Goal: Transaction & Acquisition: Obtain resource

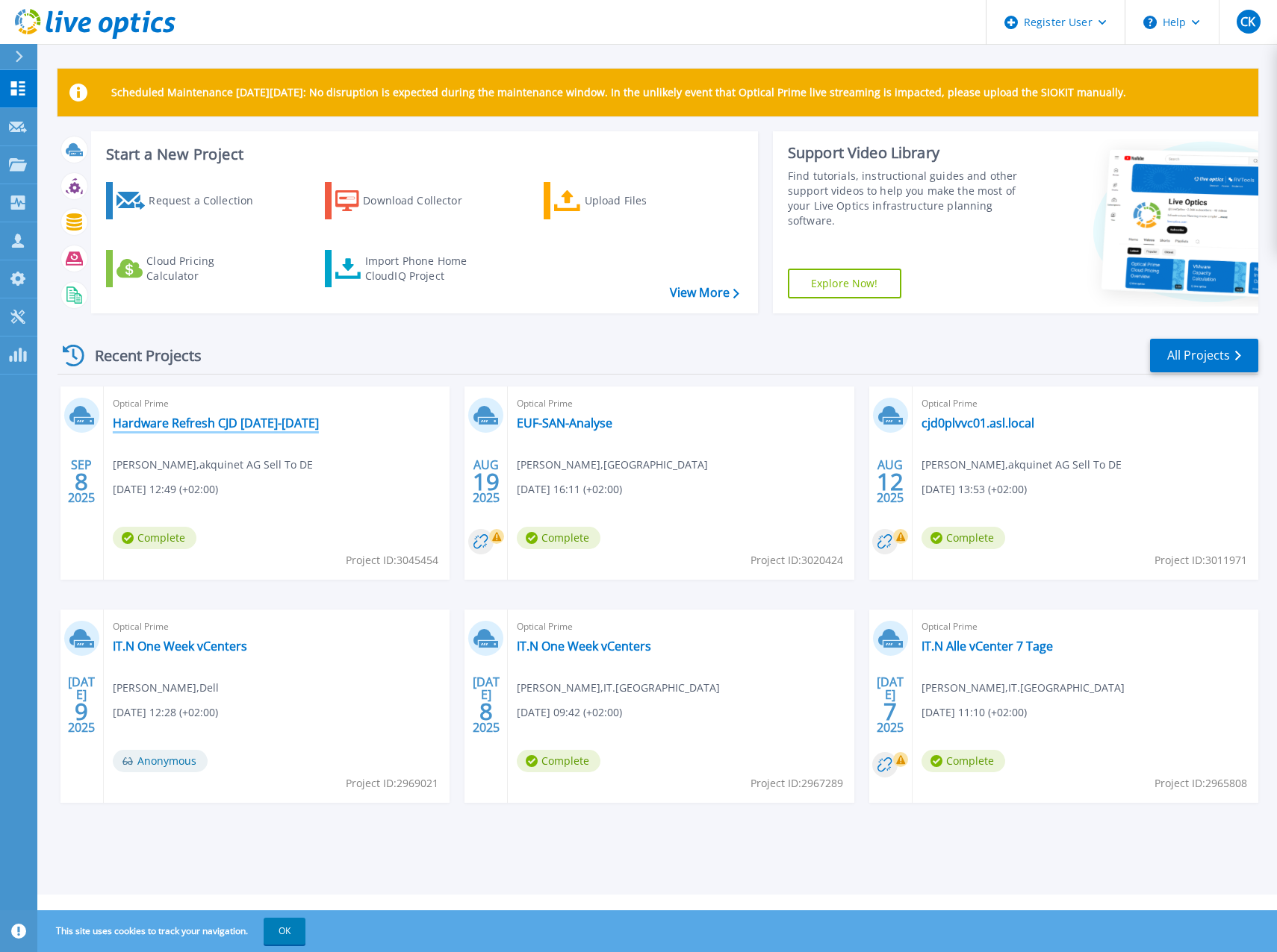
click at [259, 424] on link "Hardware Refresh CJD [DATE]-[DATE]" at bounding box center [216, 423] width 206 height 15
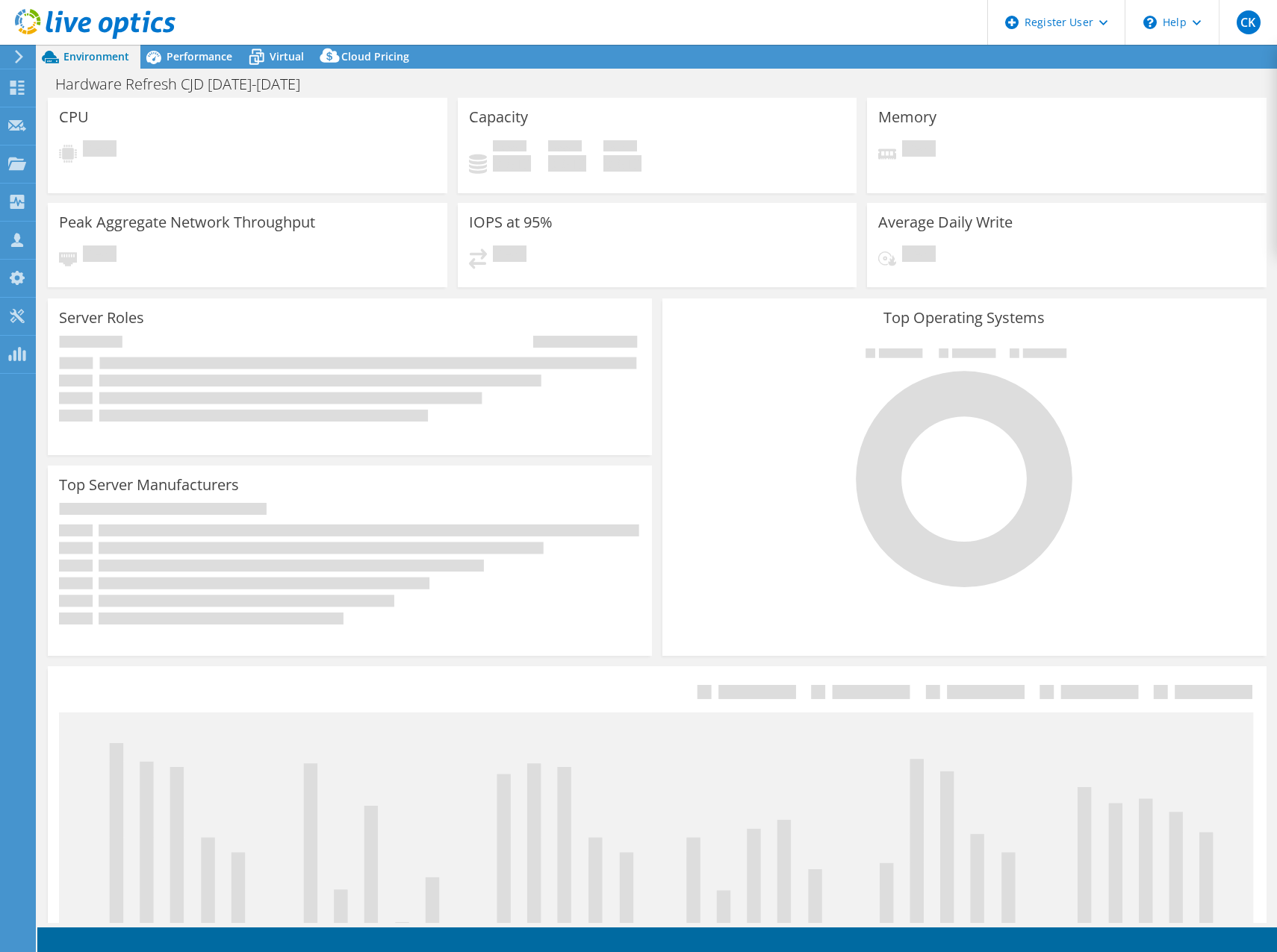
select select "USD"
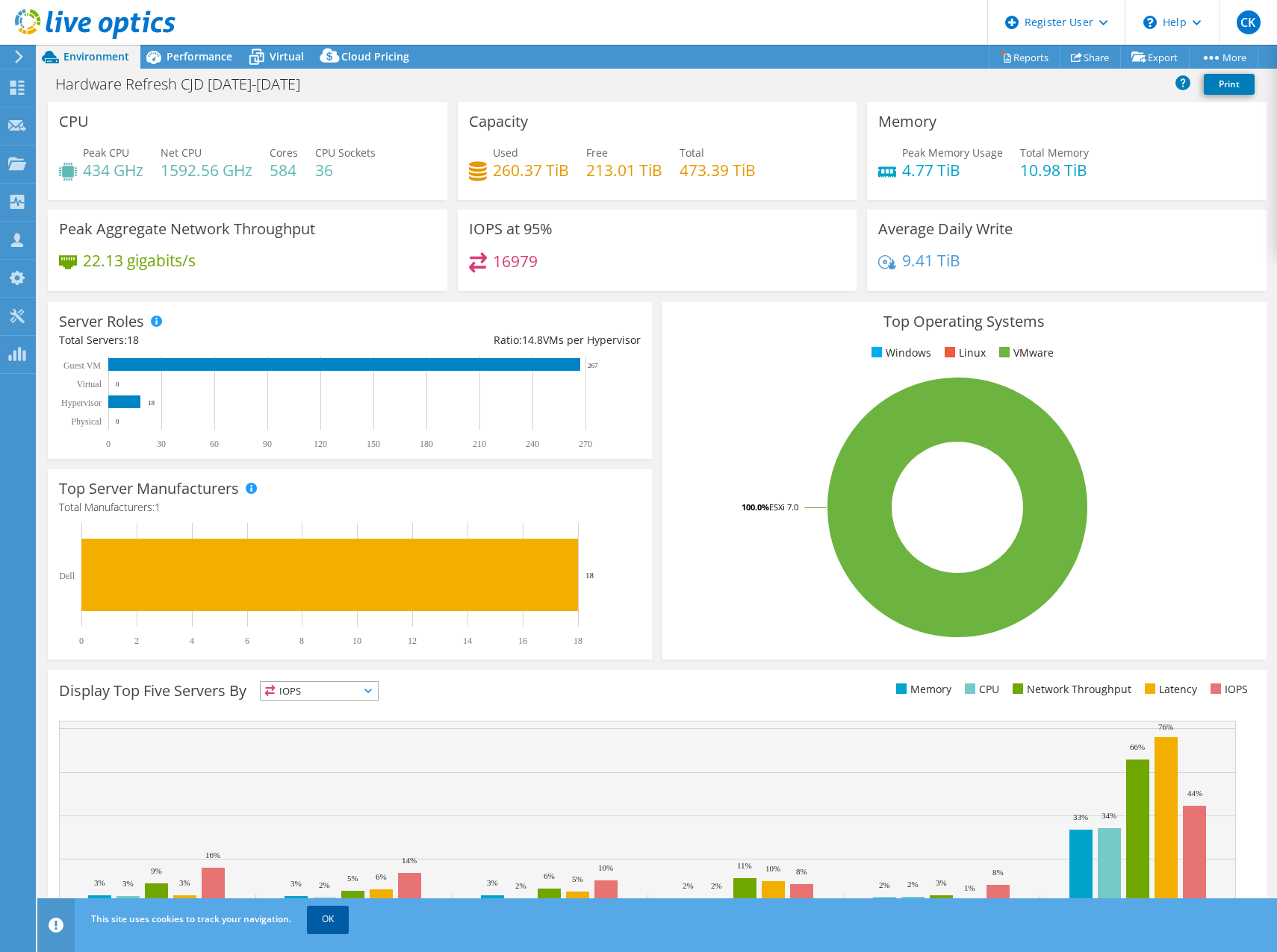
click at [339, 918] on link "OK" at bounding box center [327, 919] width 41 height 27
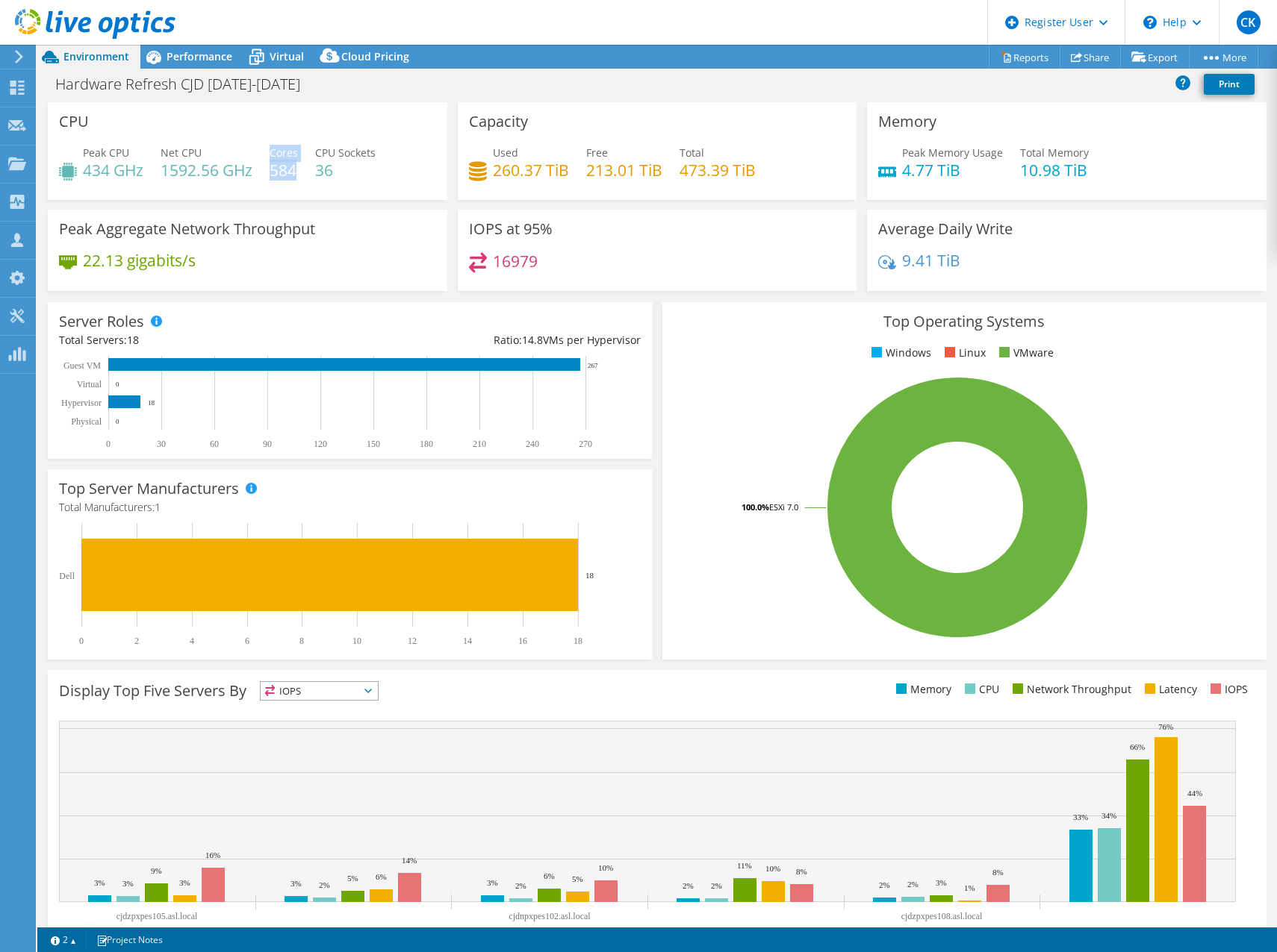
drag, startPoint x: 270, startPoint y: 171, endPoint x: 298, endPoint y: 172, distance: 28.0
click at [298, 172] on div "Peak CPU 434 GHz Net CPU 1592.56 GHz Cores 584 CPU Sockets 36" at bounding box center [248, 169] width 377 height 49
drag, startPoint x: 298, startPoint y: 172, endPoint x: 299, endPoint y: 195, distance: 23.0
click at [299, 195] on div "CPU Peak CPU 434 GHz Net CPU 1592.56 GHz Cores 584 CPU Sockets 36" at bounding box center [247, 151] width 399 height 98
drag, startPoint x: 163, startPoint y: 168, endPoint x: 217, endPoint y: 172, distance: 54.1
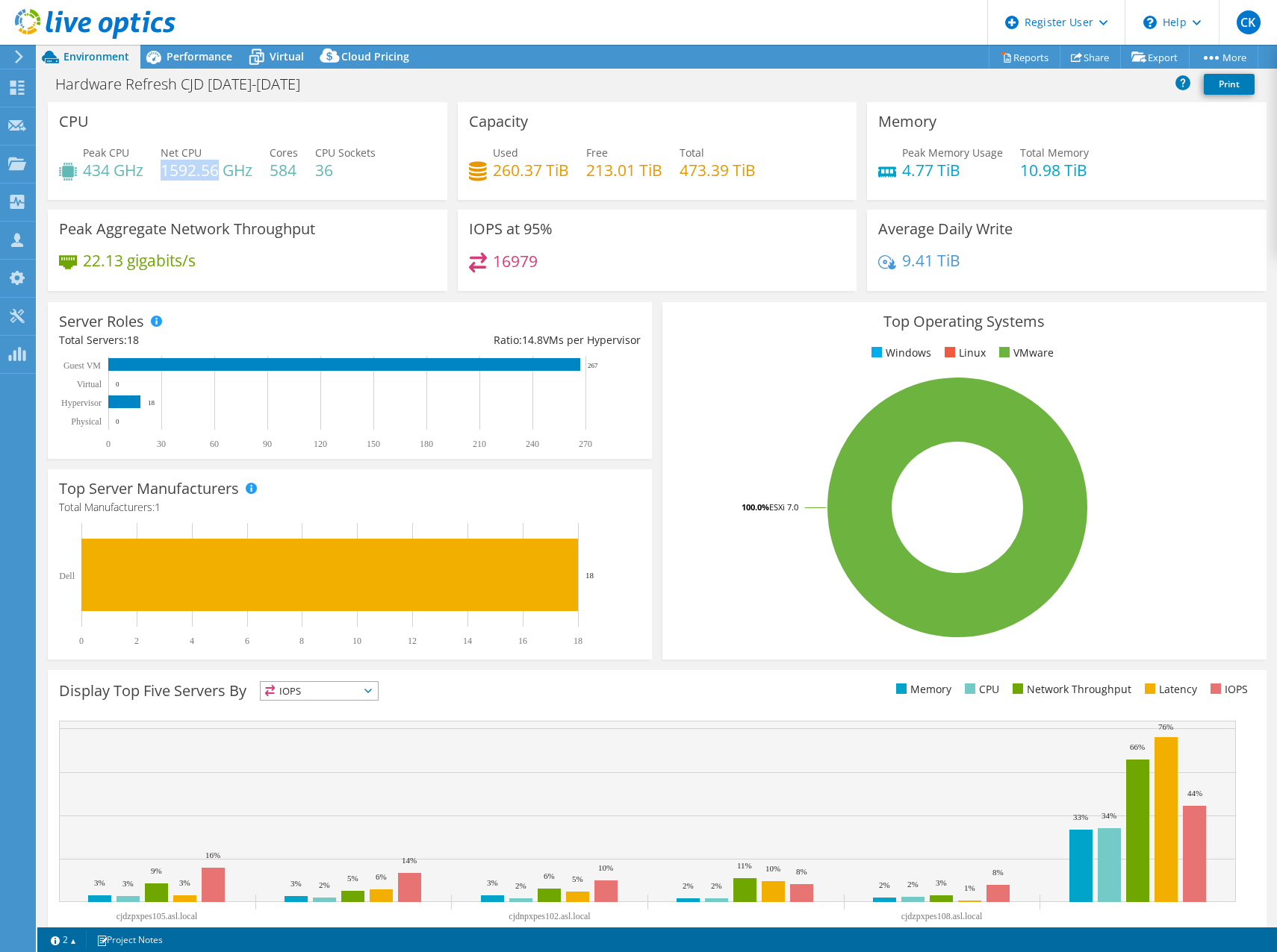
click at [217, 172] on h4 "1592.56 GHz" at bounding box center [206, 170] width 92 height 16
drag, startPoint x: 217, startPoint y: 172, endPoint x: 213, endPoint y: 191, distance: 19.4
click at [213, 191] on div "Peak CPU 434 GHz Net CPU 1592.56 GHz Cores 584 CPU Sockets 36" at bounding box center [248, 169] width 377 height 49
drag, startPoint x: 85, startPoint y: 173, endPoint x: 107, endPoint y: 174, distance: 22.0
click at [107, 174] on h4 "434 GHz" at bounding box center [113, 170] width 60 height 16
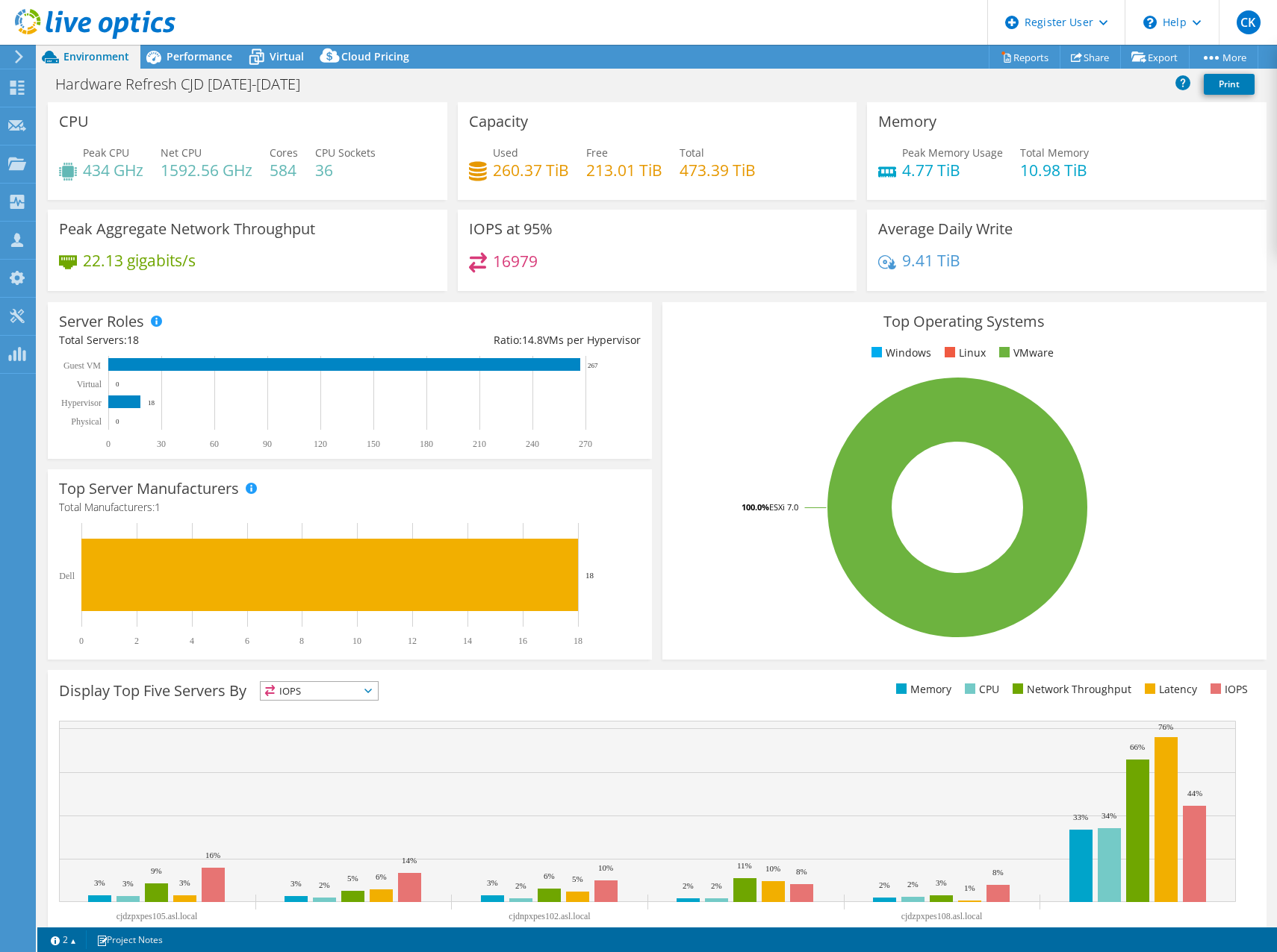
drag, startPoint x: 107, startPoint y: 174, endPoint x: 195, endPoint y: 194, distance: 90.2
click at [195, 194] on div "CPU Peak CPU 434 GHz Net CPU 1592.56 GHz Cores 584 CPU Sockets 36" at bounding box center [247, 151] width 399 height 98
drag, startPoint x: 492, startPoint y: 267, endPoint x: 533, endPoint y: 267, distance: 41.0
click at [533, 267] on h4 "16979" at bounding box center [515, 261] width 45 height 16
click at [181, 67] on div "Performance" at bounding box center [192, 56] width 103 height 24
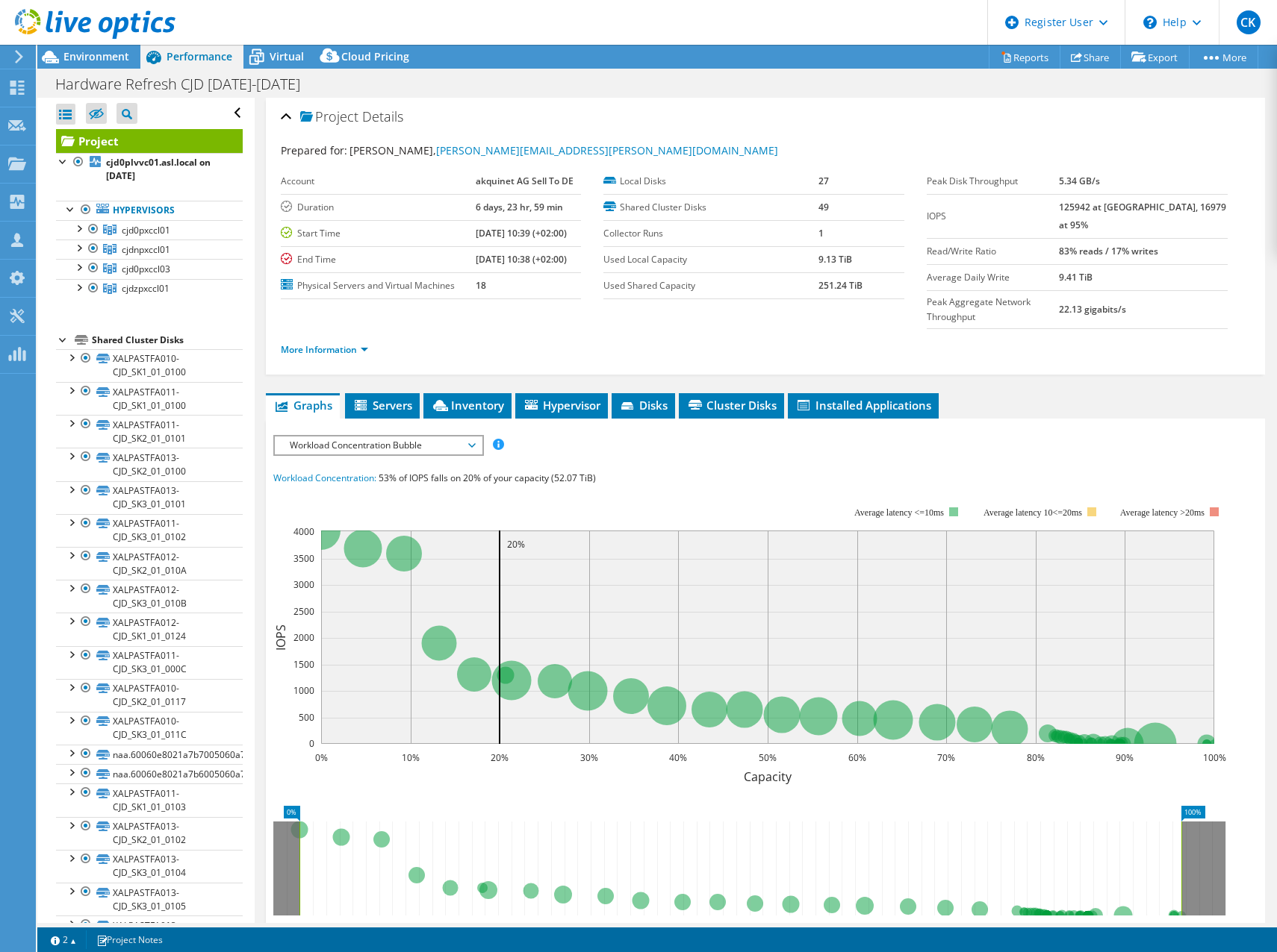
click at [470, 437] on span "Workload Concentration Bubble" at bounding box center [378, 446] width 192 height 18
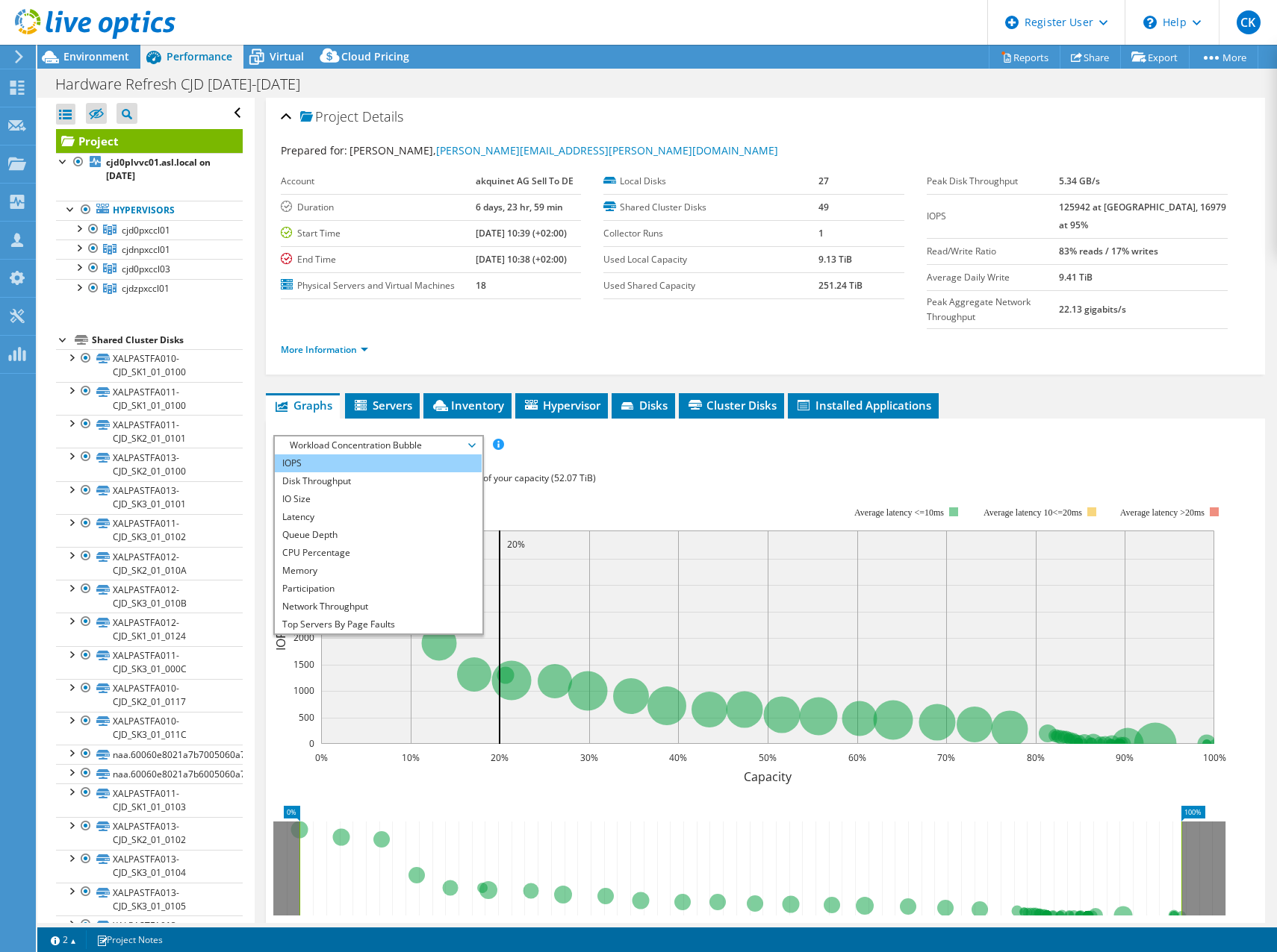
click at [447, 454] on li "IOPS" at bounding box center [378, 463] width 207 height 18
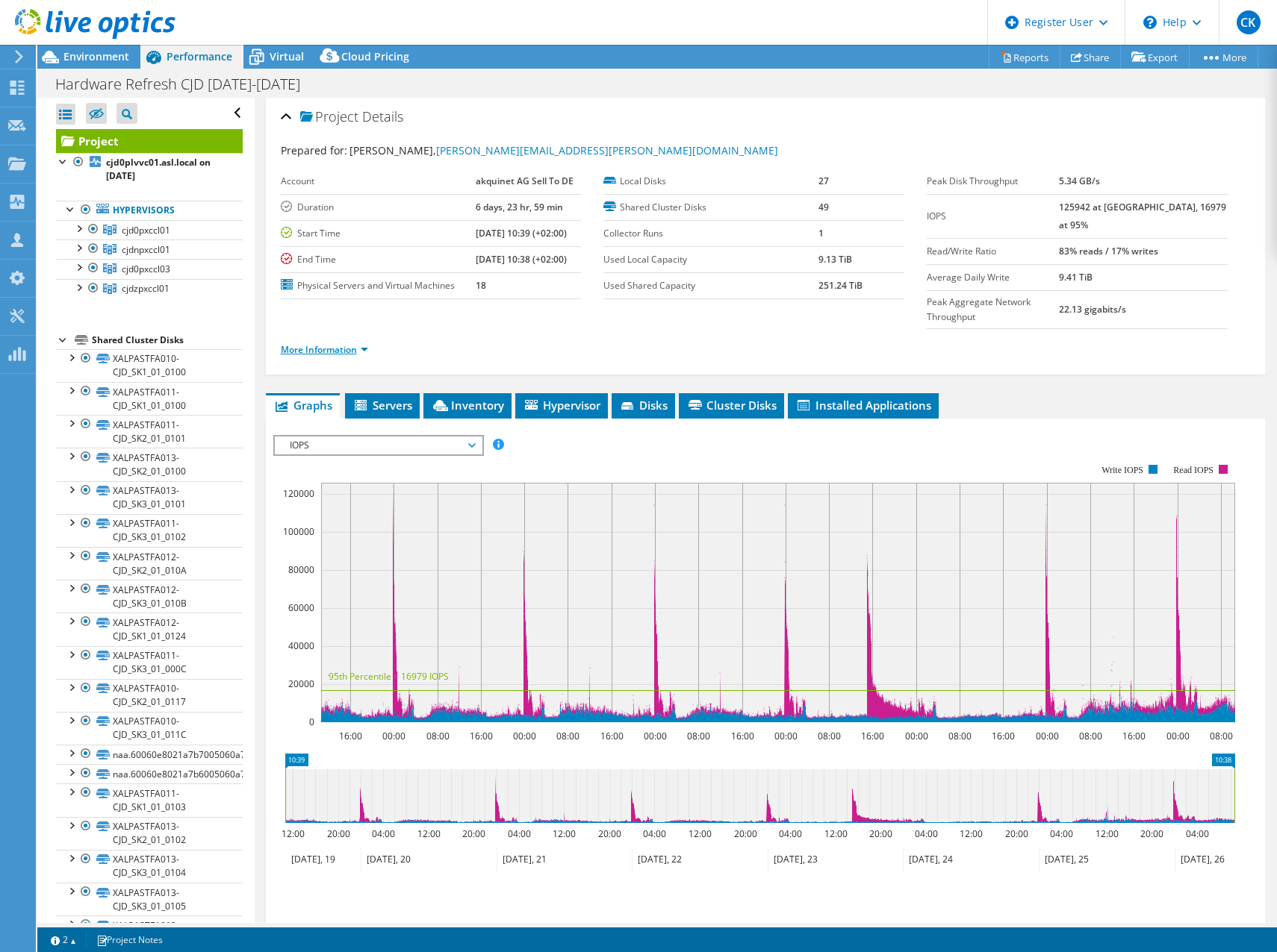
click at [333, 343] on link "More Information" at bounding box center [324, 350] width 87 height 13
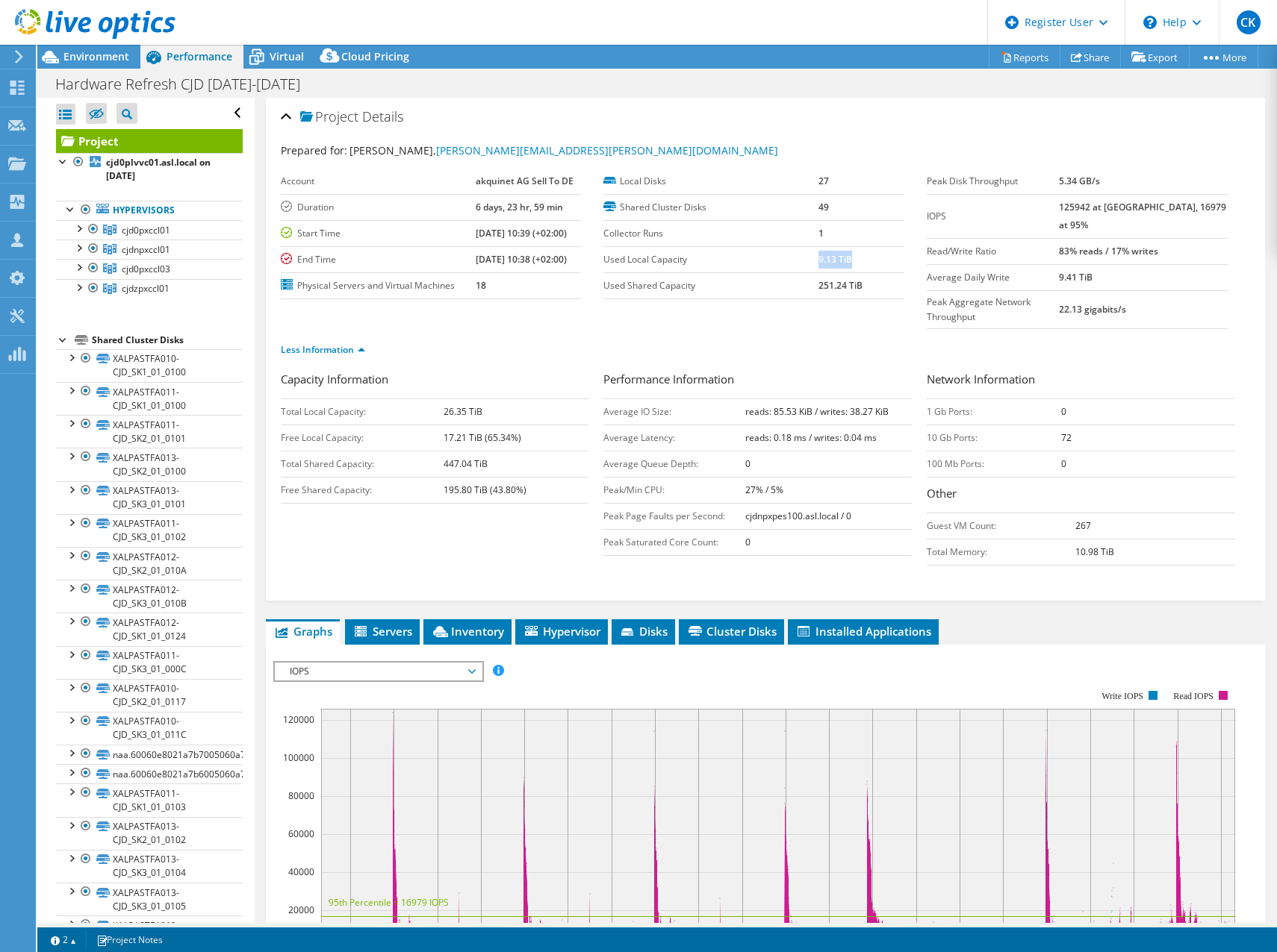
drag, startPoint x: 813, startPoint y: 259, endPoint x: 845, endPoint y: 259, distance: 32.0
click at [845, 259] on b "9.13 TiB" at bounding box center [835, 259] width 33 height 13
drag, startPoint x: 845, startPoint y: 259, endPoint x: 813, endPoint y: 283, distance: 40.0
click at [818, 283] on b "251.24 TiB" at bounding box center [840, 285] width 44 height 13
drag, startPoint x: 813, startPoint y: 285, endPoint x: 855, endPoint y: 285, distance: 42.0
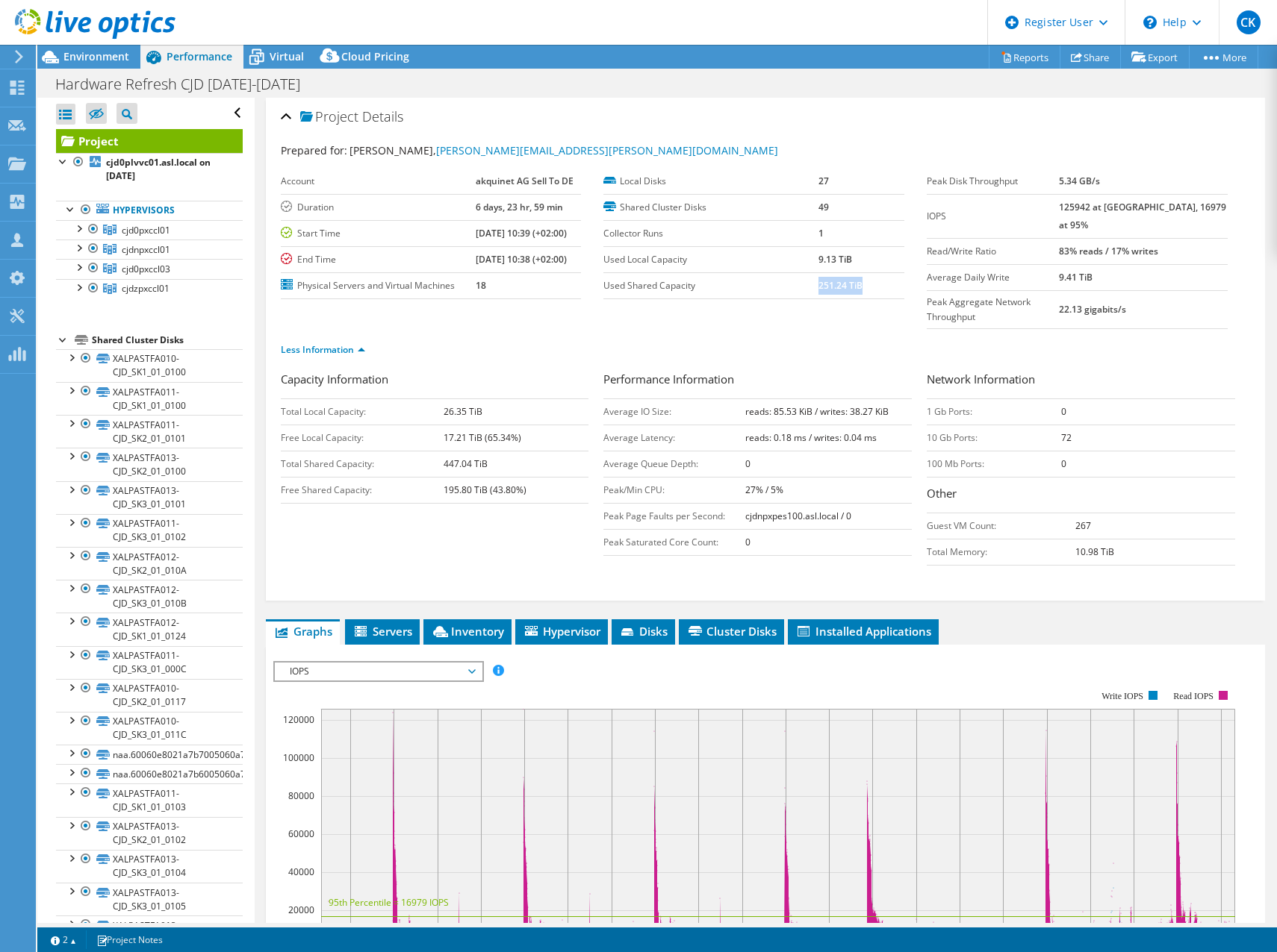
click at [855, 285] on b "251.24 TiB" at bounding box center [840, 285] width 44 height 13
drag, startPoint x: 855, startPoint y: 285, endPoint x: 830, endPoint y: 314, distance: 38.3
click at [830, 338] on ul "Less Information" at bounding box center [765, 348] width 970 height 20
click at [1102, 209] on b "125942 at Peak, 16979 at 95%" at bounding box center [1143, 216] width 168 height 31
drag, startPoint x: 1086, startPoint y: 207, endPoint x: 1116, endPoint y: 209, distance: 30.1
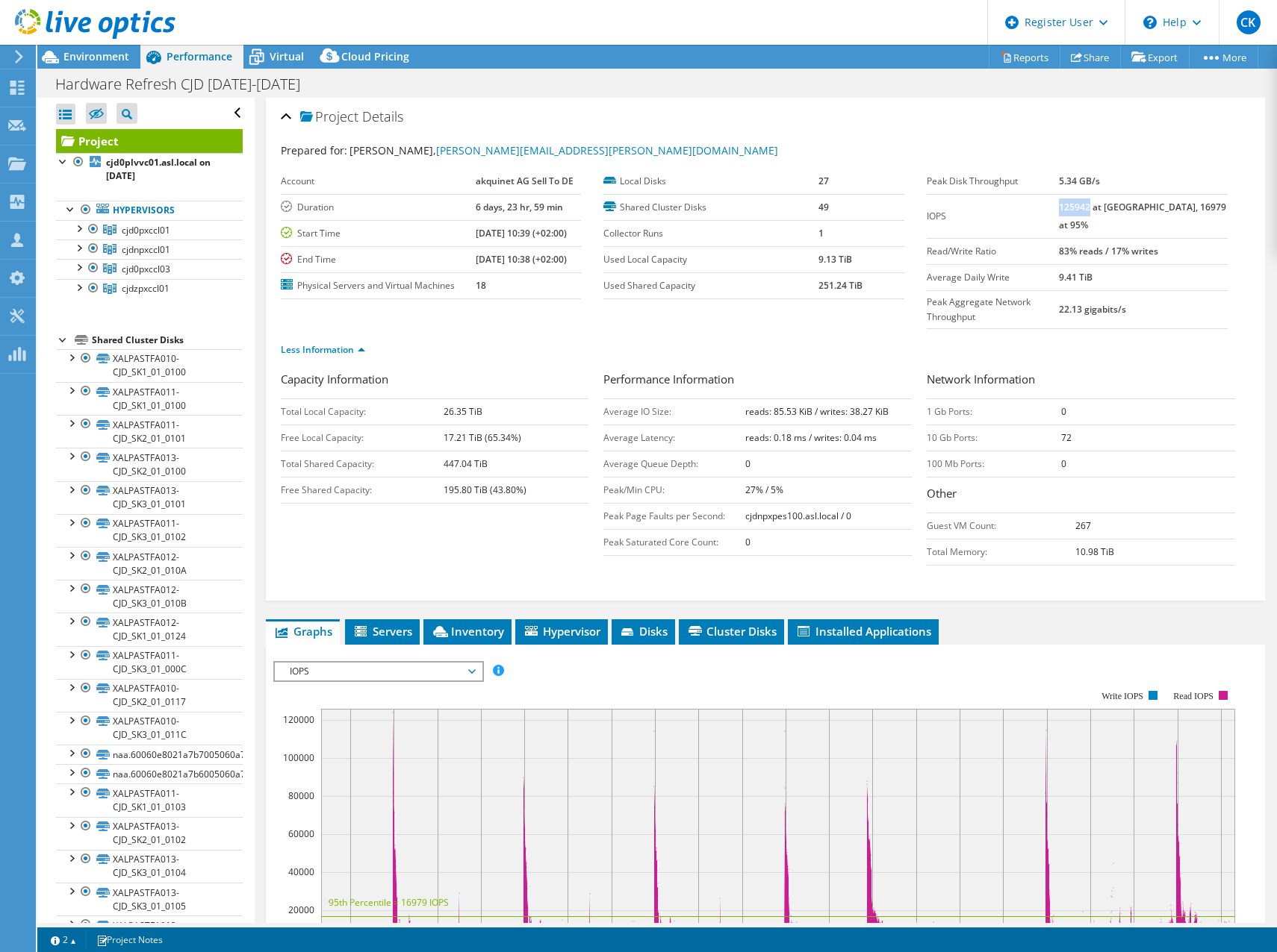
click at [1116, 209] on b "125942 at Peak, 16979 at 95%" at bounding box center [1143, 216] width 168 height 31
drag, startPoint x: 1157, startPoint y: 209, endPoint x: 1184, endPoint y: 207, distance: 27.1
click at [1184, 207] on b "125942 at Peak, 16979 at 95%" at bounding box center [1143, 216] width 168 height 31
click at [423, 513] on div "Capacity Information Total Local Capacity: 26.35 TiB Free Local Capacity: 17.21…" at bounding box center [765, 472] width 970 height 202
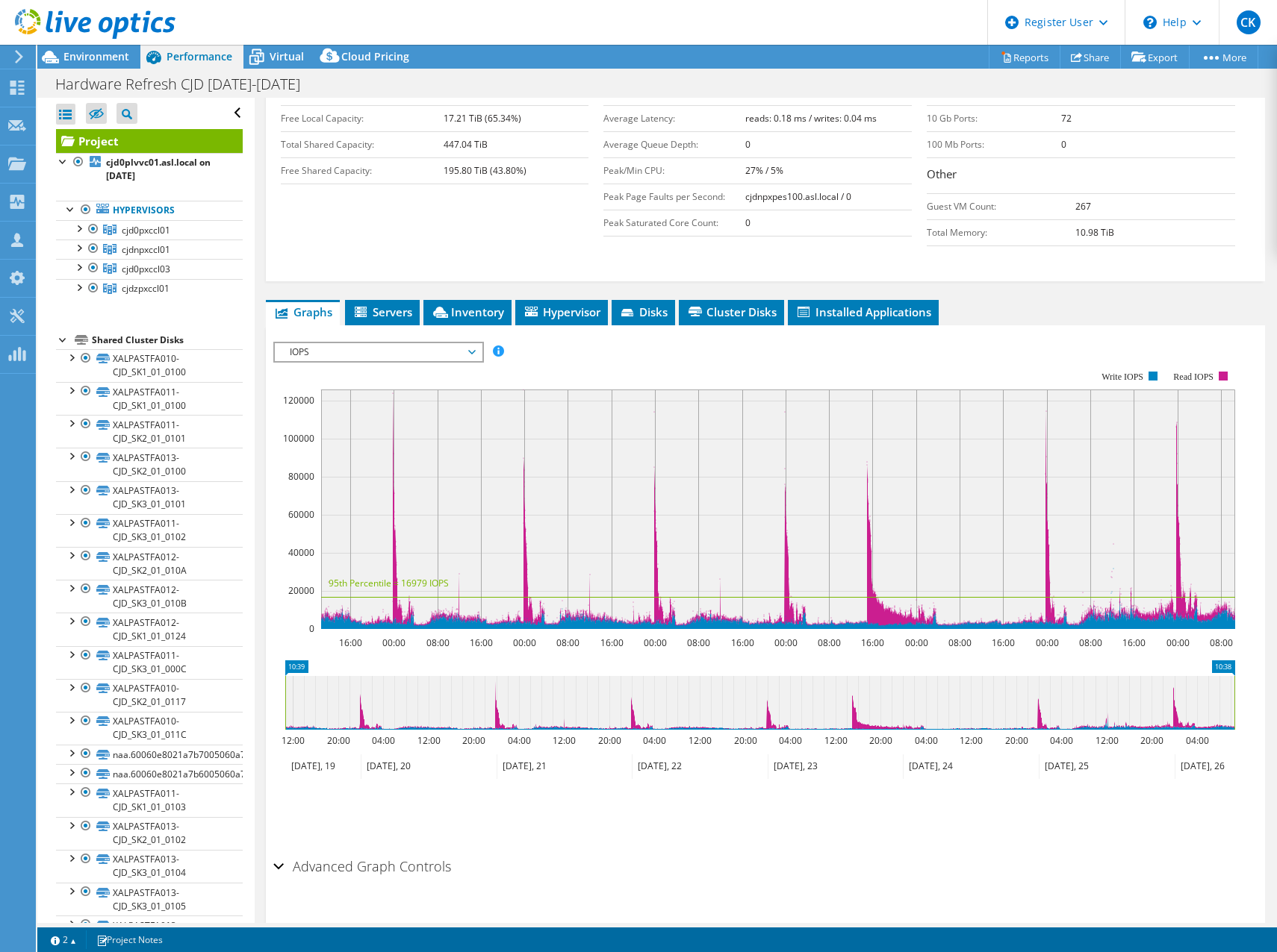
scroll to position [321, 0]
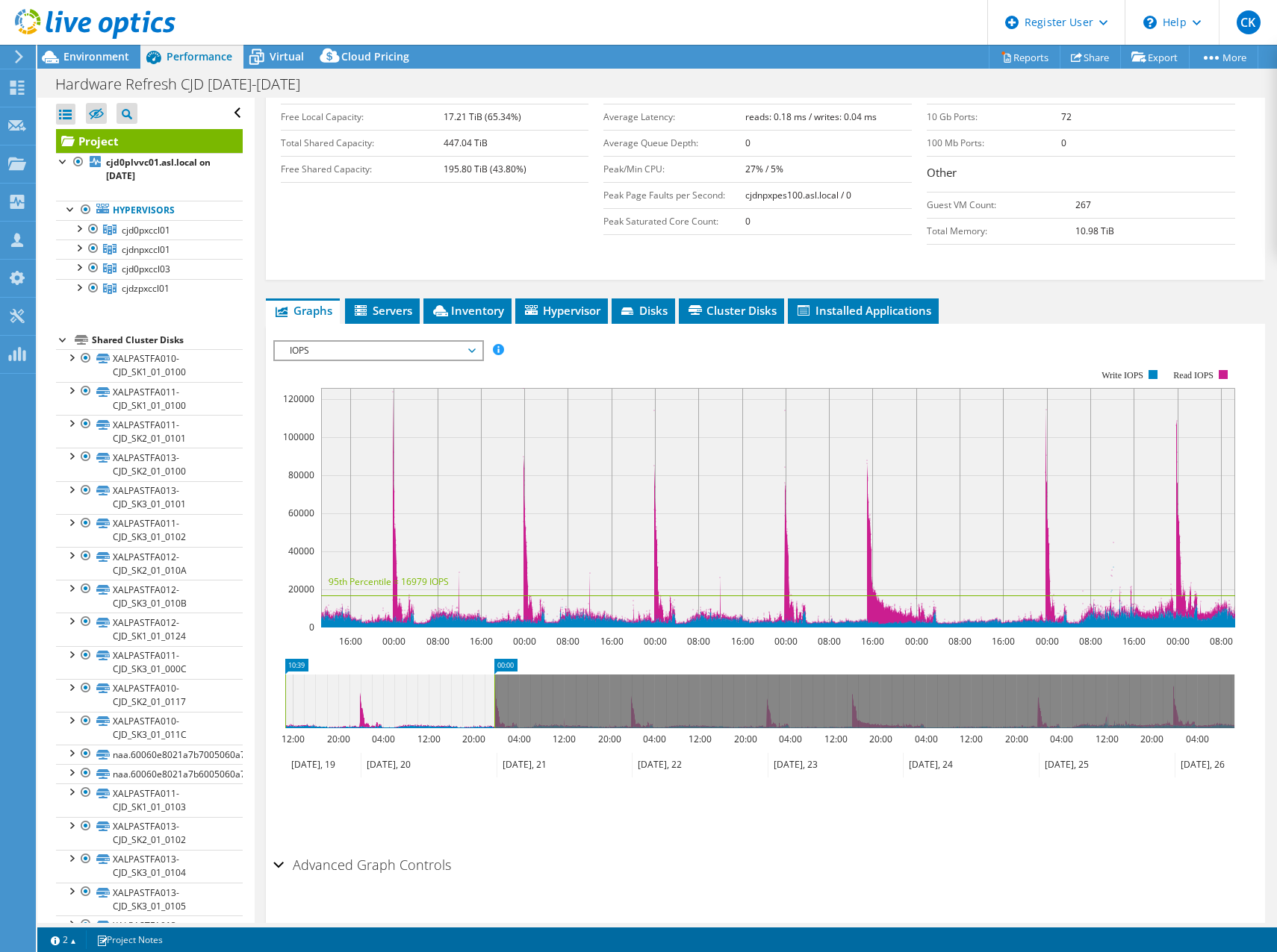
drag, startPoint x: 1231, startPoint y: 636, endPoint x: 490, endPoint y: 647, distance: 741.1
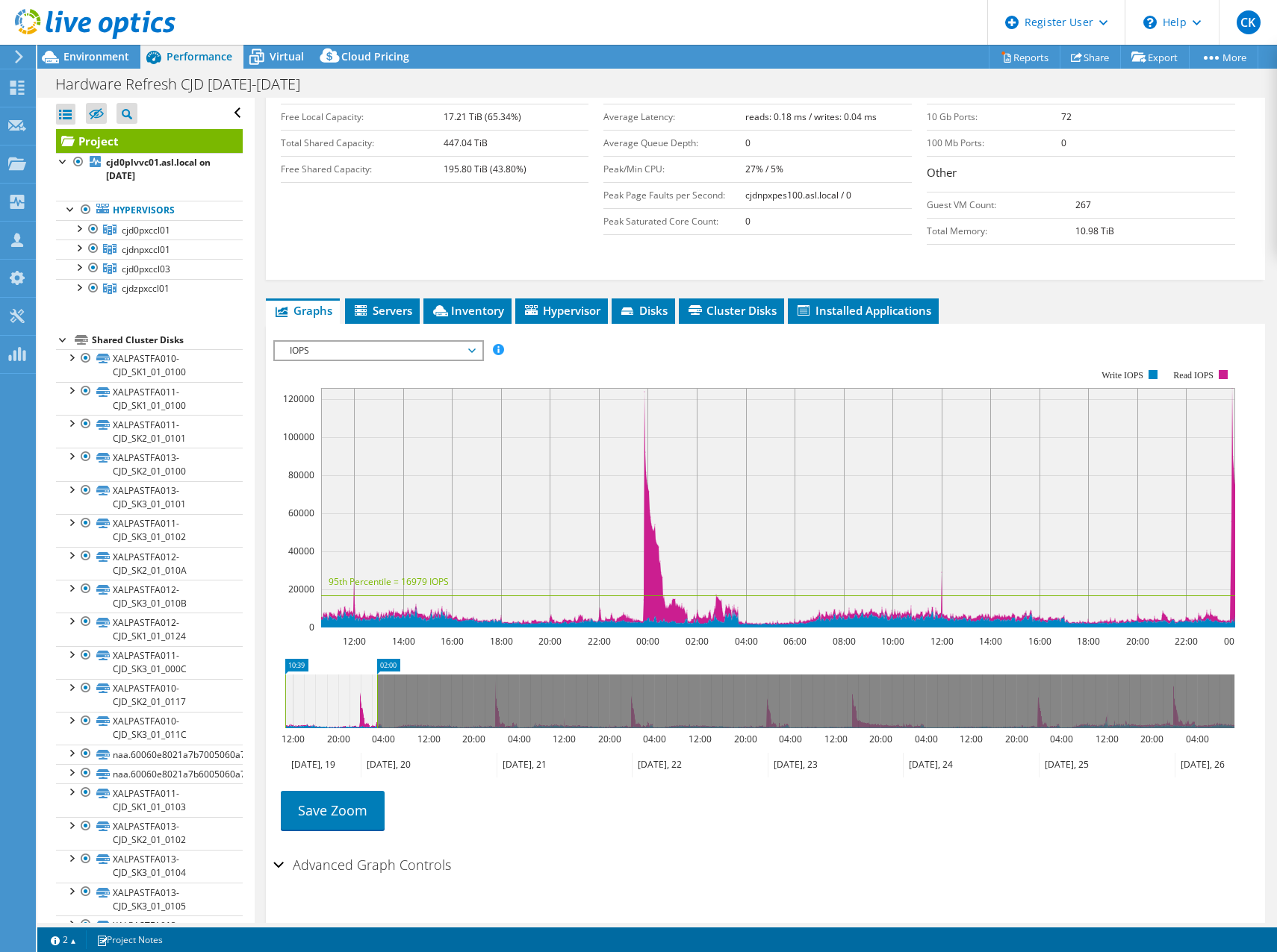
drag, startPoint x: 508, startPoint y: 632, endPoint x: 389, endPoint y: 651, distance: 120.5
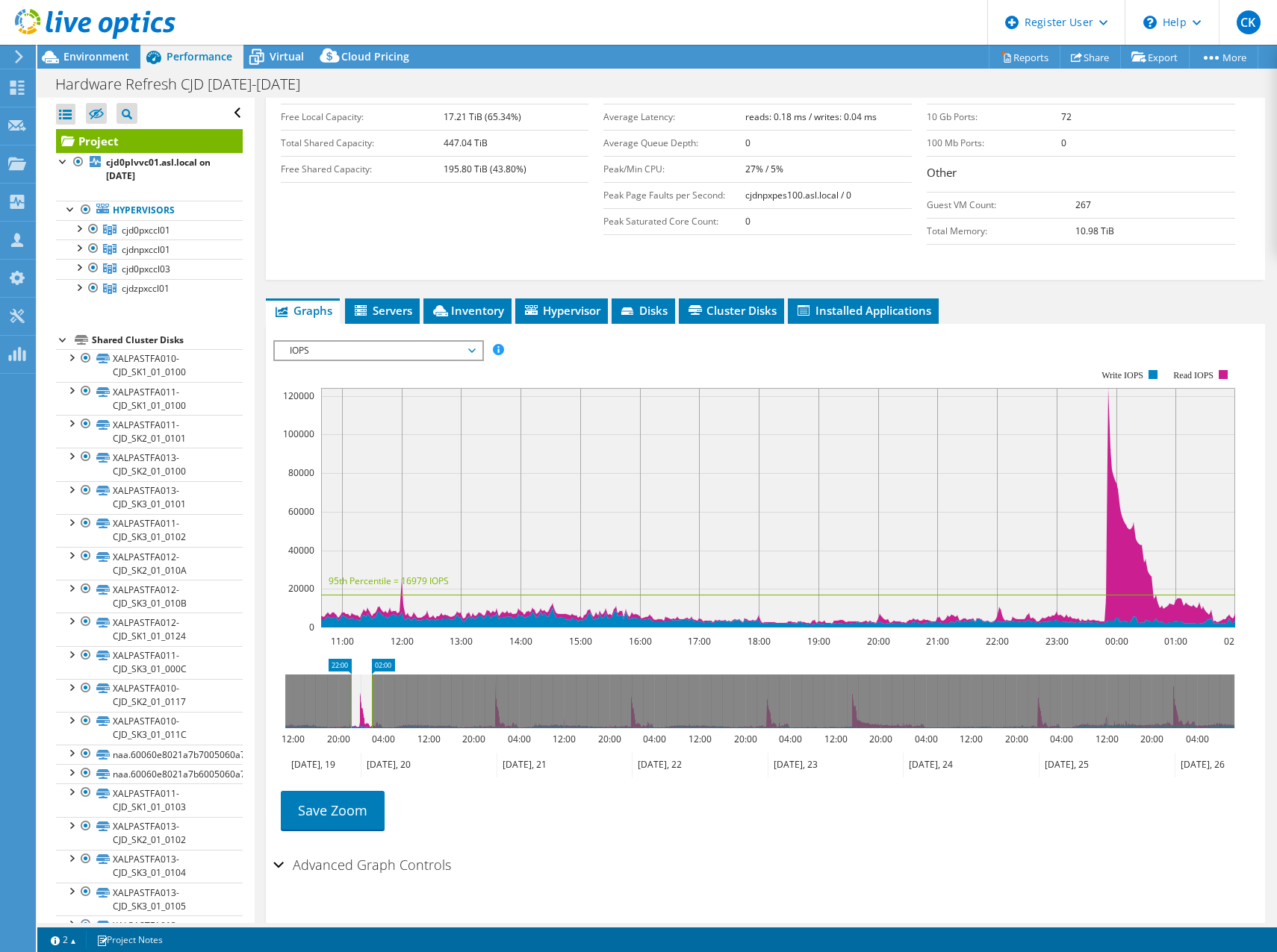
drag, startPoint x: 301, startPoint y: 637, endPoint x: 352, endPoint y: 642, distance: 51.2
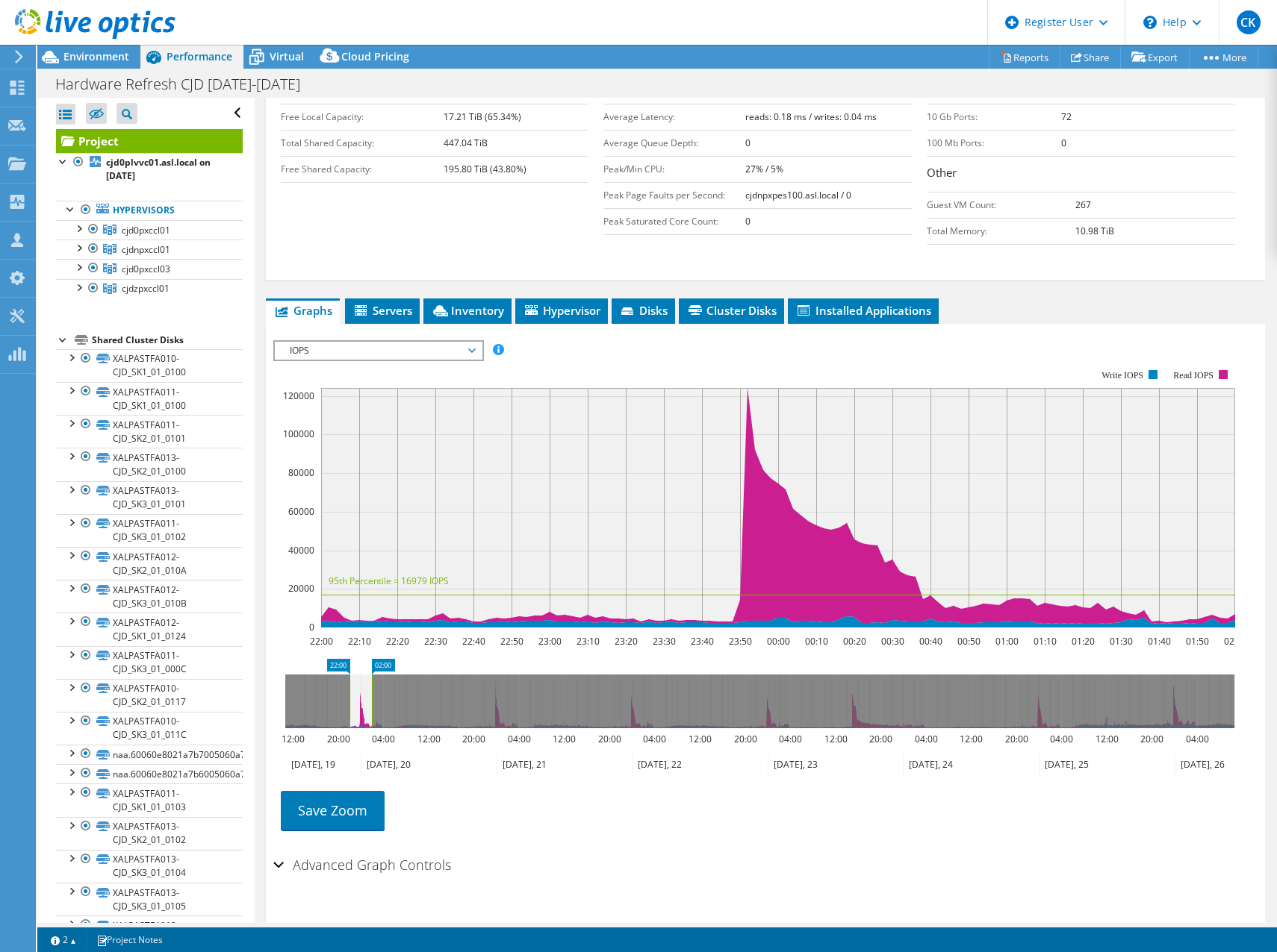
click at [466, 341] on span "IOPS" at bounding box center [378, 350] width 192 height 18
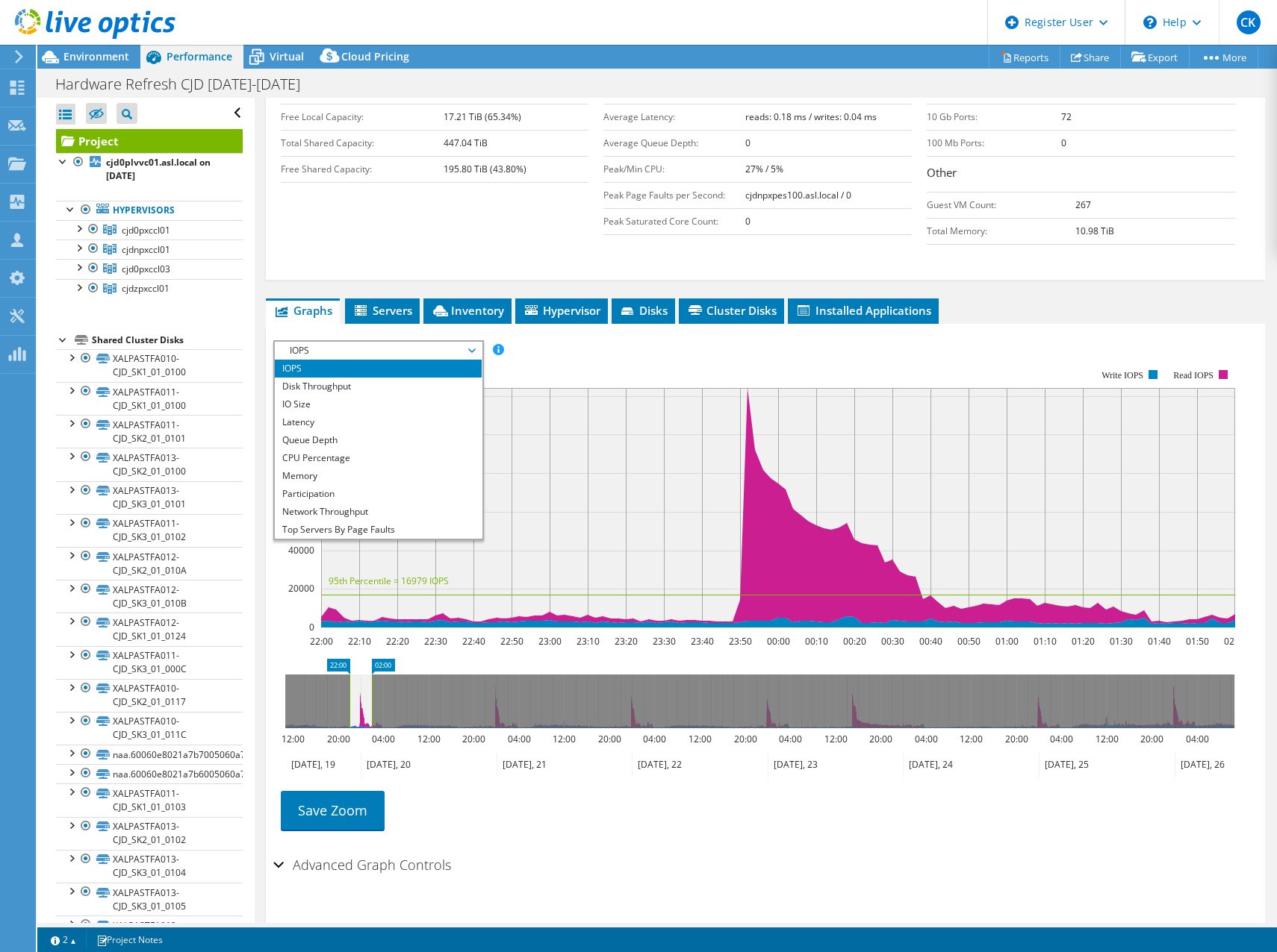
click at [755, 350] on rect at bounding box center [754, 498] width 961 height 298
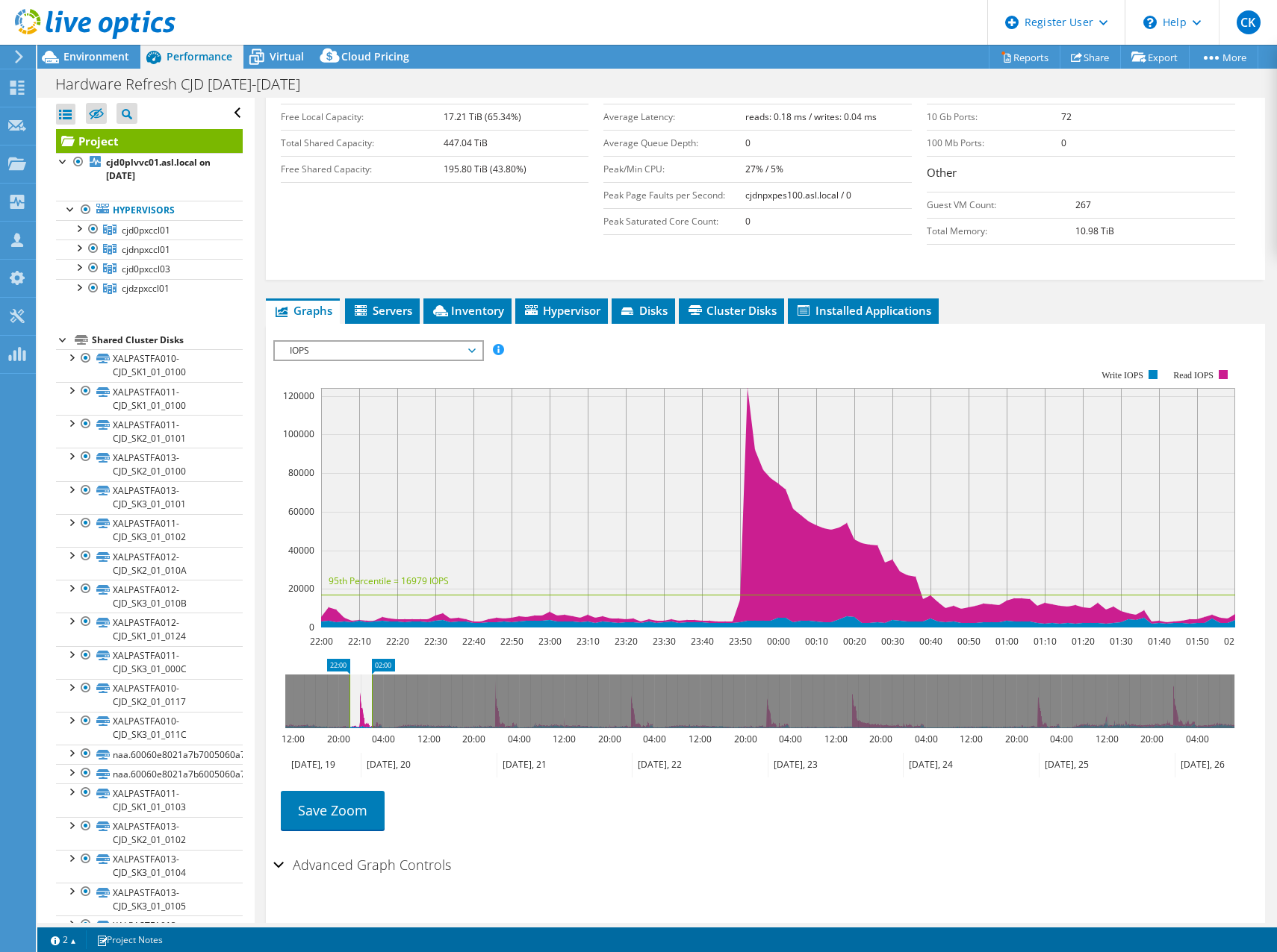
click at [388, 341] on span "IOPS" at bounding box center [378, 350] width 192 height 18
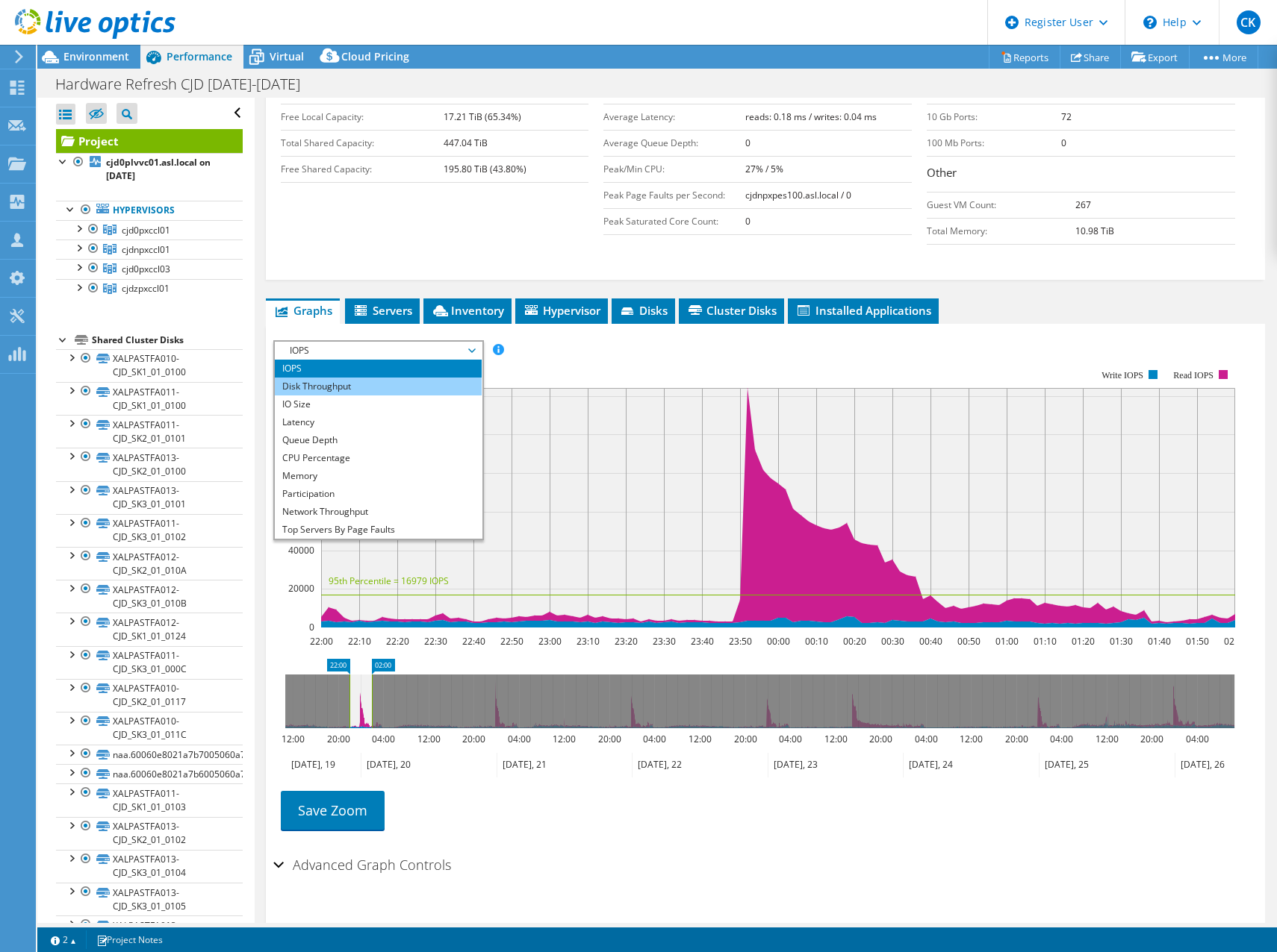
click at [377, 378] on li "Disk Throughput" at bounding box center [378, 387] width 207 height 18
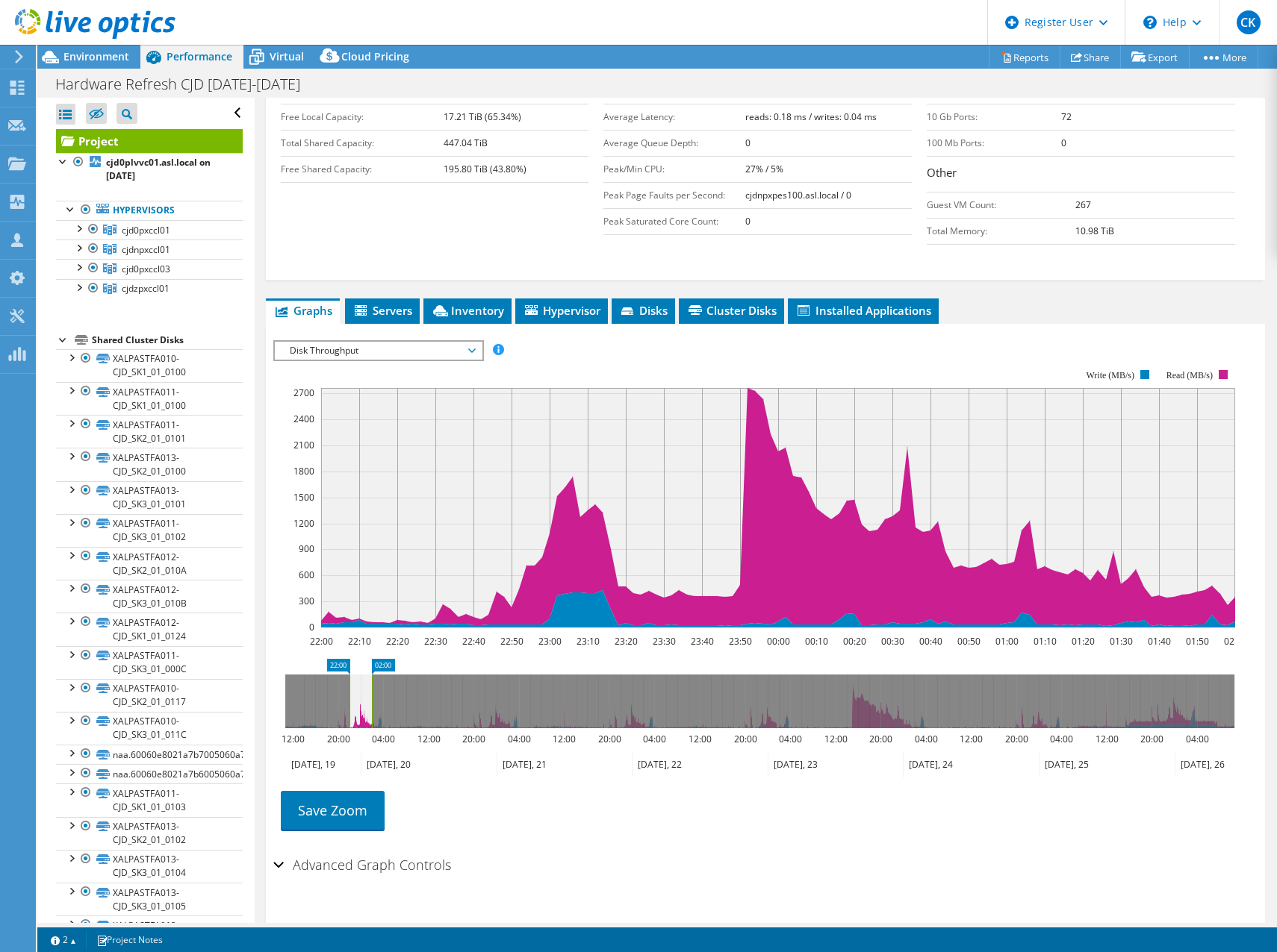
click at [374, 341] on span "Disk Throughput" at bounding box center [378, 350] width 192 height 18
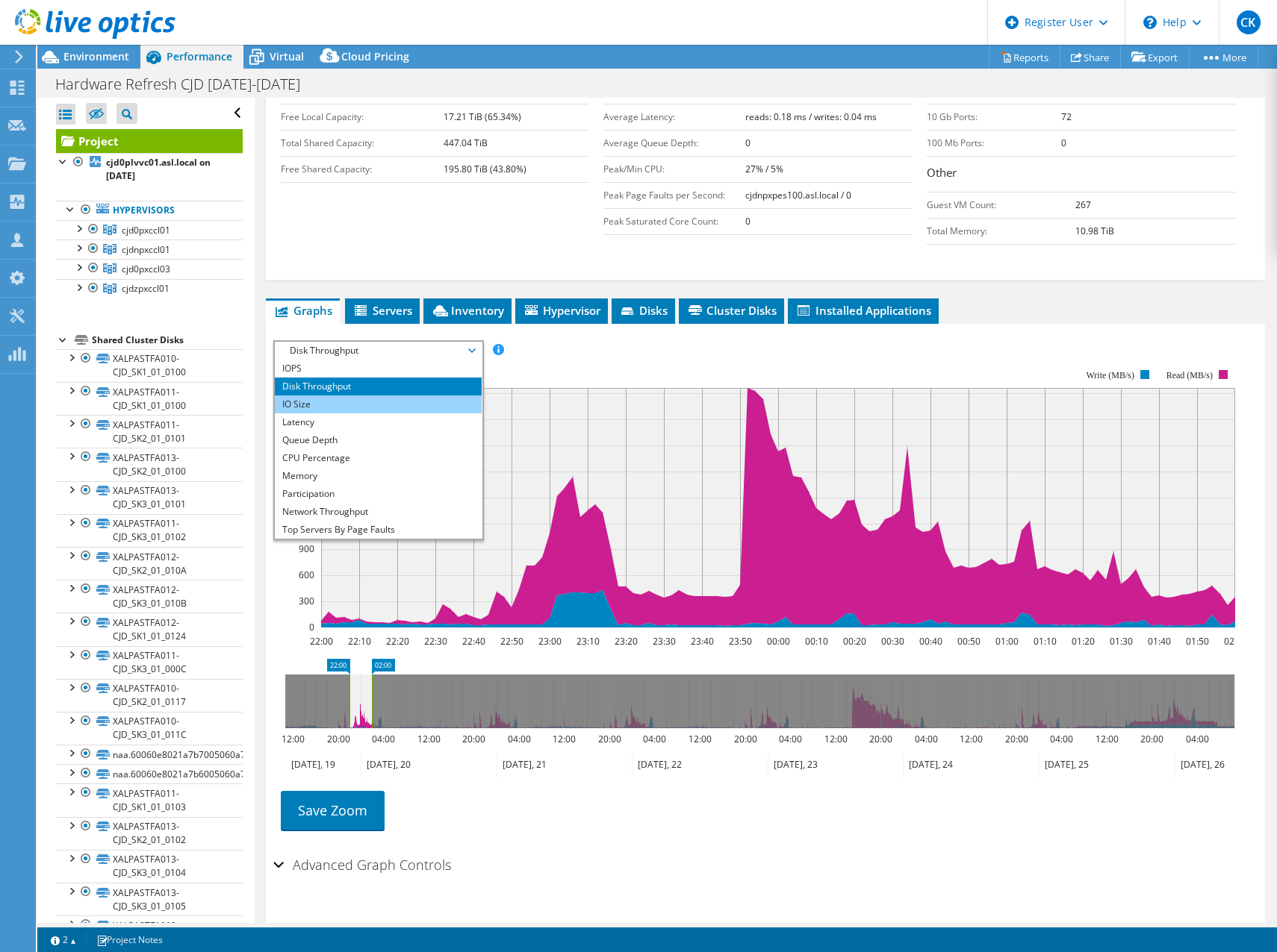
click at [348, 396] on li "IO Size" at bounding box center [378, 405] width 207 height 18
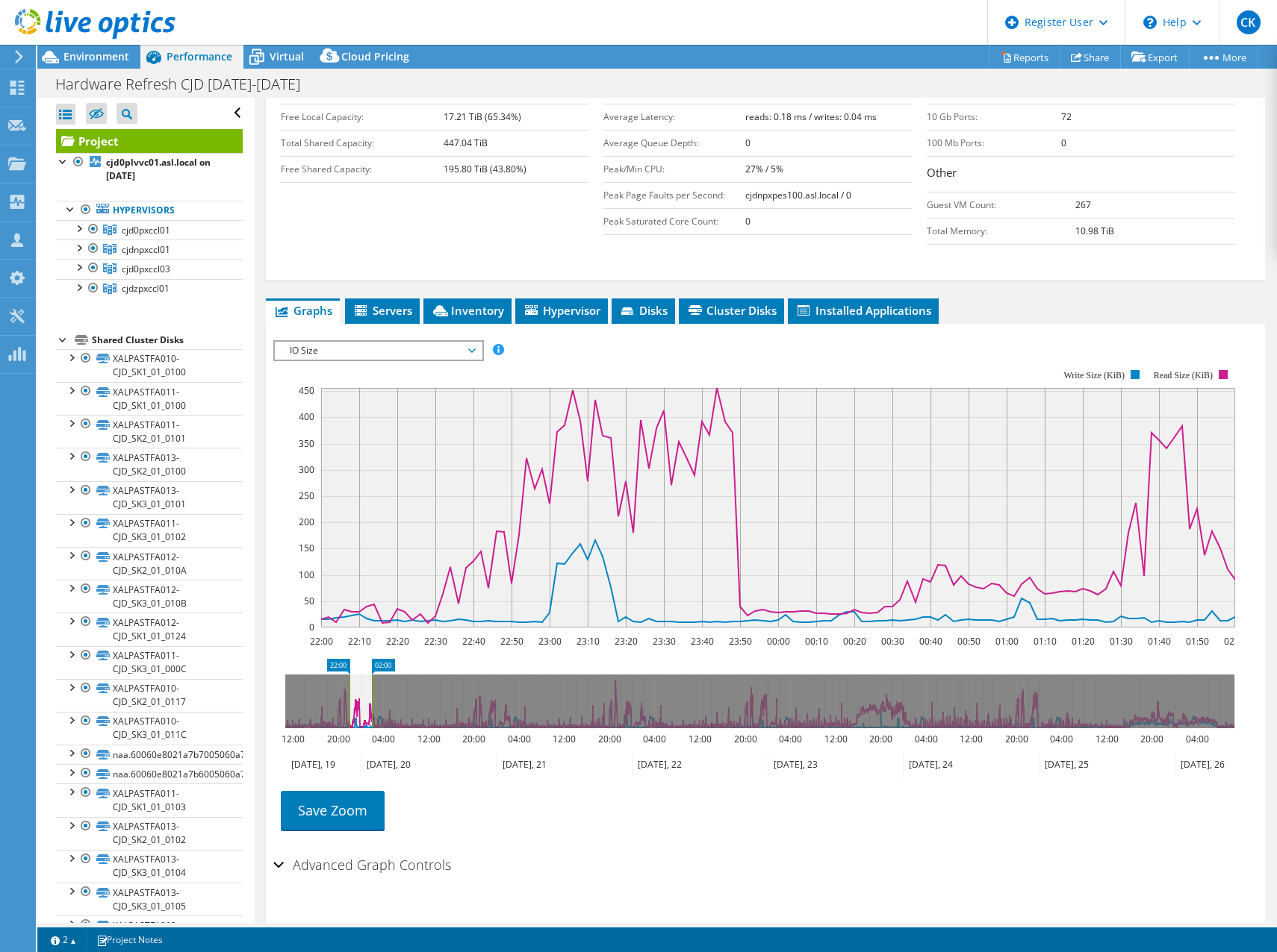
click at [350, 341] on span "IO Size" at bounding box center [378, 350] width 192 height 18
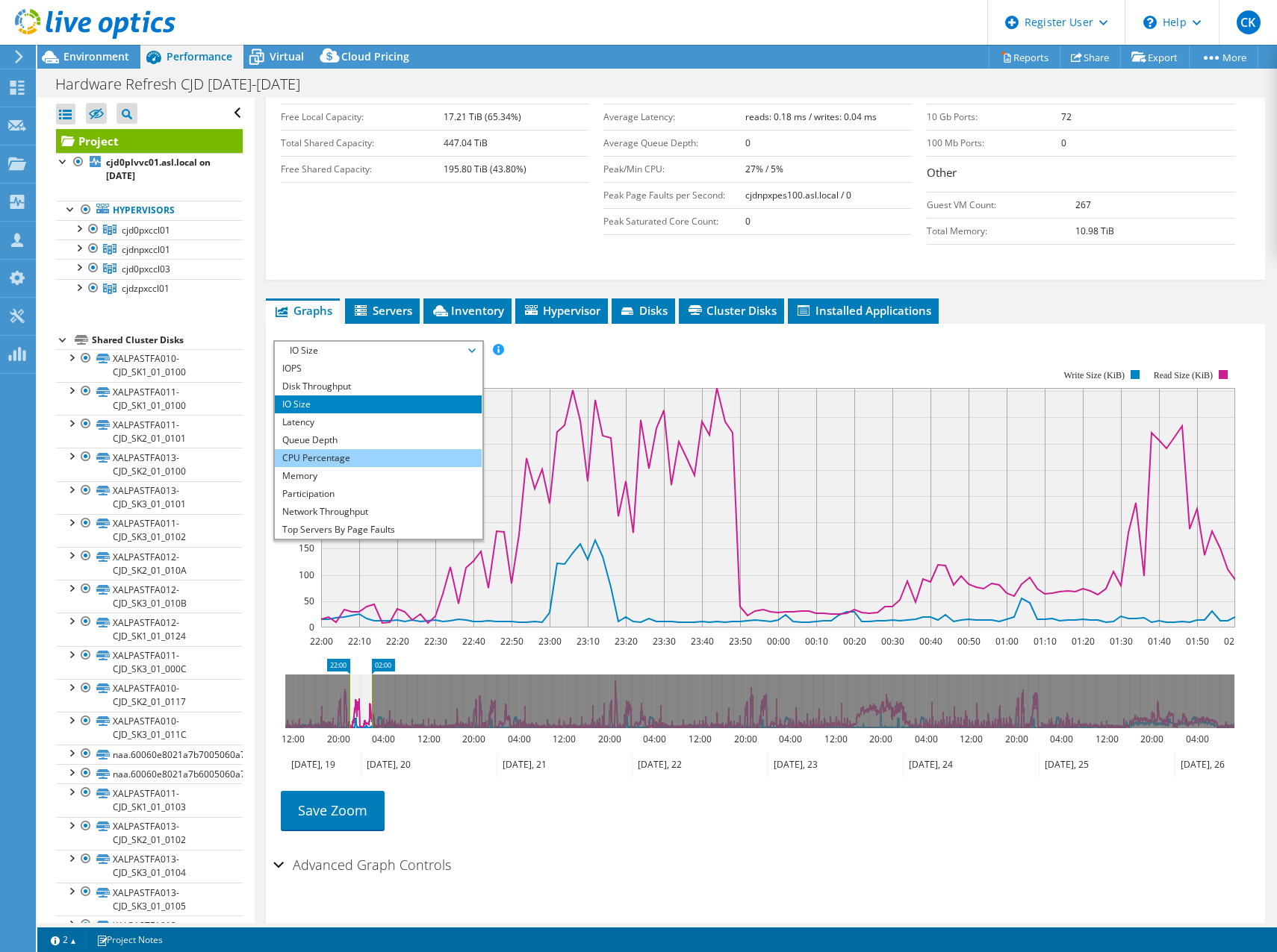
click at [335, 450] on li "CPU Percentage" at bounding box center [378, 459] width 207 height 18
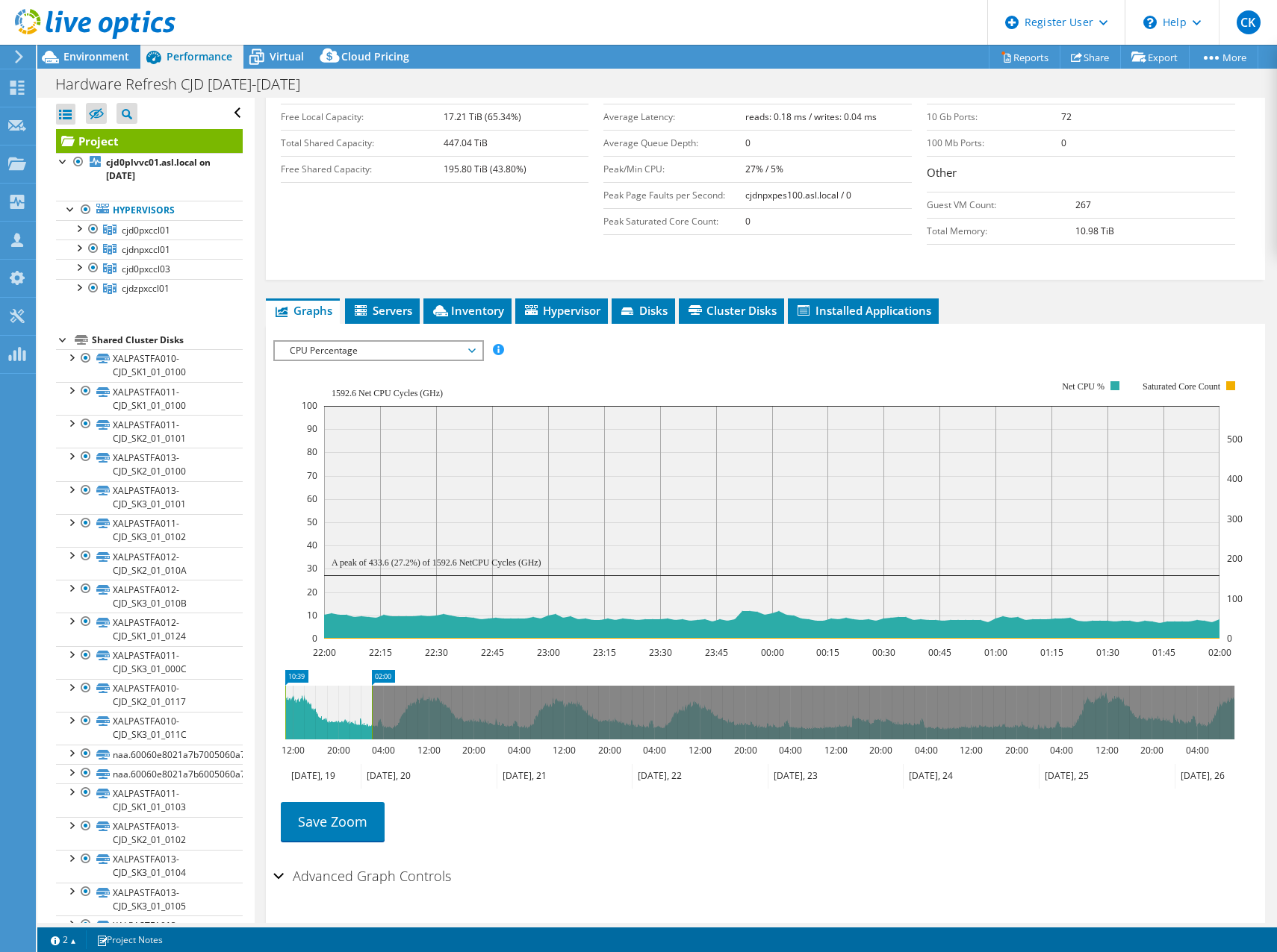
drag, startPoint x: 341, startPoint y: 646, endPoint x: 287, endPoint y: 651, distance: 54.2
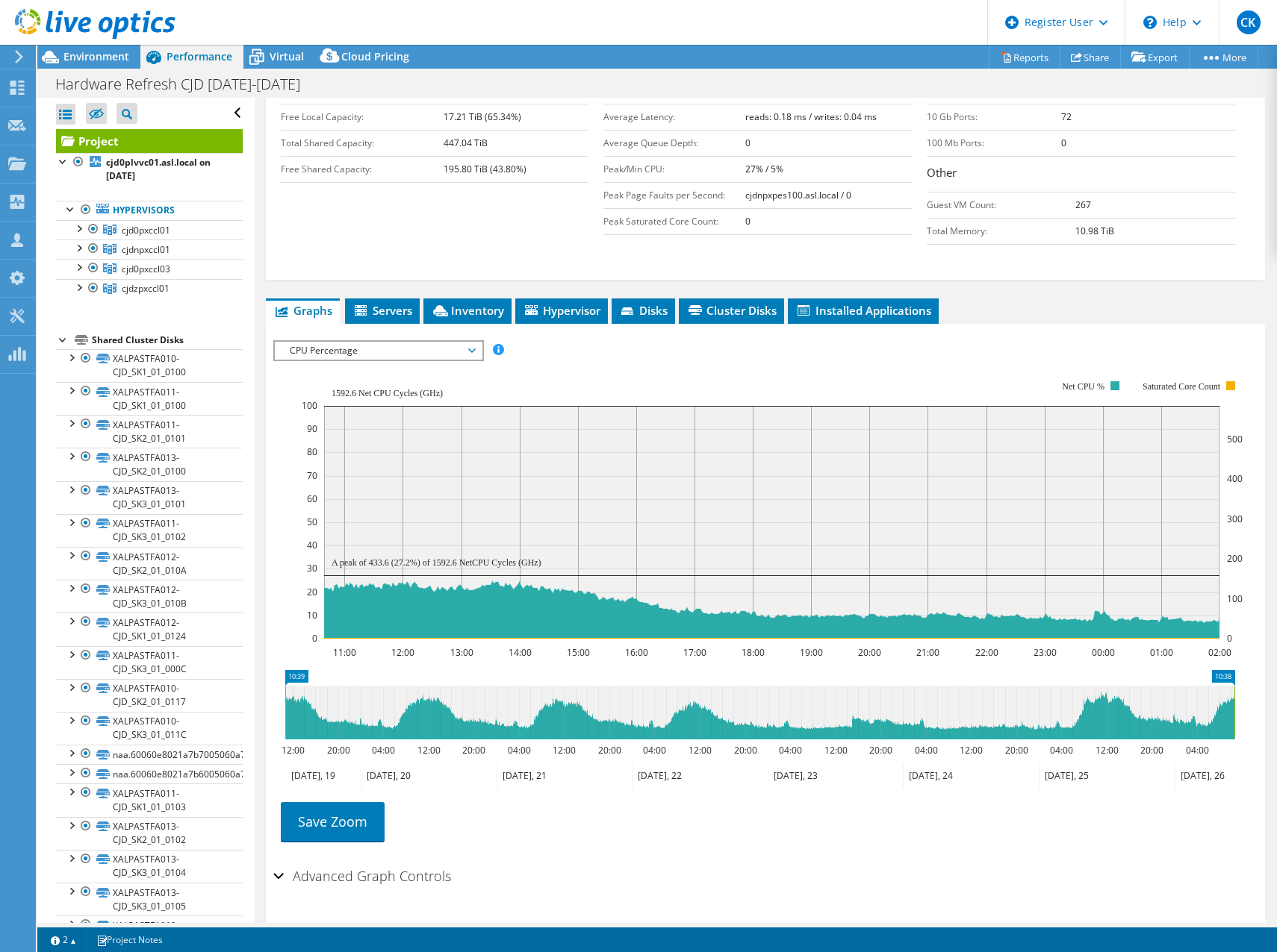
drag, startPoint x: 381, startPoint y: 644, endPoint x: 1280, endPoint y: 657, distance: 899.1
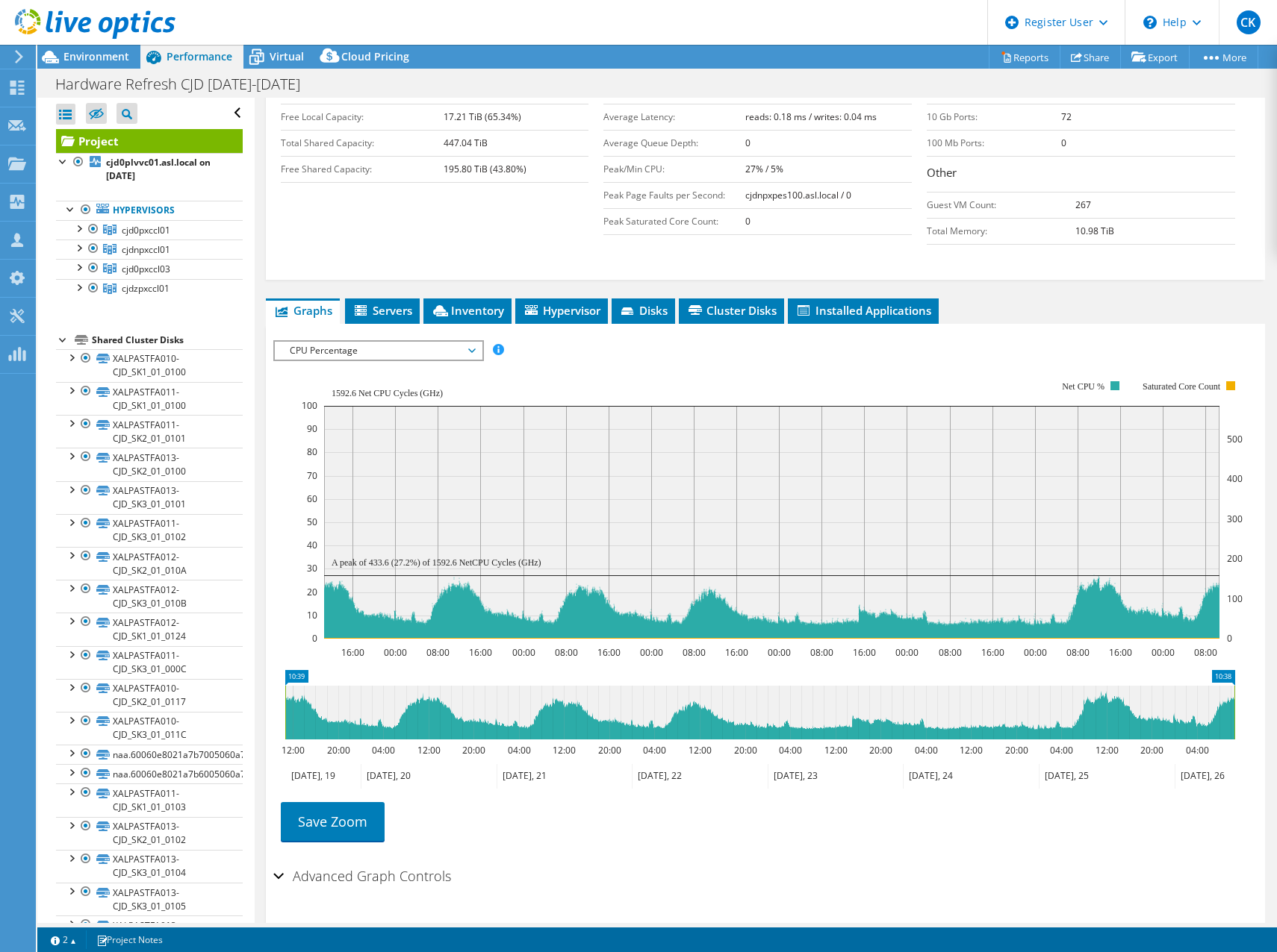
click at [312, 341] on span "CPU Percentage" at bounding box center [378, 350] width 192 height 18
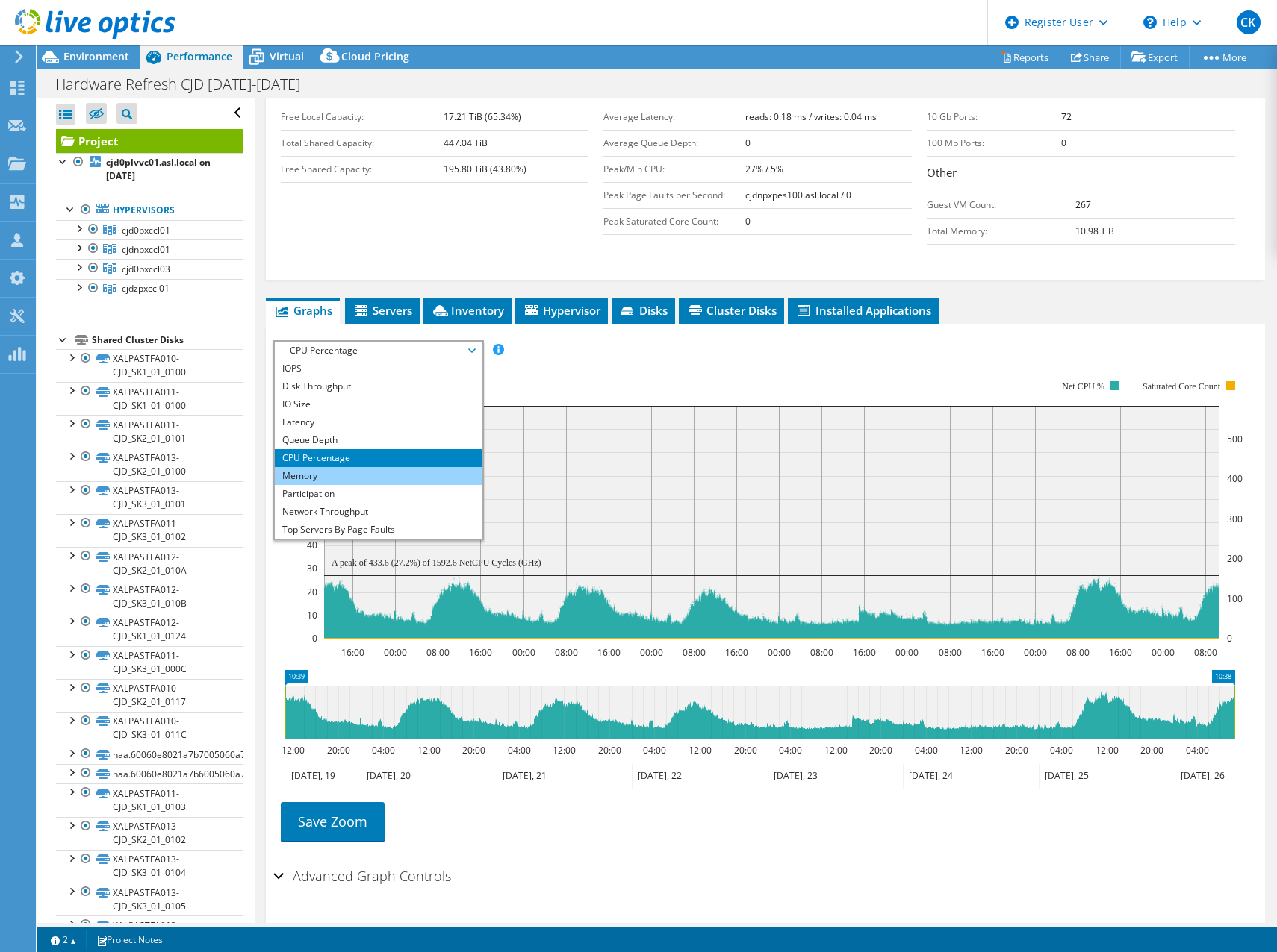
click at [318, 467] on li "Memory" at bounding box center [378, 476] width 207 height 18
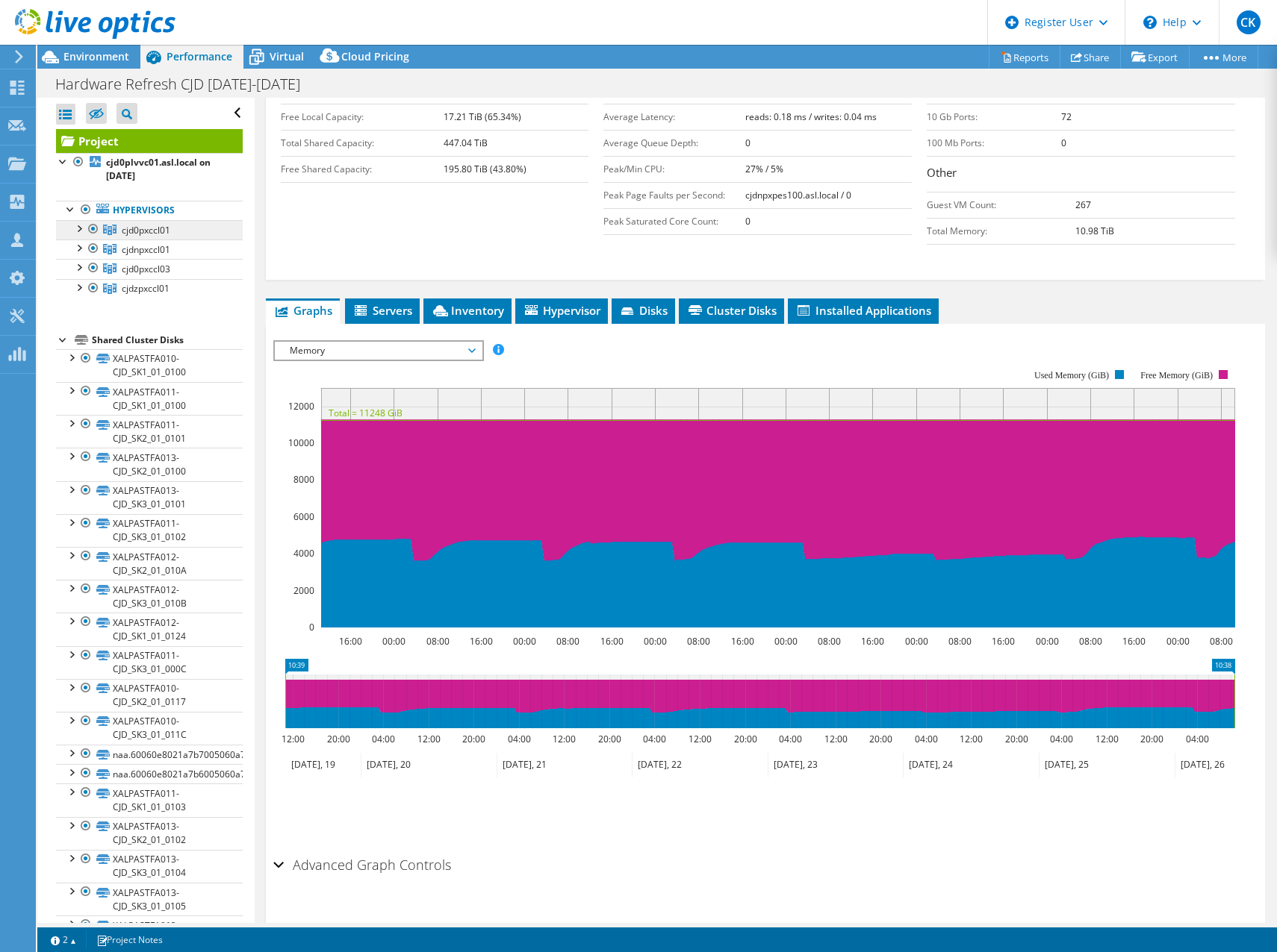
click at [123, 230] on span "cjd0pxccl01" at bounding box center [146, 230] width 49 height 13
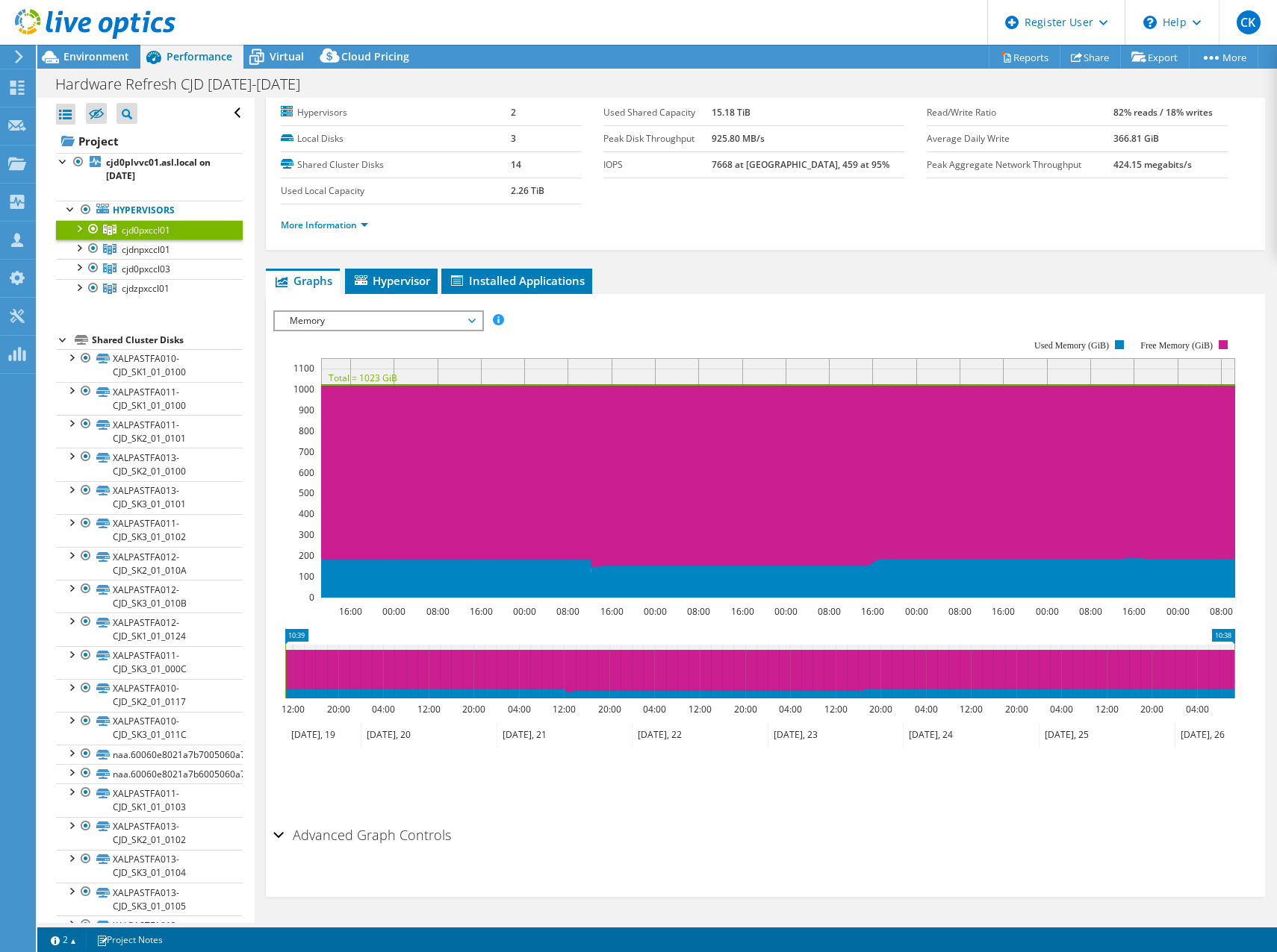
scroll to position [0, 0]
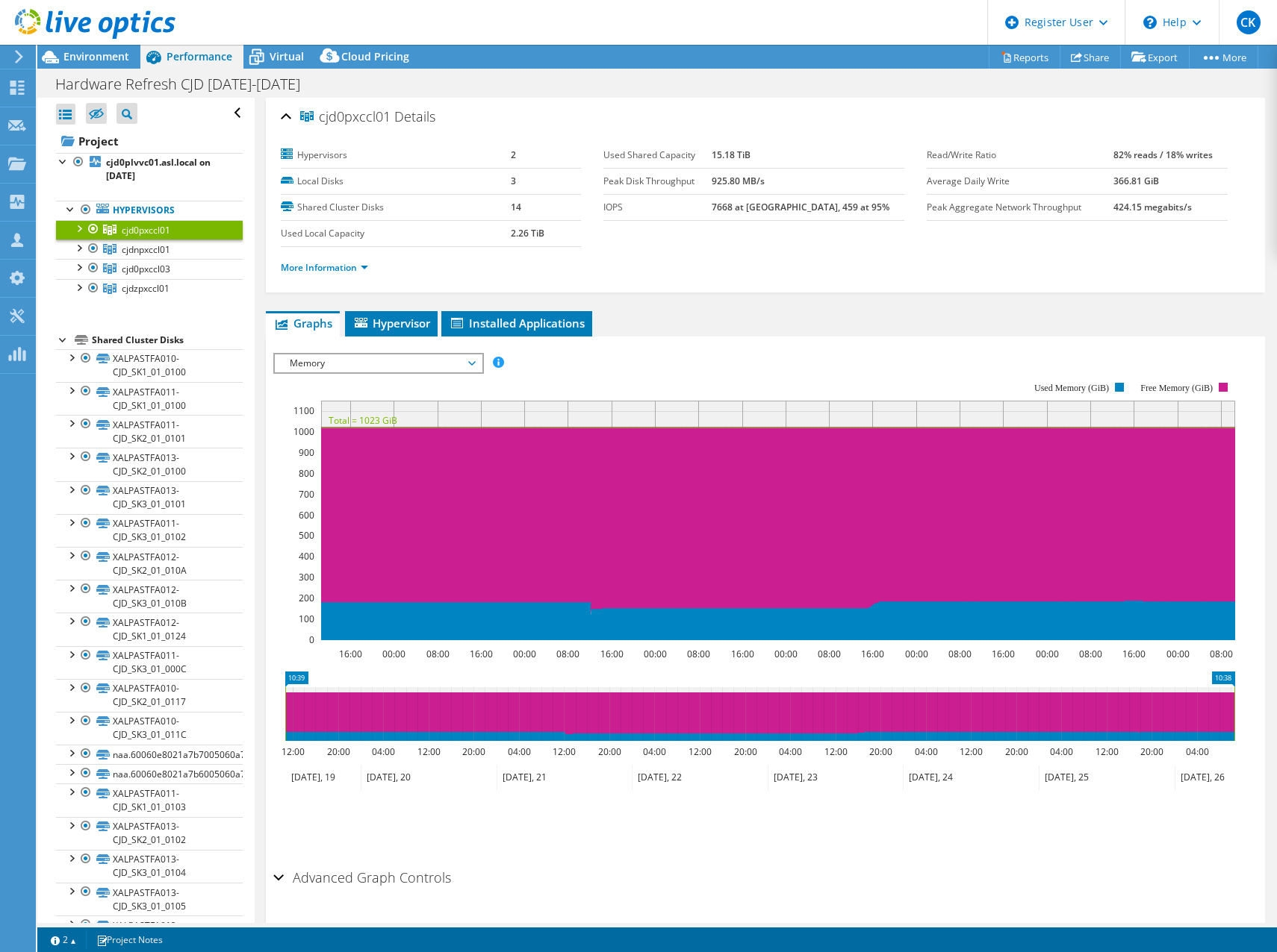
click at [81, 226] on div at bounding box center [78, 228] width 15 height 15
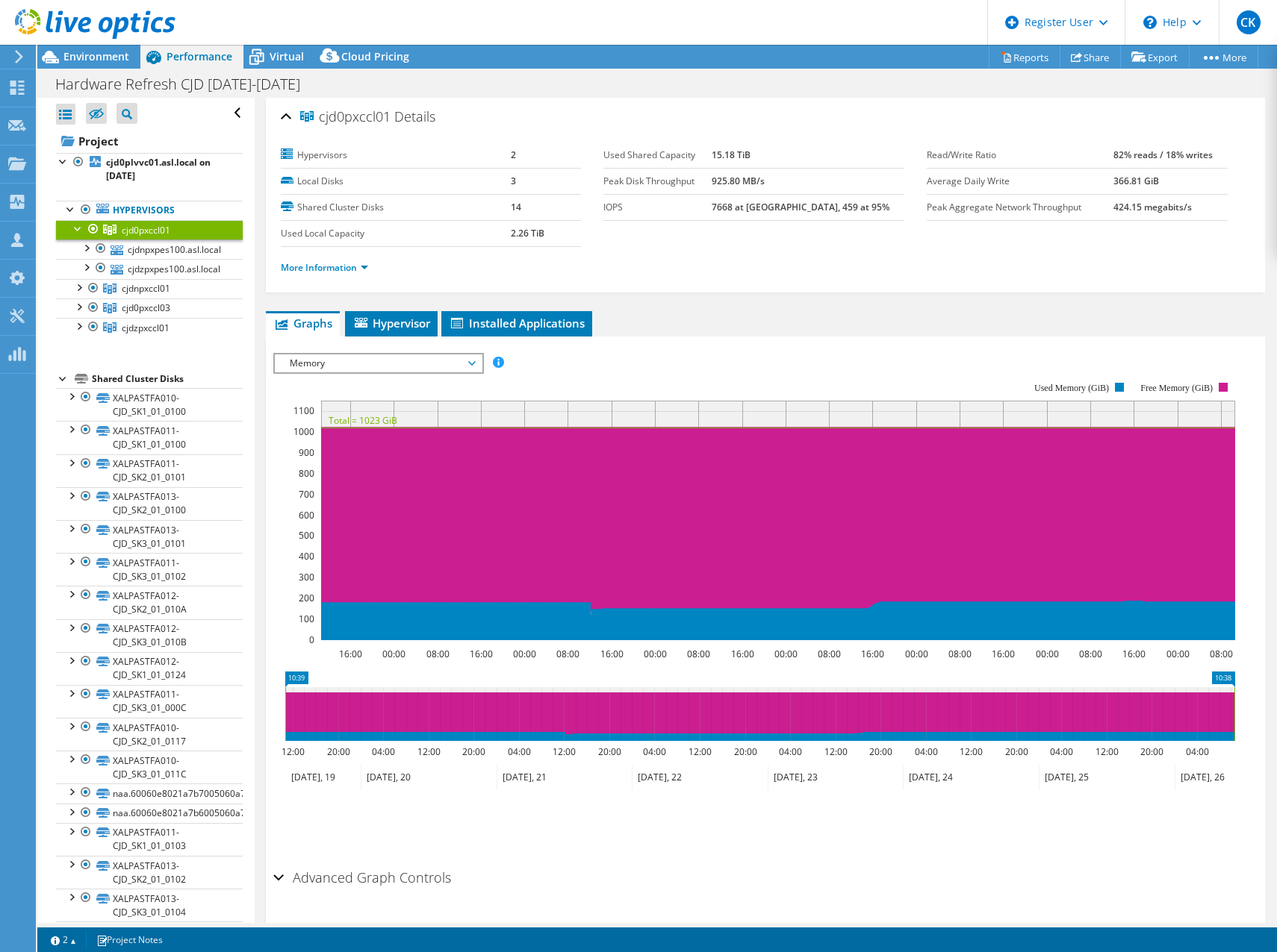
click at [464, 363] on span "Memory" at bounding box center [378, 363] width 192 height 18
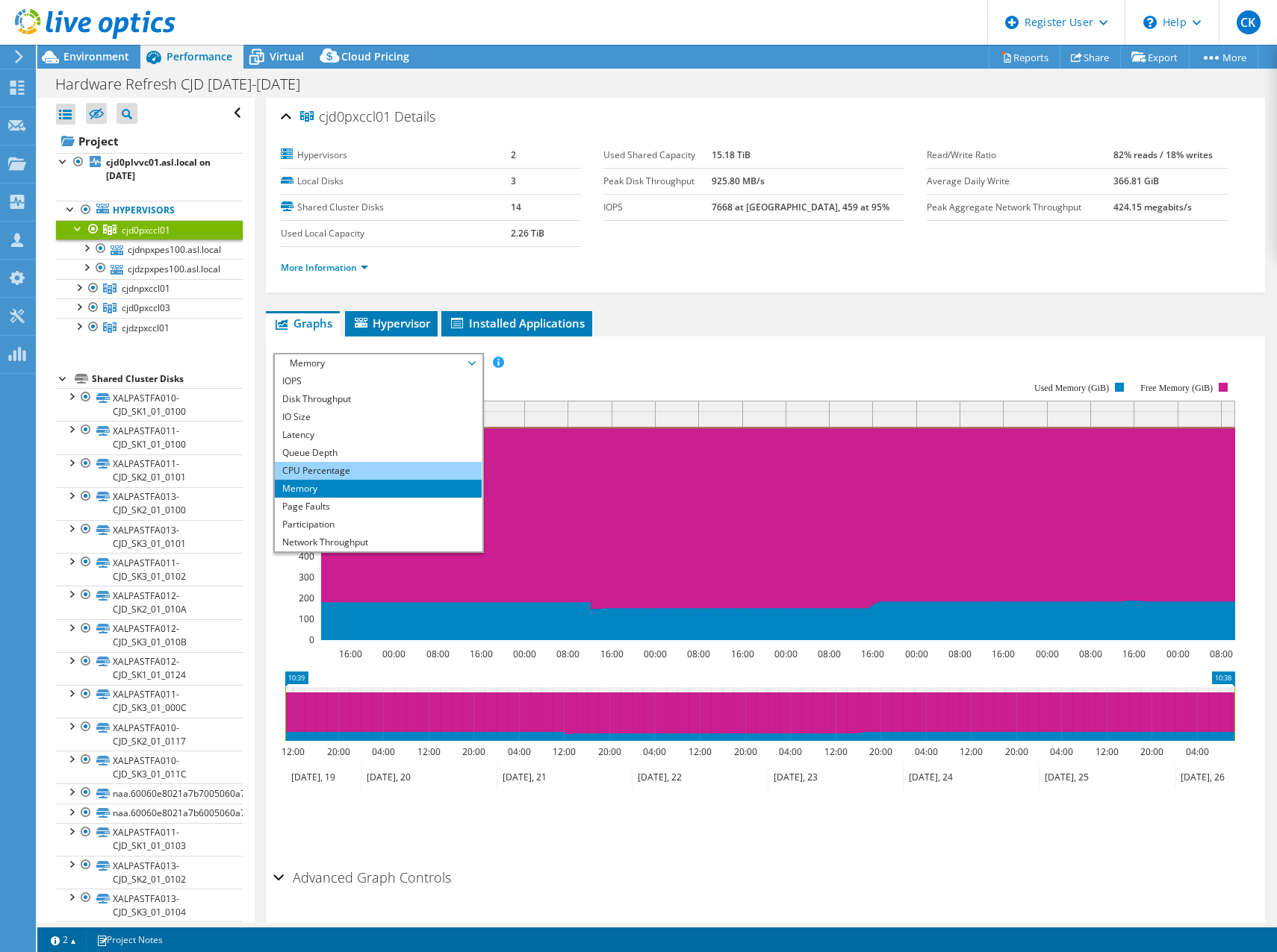
click at [437, 464] on li "CPU Percentage" at bounding box center [378, 471] width 207 height 18
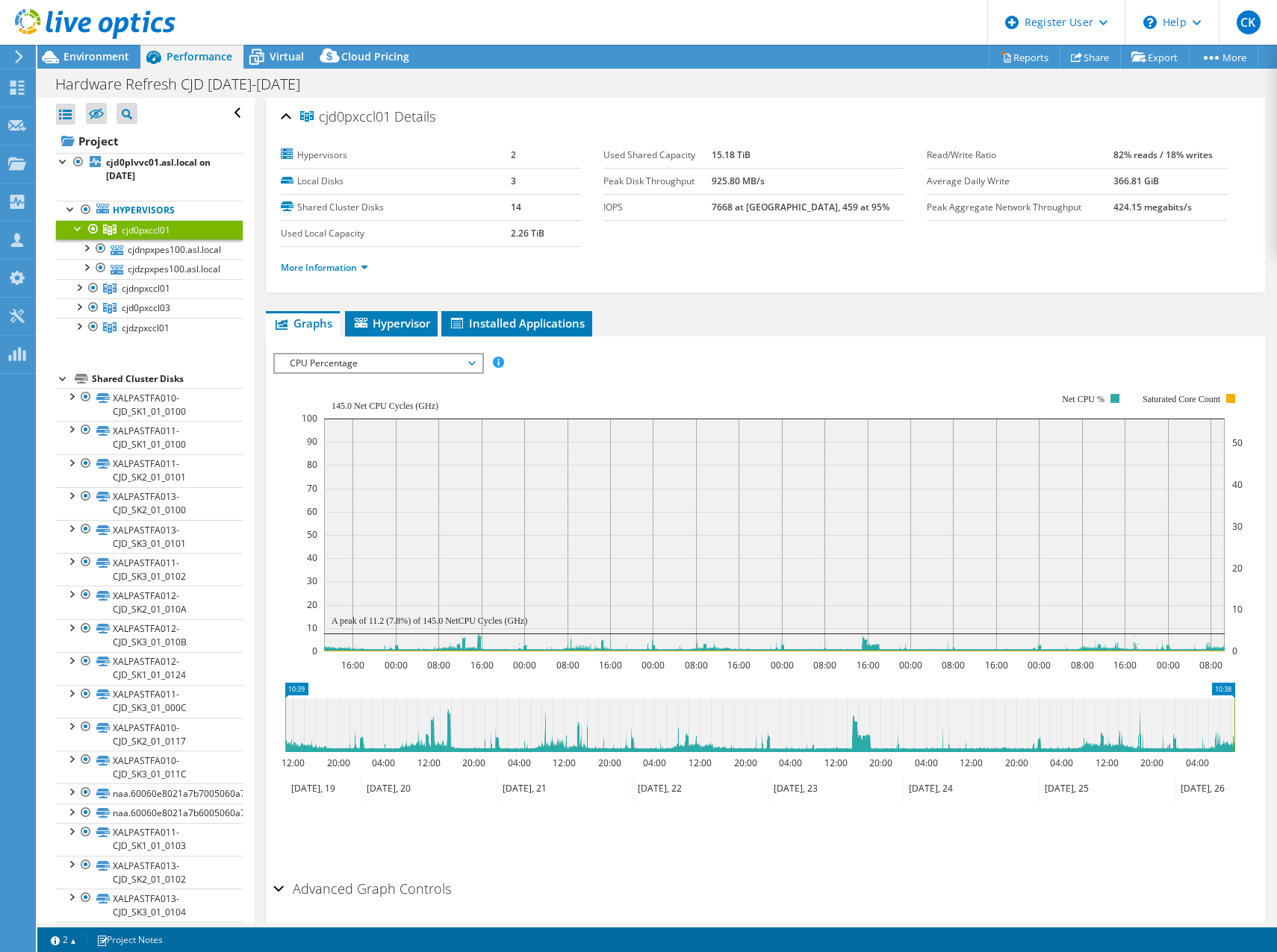
select select "USD"
click at [78, 307] on div at bounding box center [78, 306] width 15 height 15
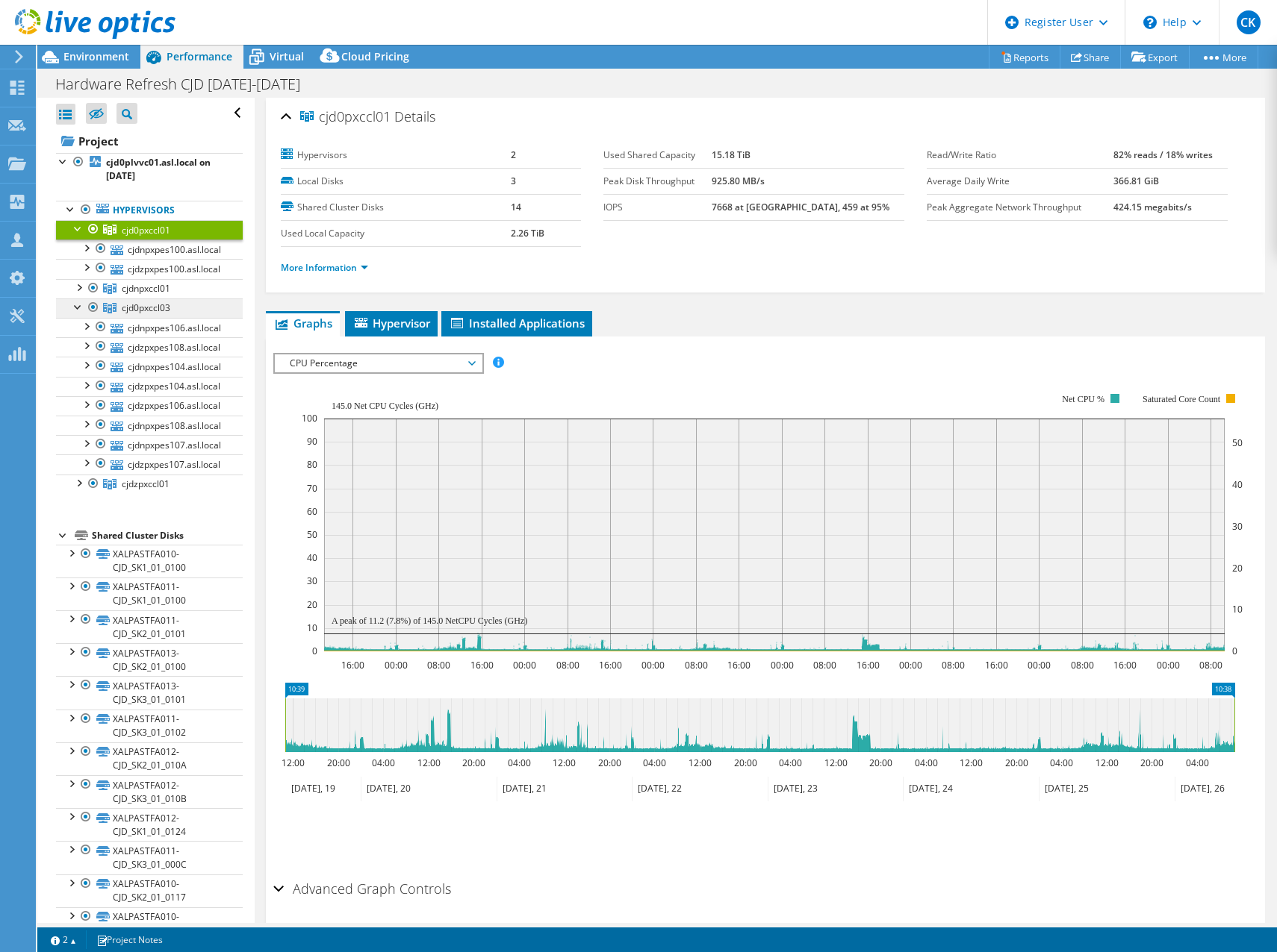
click at [142, 313] on span "cjd0pxccl03" at bounding box center [146, 308] width 49 height 13
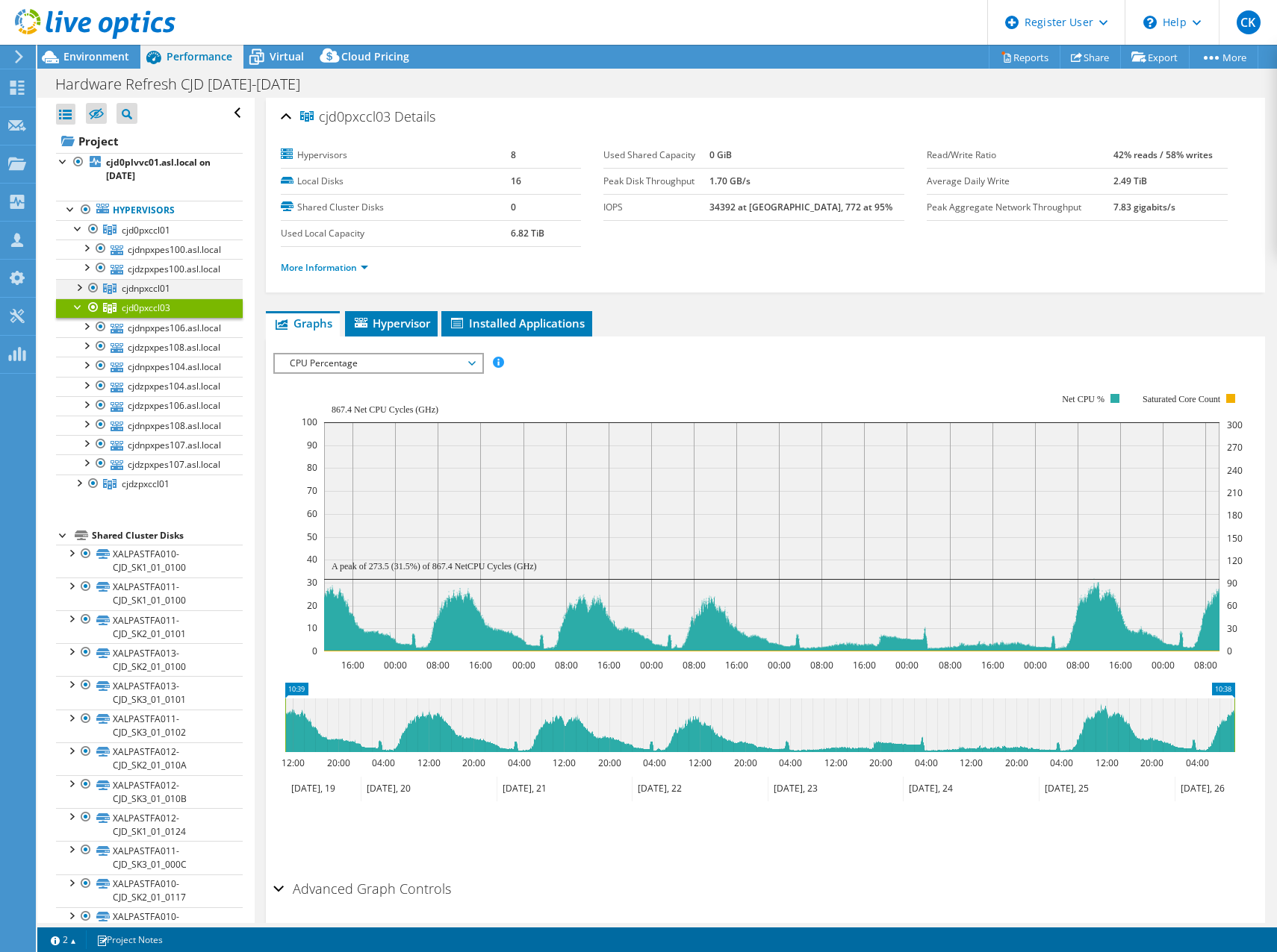
click at [77, 289] on div at bounding box center [78, 286] width 15 height 15
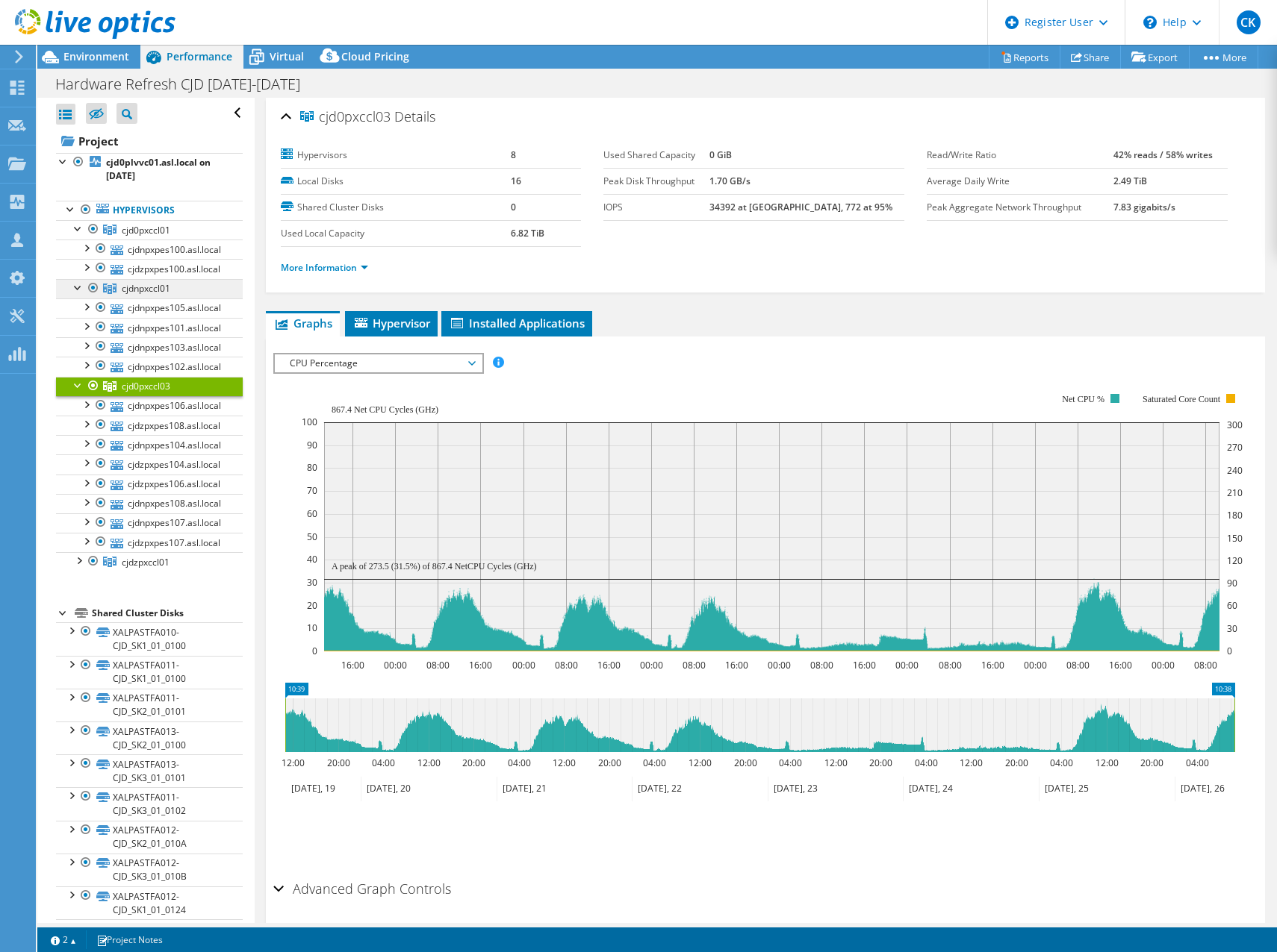
click at [151, 286] on span "cjdnpxccl01" at bounding box center [146, 289] width 49 height 13
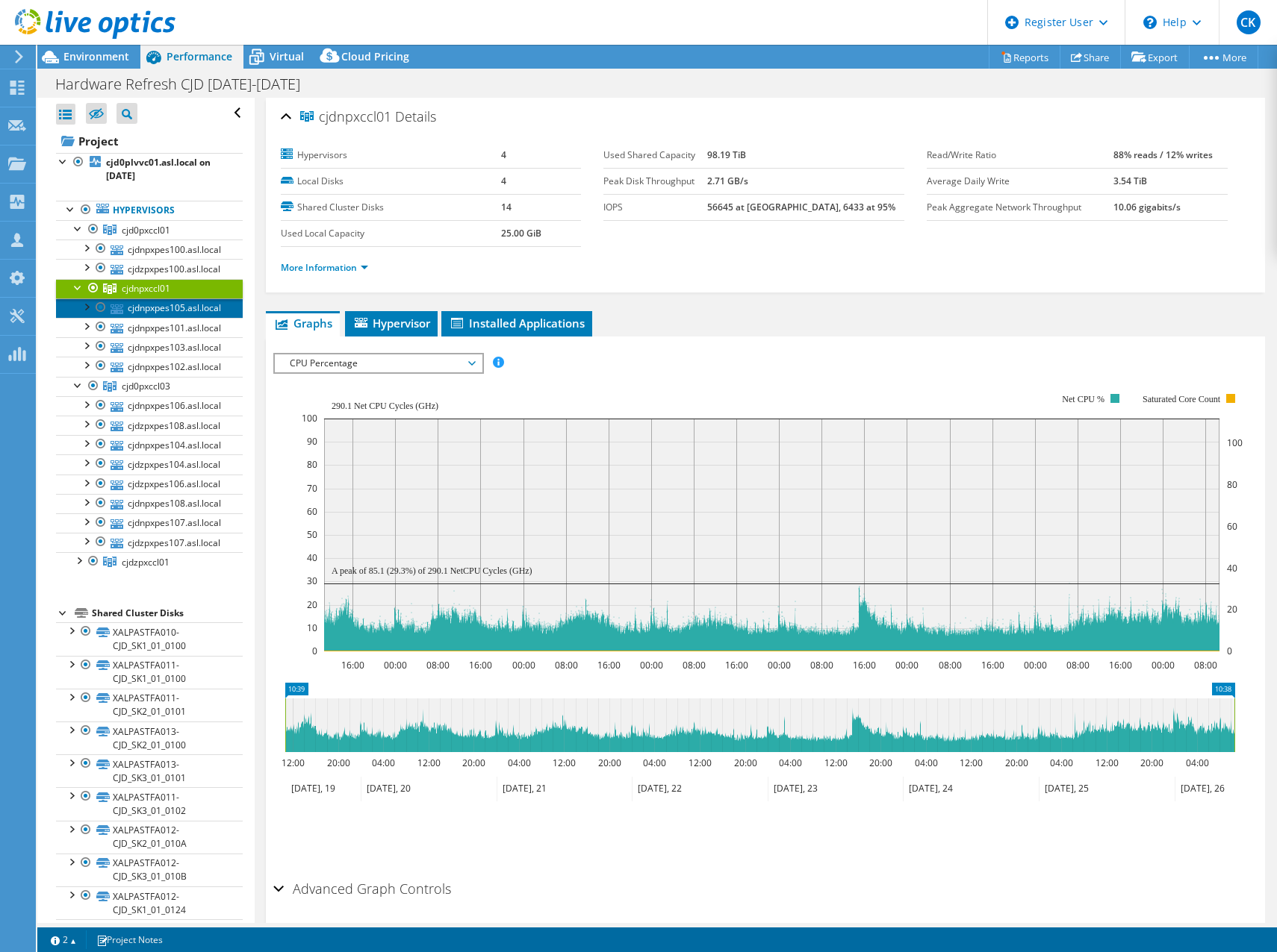
click at [141, 308] on link "cjdnpxpes105.asl.local" at bounding box center [150, 308] width 187 height 20
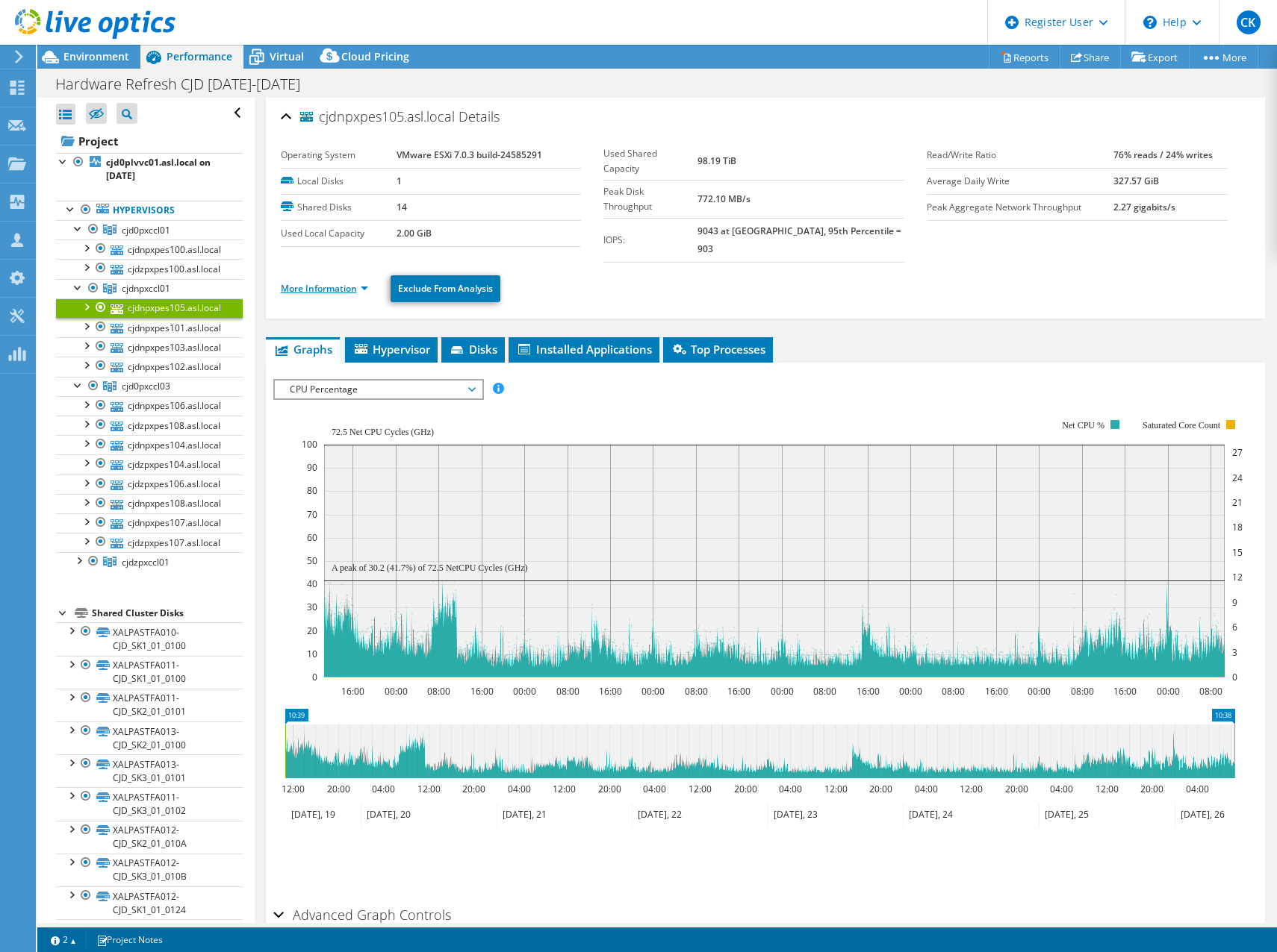
click at [308, 282] on link "More Information" at bounding box center [324, 289] width 87 height 13
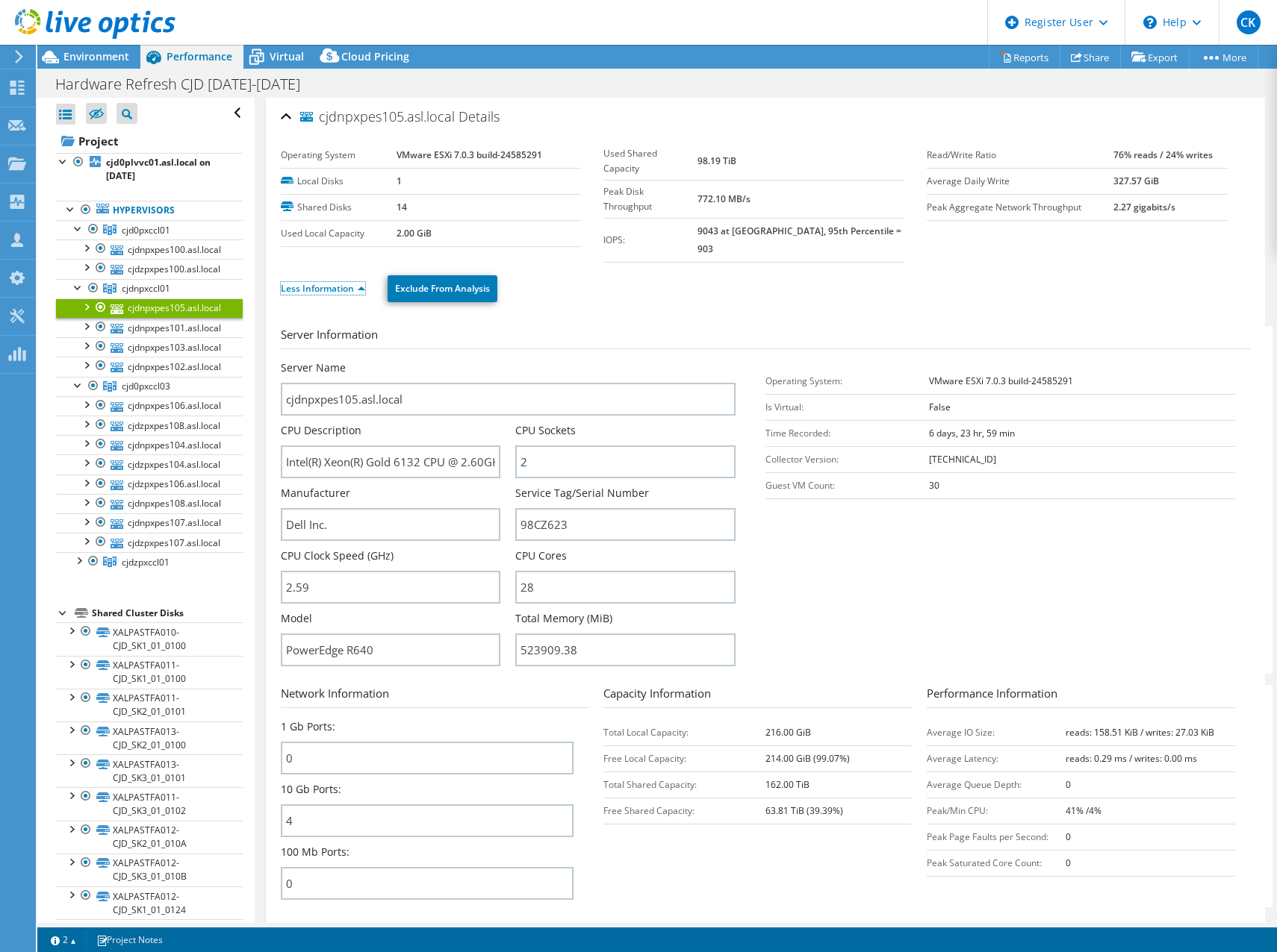
scroll to position [75, 0]
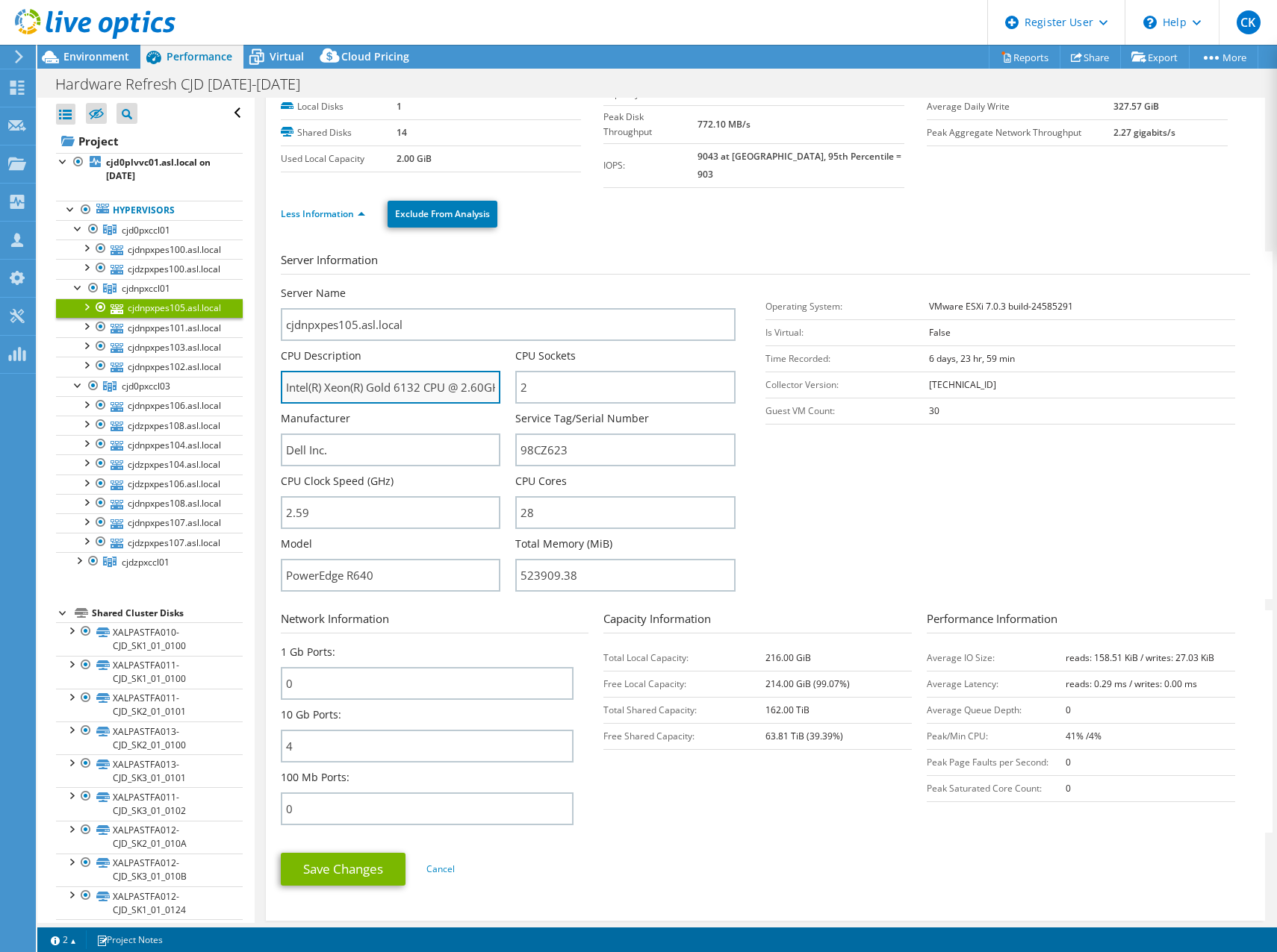
drag, startPoint x: 286, startPoint y: 372, endPoint x: 447, endPoint y: 376, distance: 161.0
click at [447, 376] on input "Intel(R) Xeon(R) Gold 6132 CPU @ 2.60GHz 259 GHz" at bounding box center [390, 387] width 220 height 33
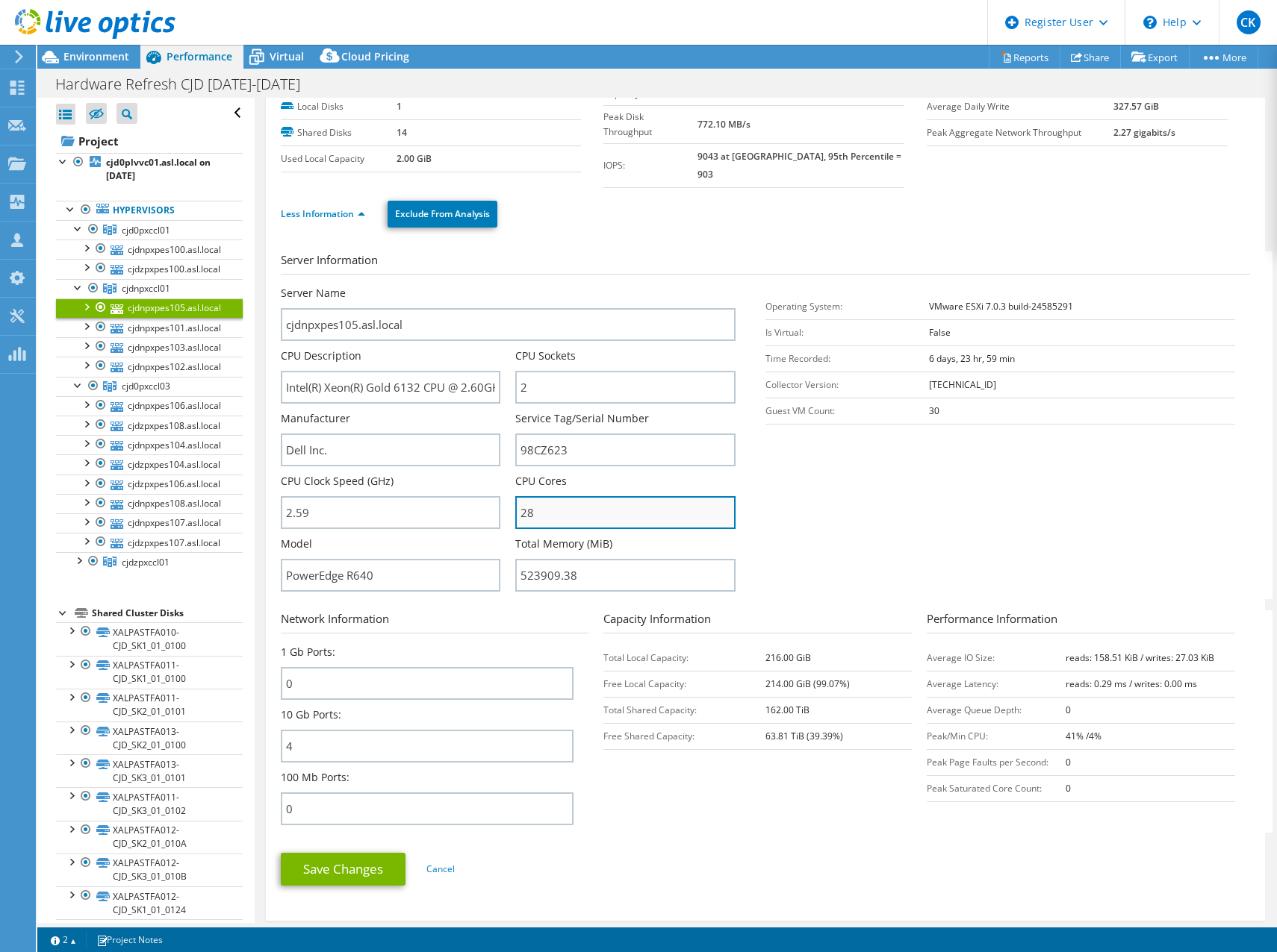
click at [574, 496] on input "28" at bounding box center [625, 512] width 220 height 33
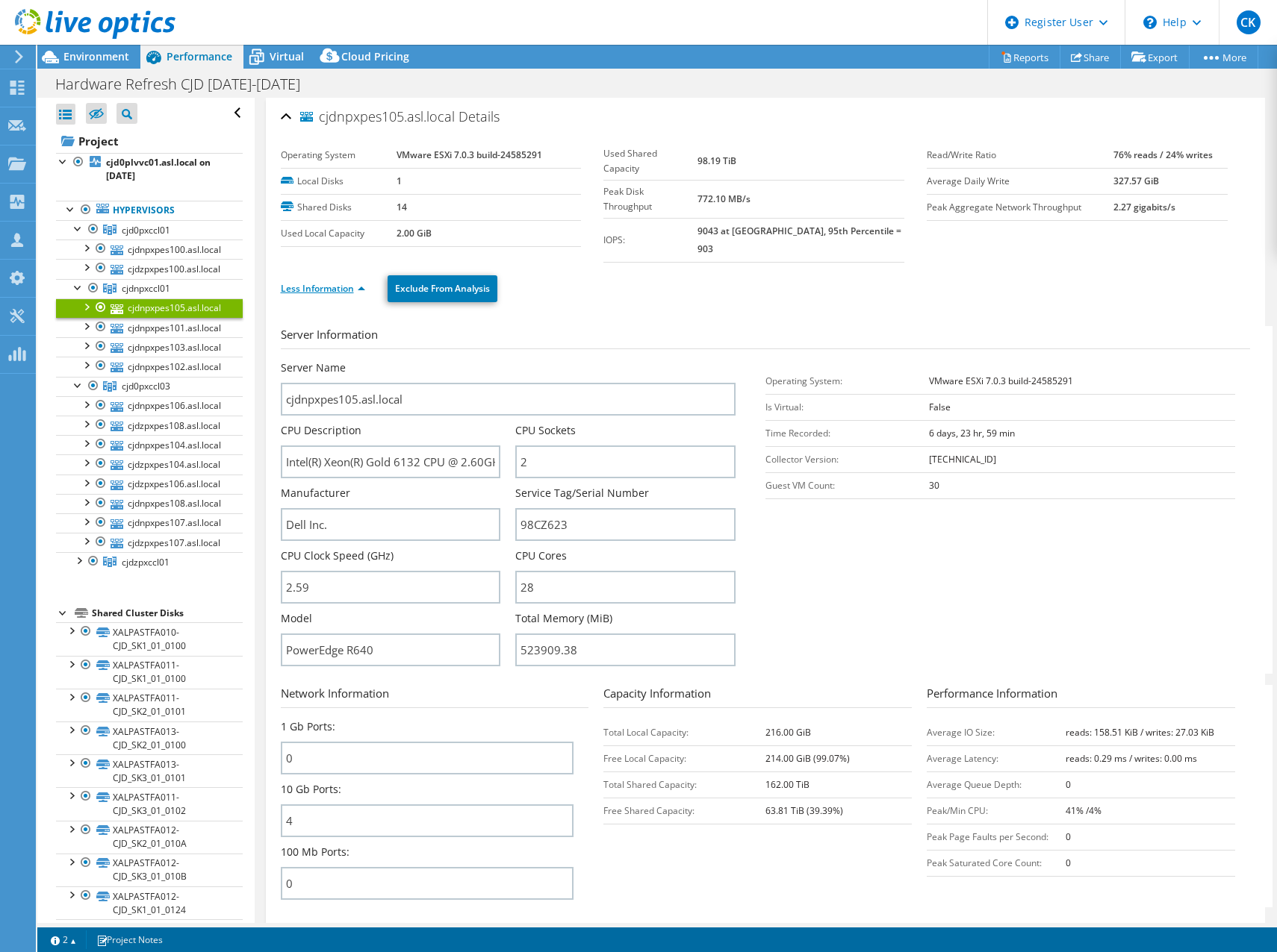
click at [314, 282] on link "Less Information" at bounding box center [323, 289] width 85 height 13
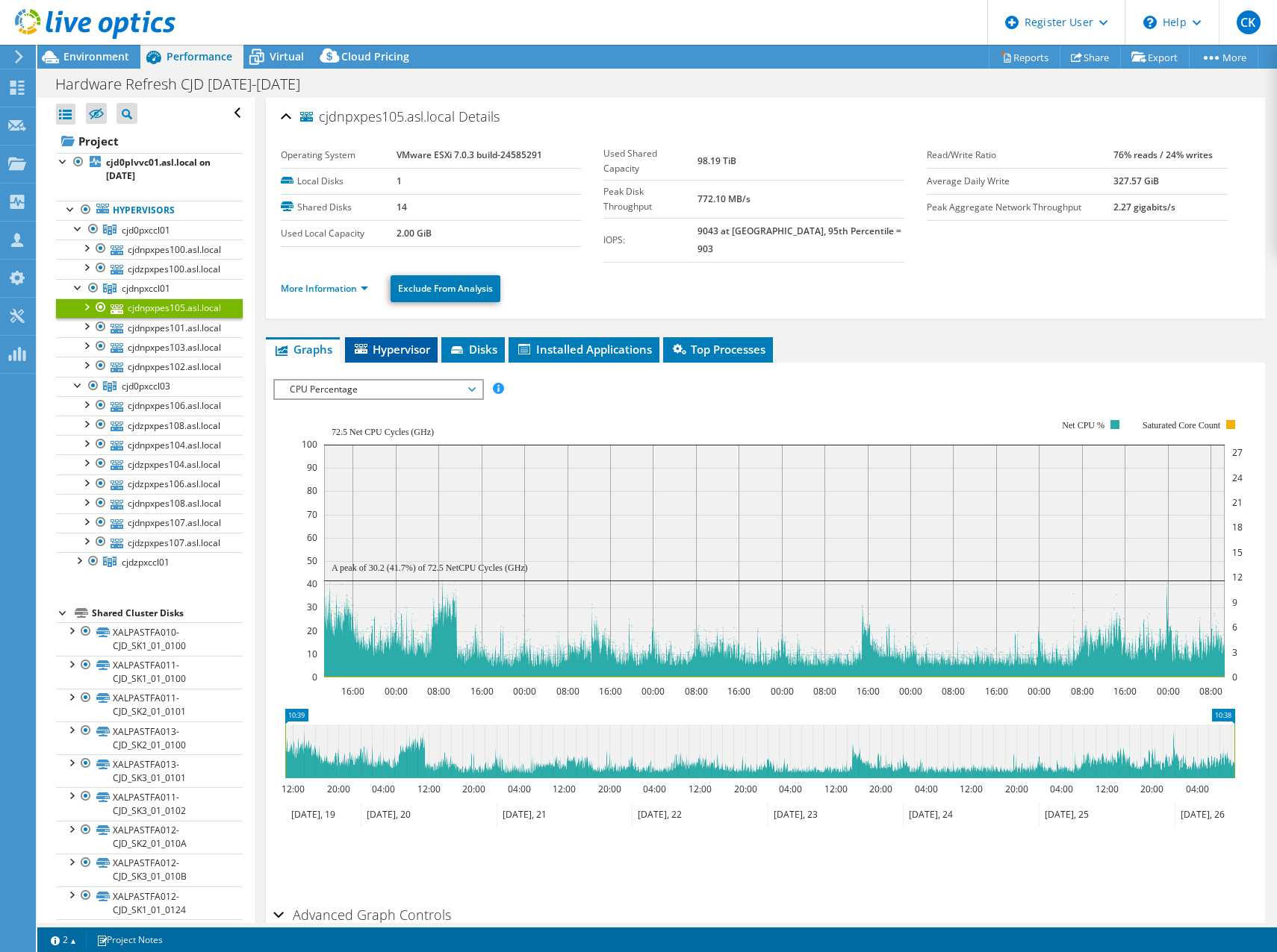
click at [381, 341] on span "Hypervisor" at bounding box center [390, 349] width 77 height 15
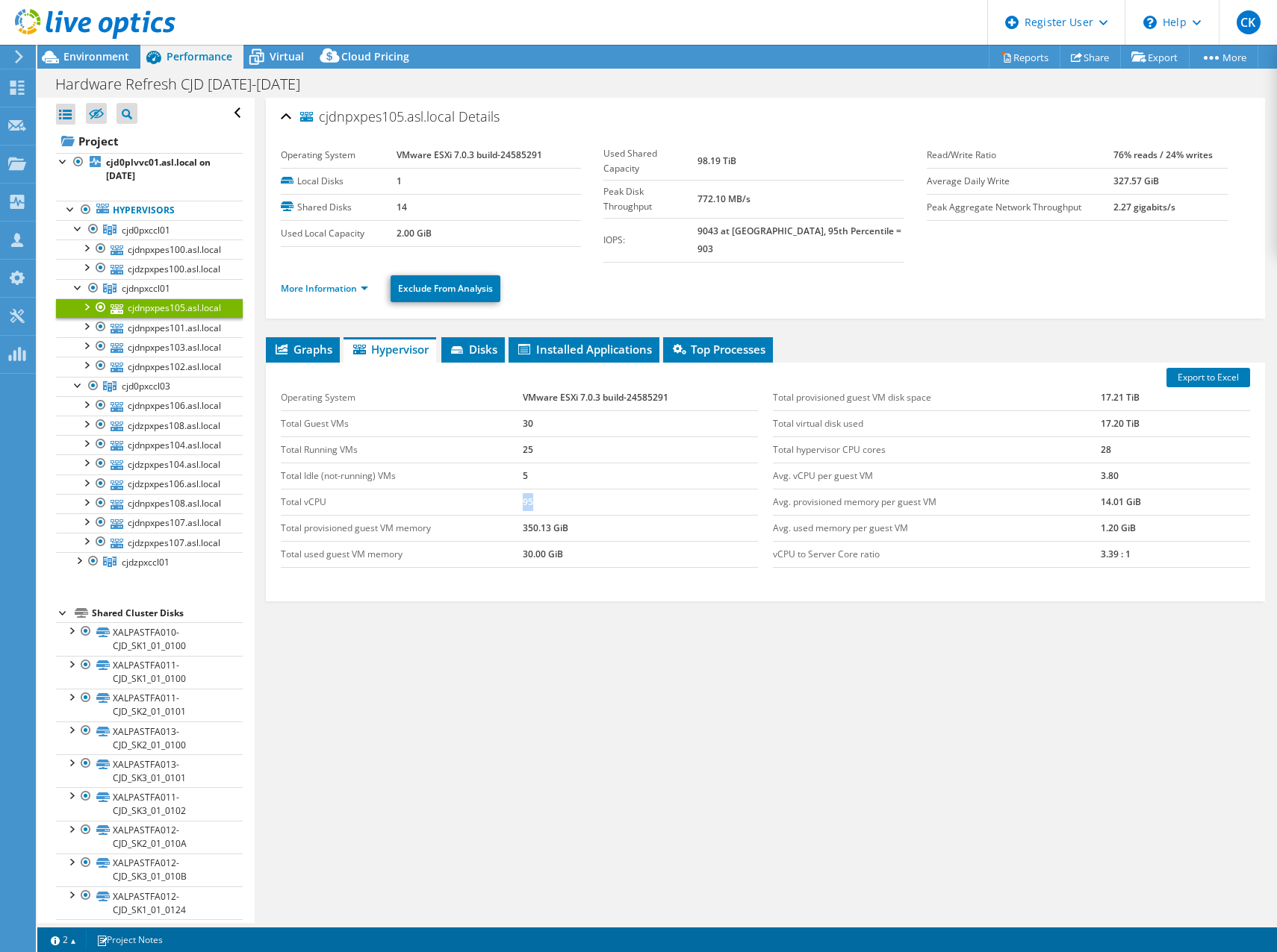
drag, startPoint x: 519, startPoint y: 489, endPoint x: 530, endPoint y: 491, distance: 11.2
click at [530, 491] on td "95" at bounding box center [640, 502] width 235 height 26
click at [303, 282] on link "More Information" at bounding box center [324, 289] width 87 height 13
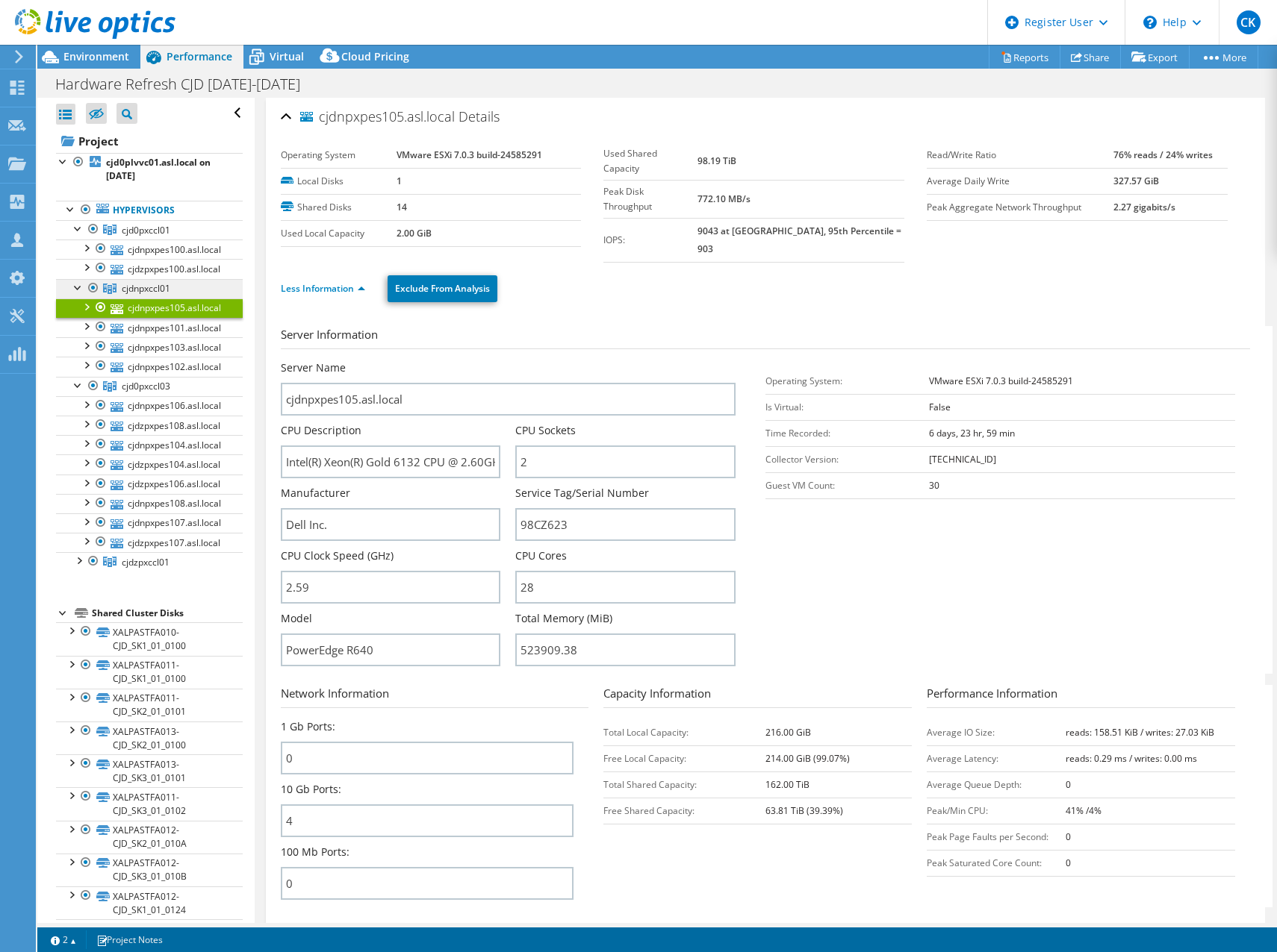
click at [150, 286] on span "cjdnpxccl01" at bounding box center [146, 289] width 49 height 13
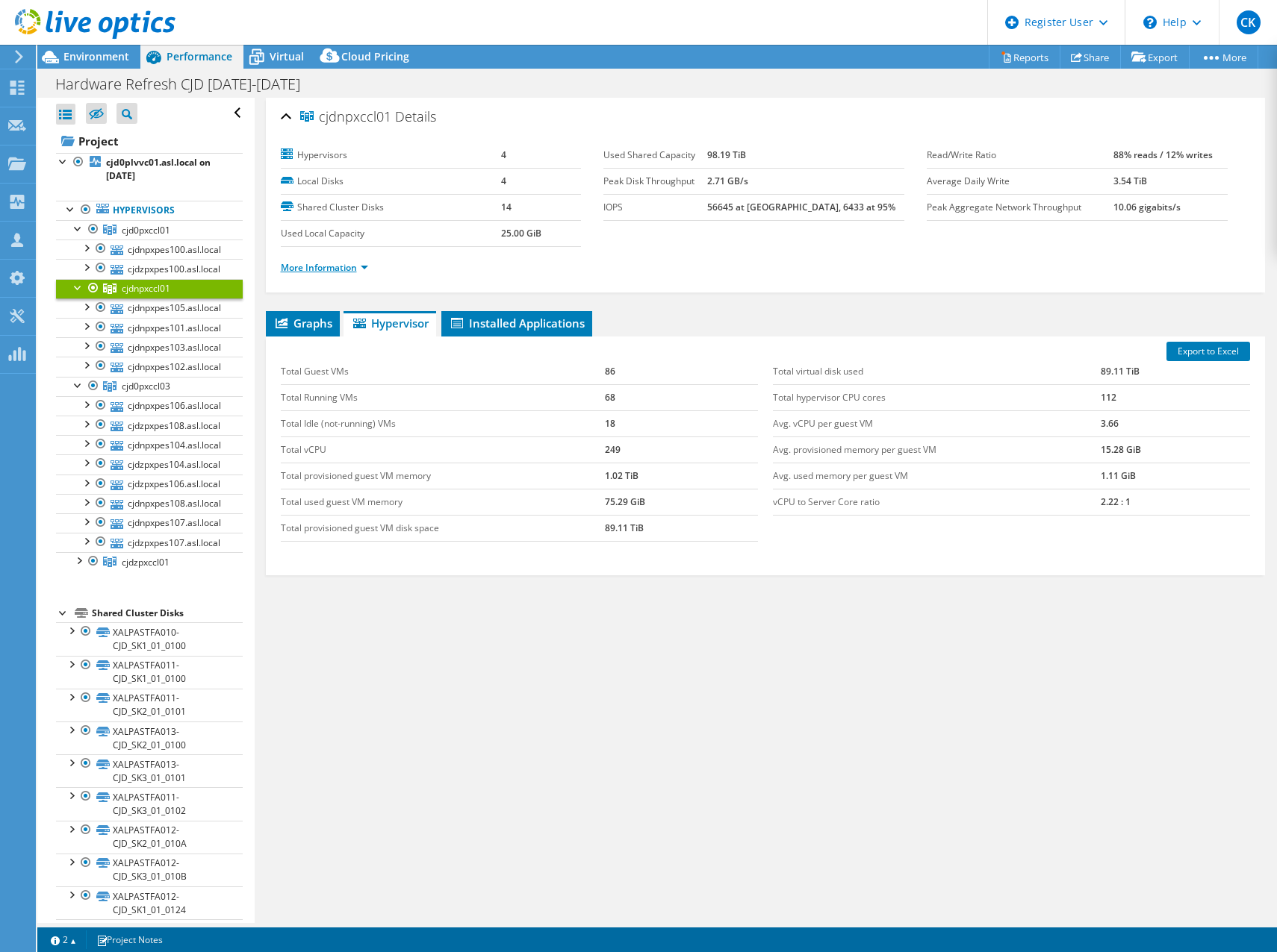
click at [331, 269] on link "More Information" at bounding box center [324, 267] width 87 height 13
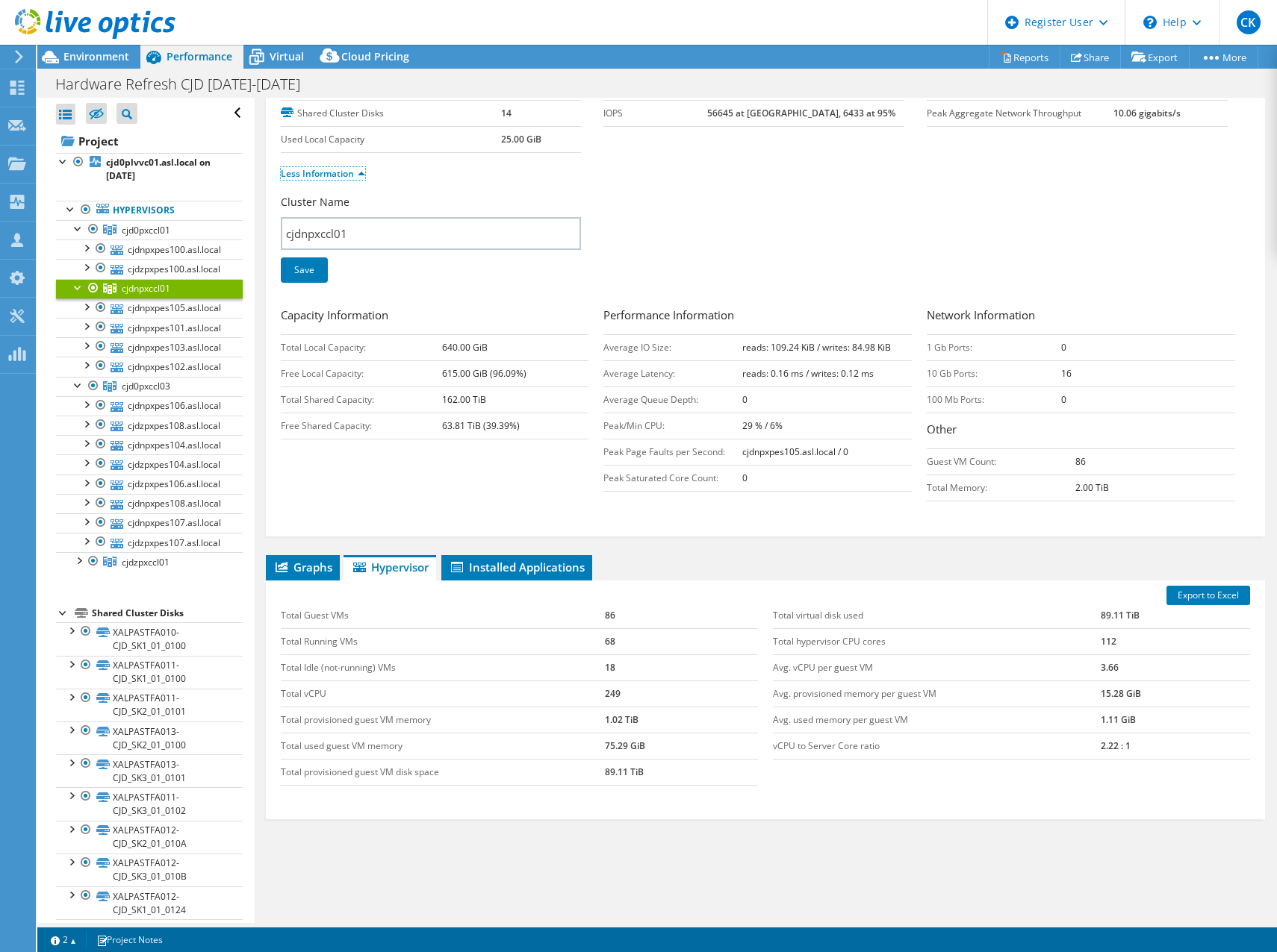
scroll to position [125, 0]
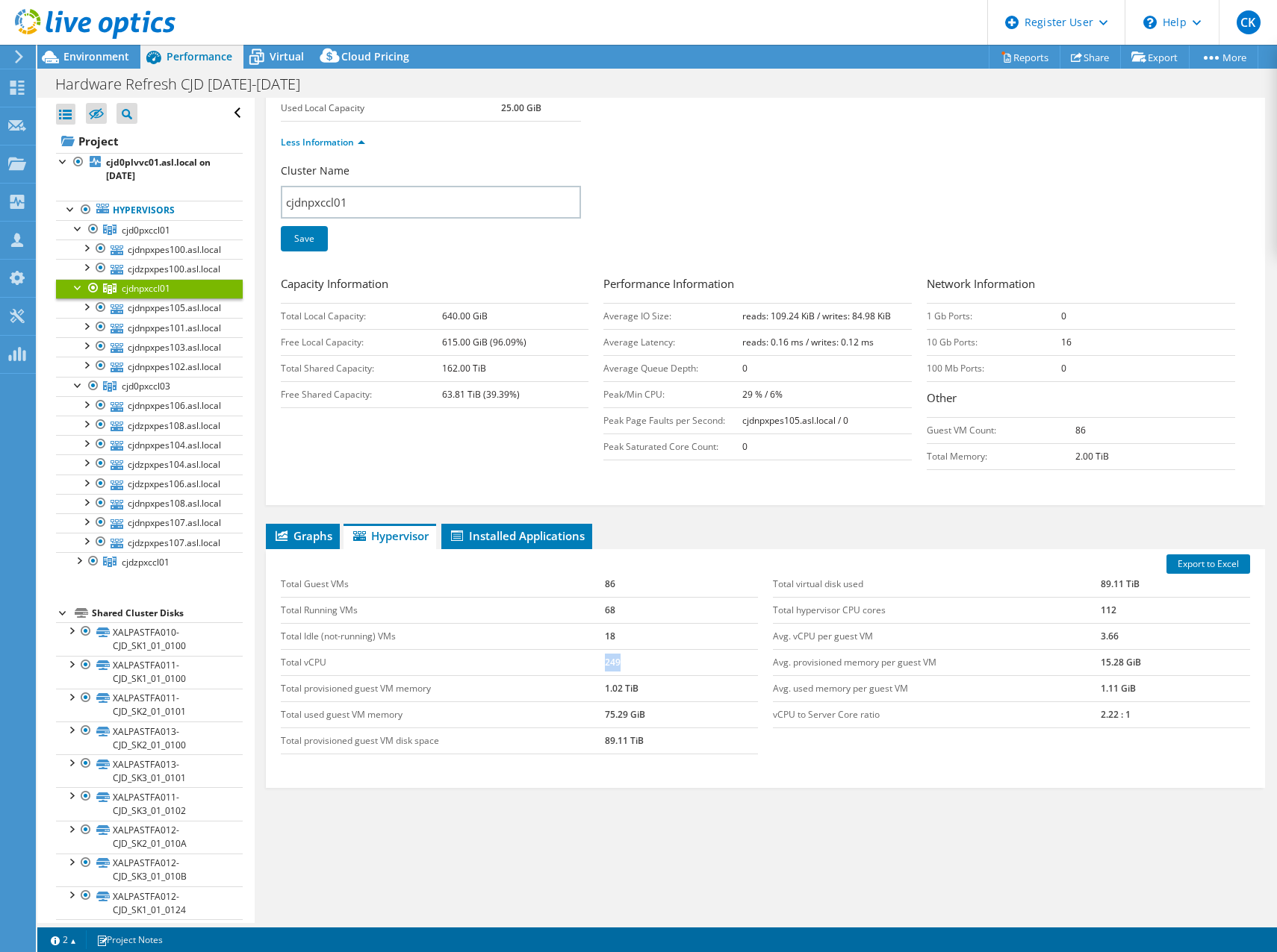
drag, startPoint x: 602, startPoint y: 663, endPoint x: 621, endPoint y: 664, distance: 19.0
click at [621, 664] on td "249" at bounding box center [682, 663] width 153 height 26
click at [758, 798] on div "Graphs Servers Inventory Hypervisor Disks Cluster Disks Installed Applications …" at bounding box center [765, 710] width 1000 height 373
click at [1206, 563] on link "Export to Excel" at bounding box center [1208, 564] width 84 height 20
click at [884, 816] on div "Graphs Servers Inventory Hypervisor Disks Cluster Disks Installed Applications …" at bounding box center [765, 710] width 1000 height 373
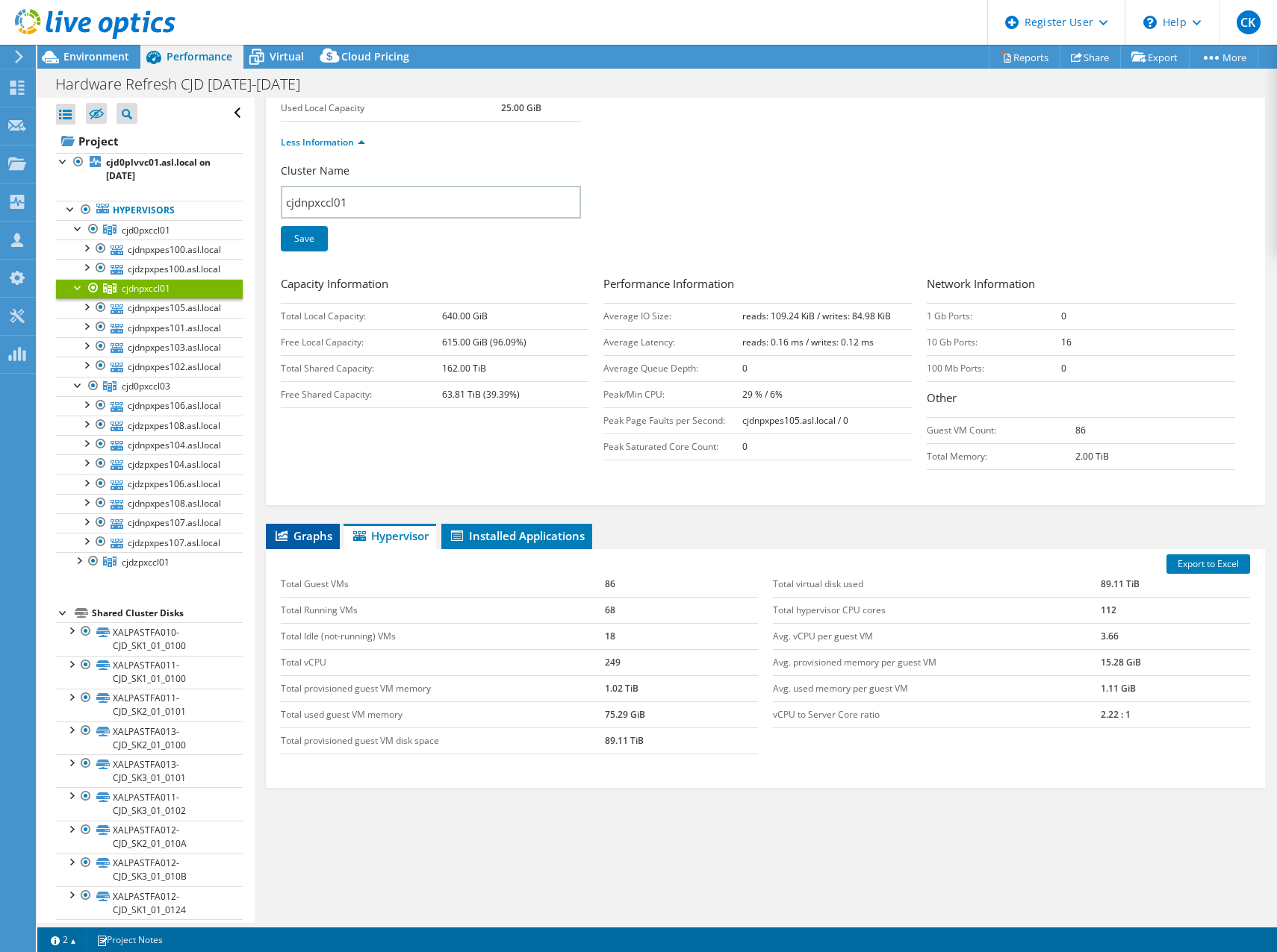
click at [309, 533] on span "Graphs" at bounding box center [303, 536] width 59 height 15
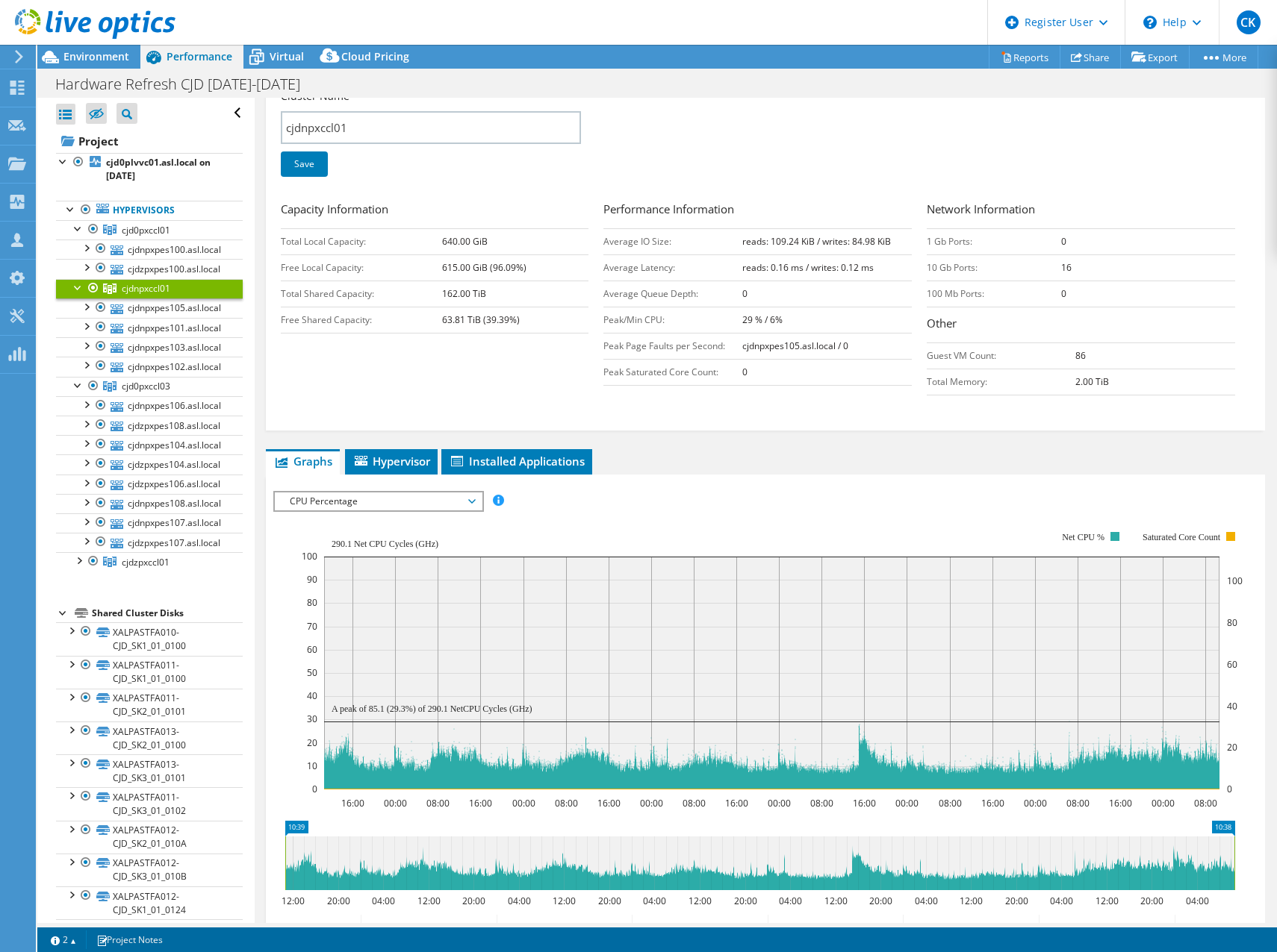
scroll to position [275, 0]
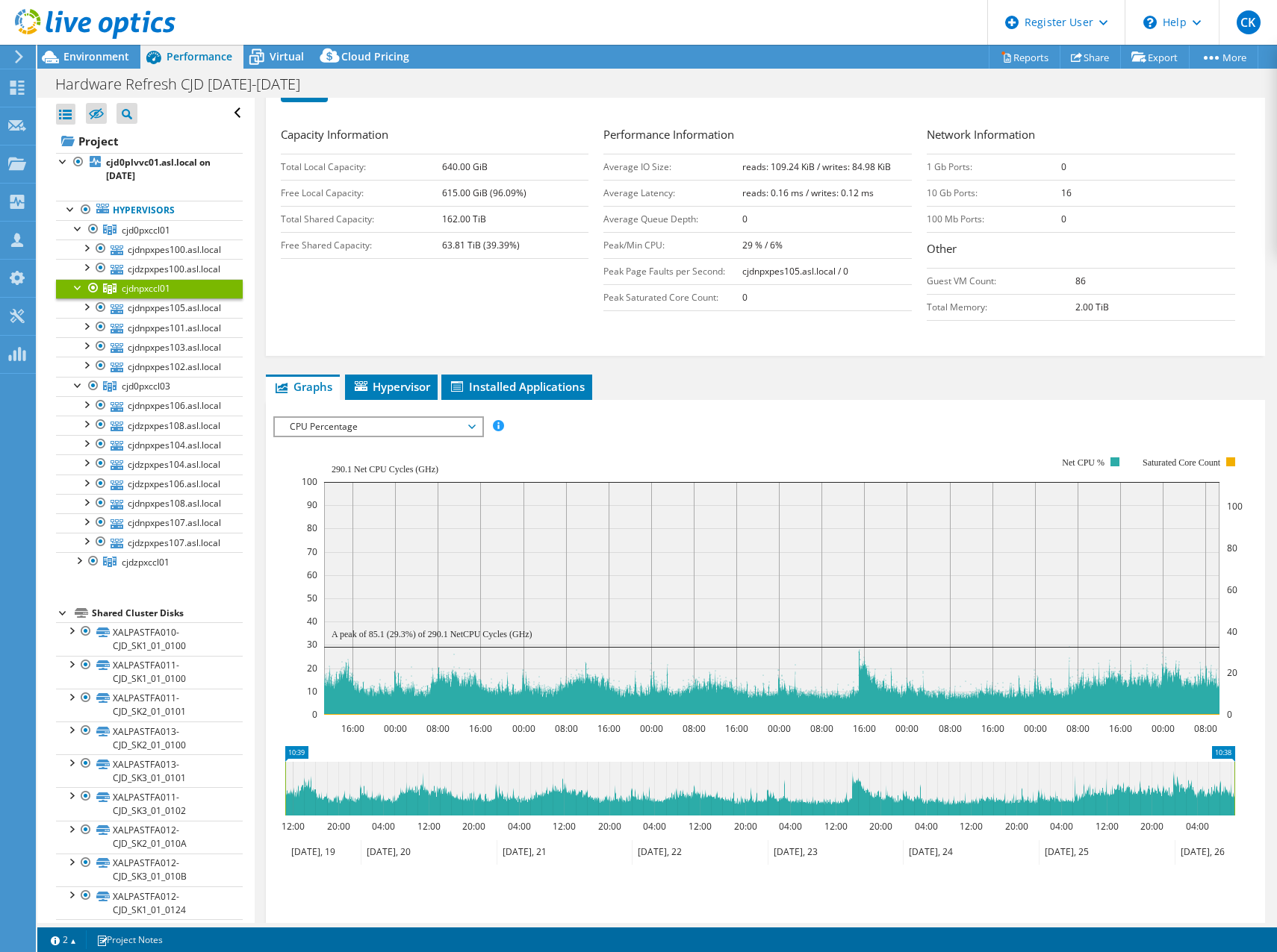
click at [405, 428] on span "CPU Percentage" at bounding box center [378, 427] width 192 height 18
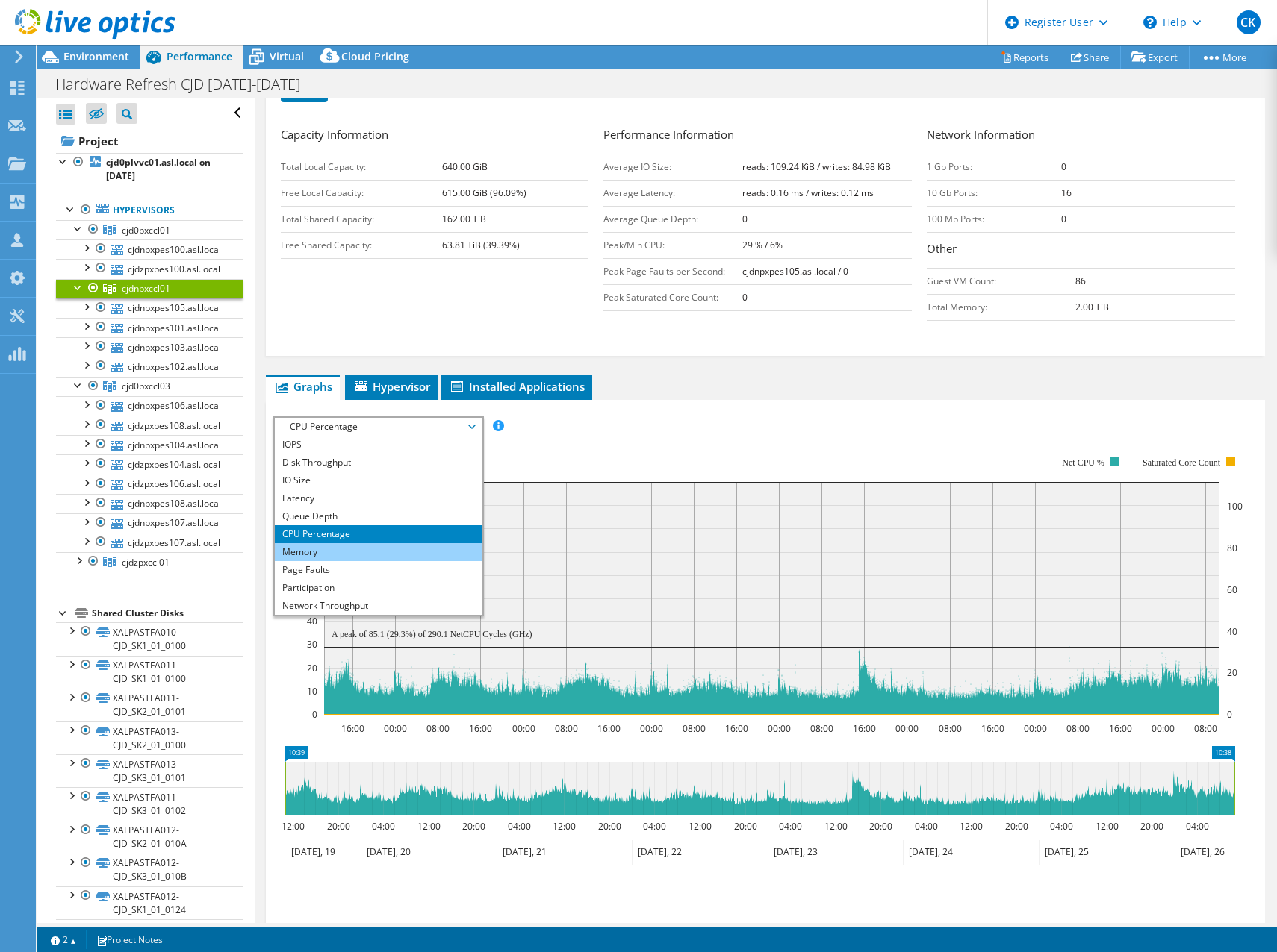
click at [378, 551] on li "Memory" at bounding box center [378, 552] width 207 height 18
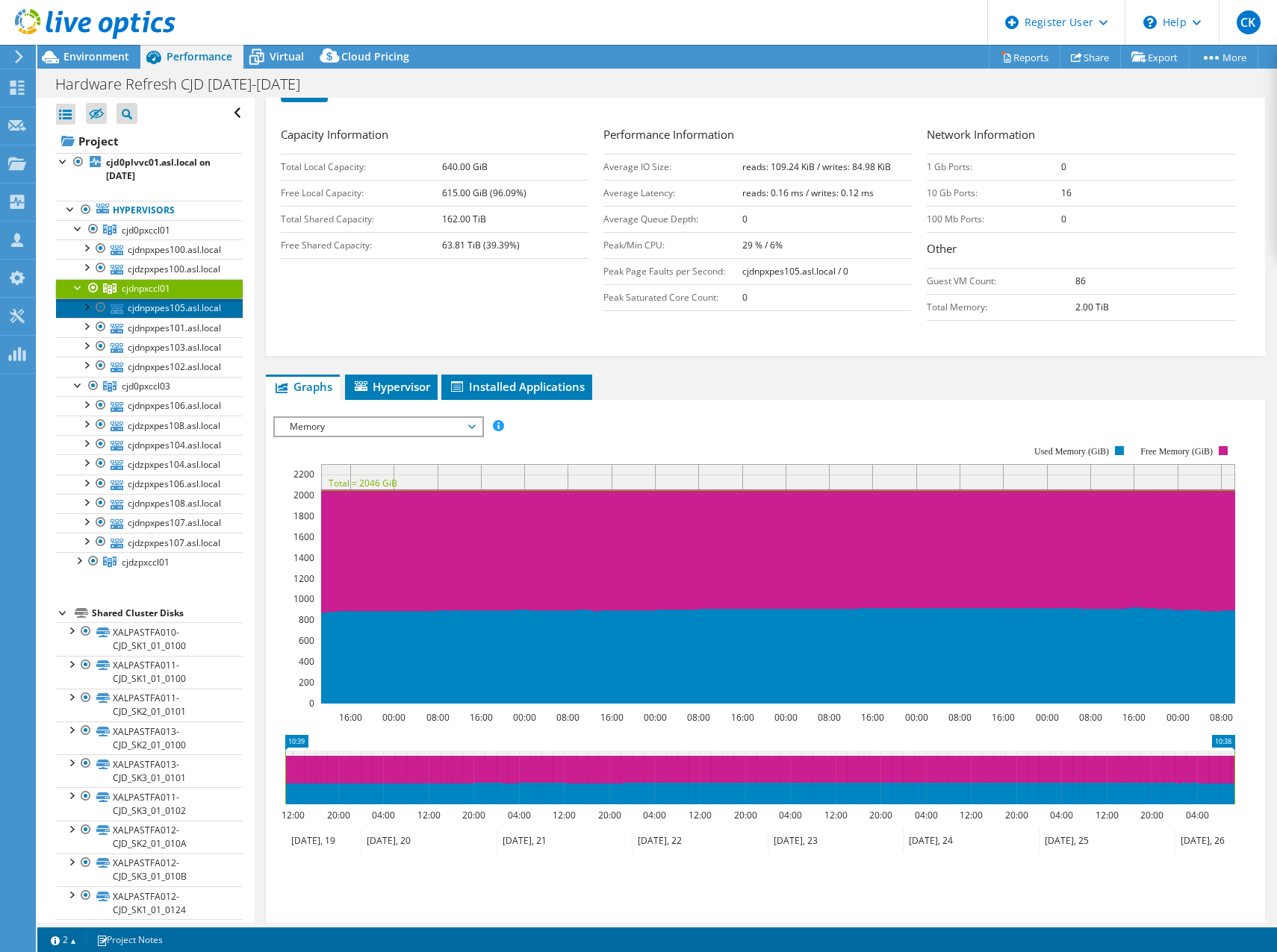
click at [170, 306] on link "cjdnpxpes105.asl.local" at bounding box center [150, 308] width 187 height 20
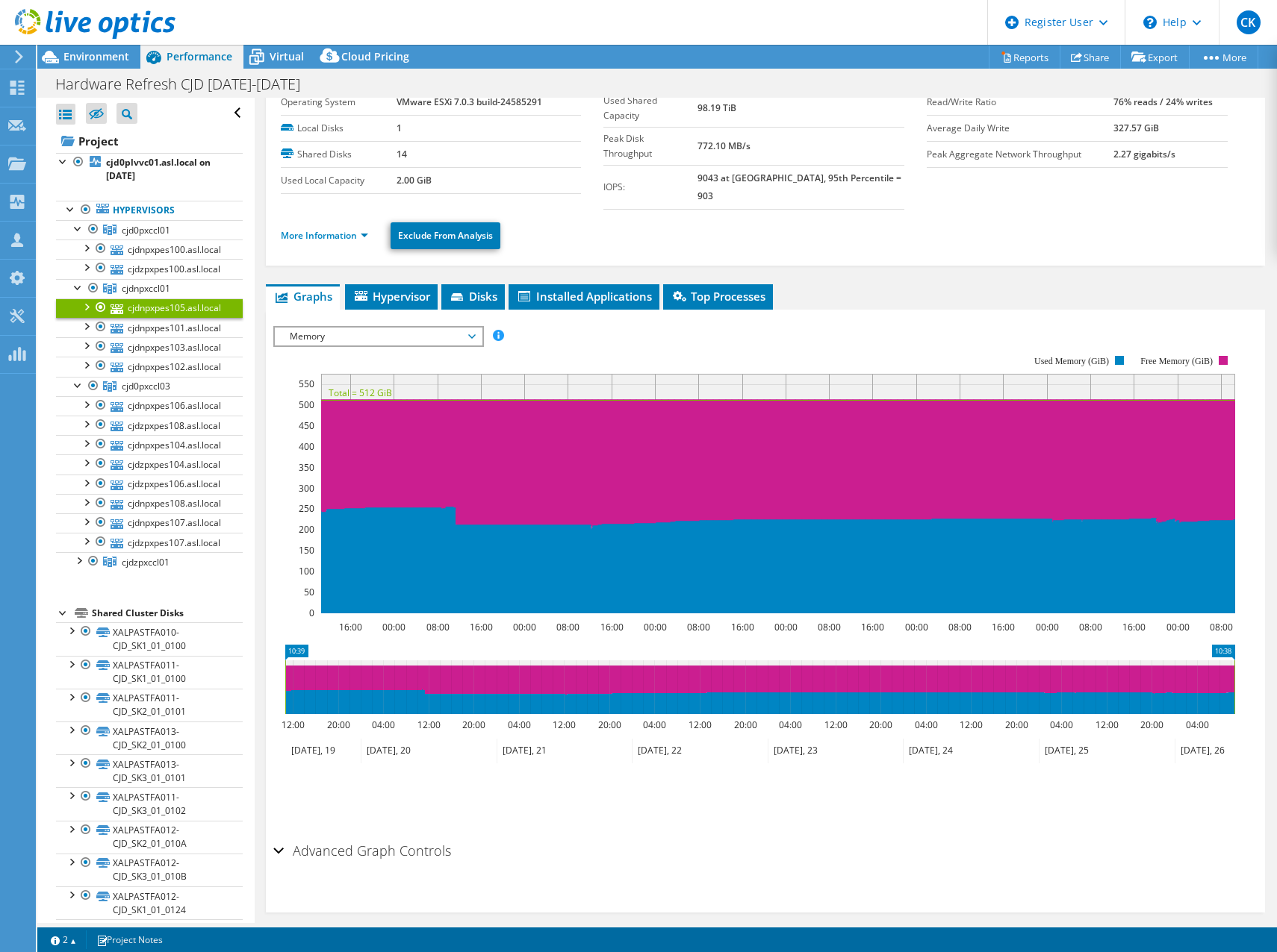
scroll to position [0, 0]
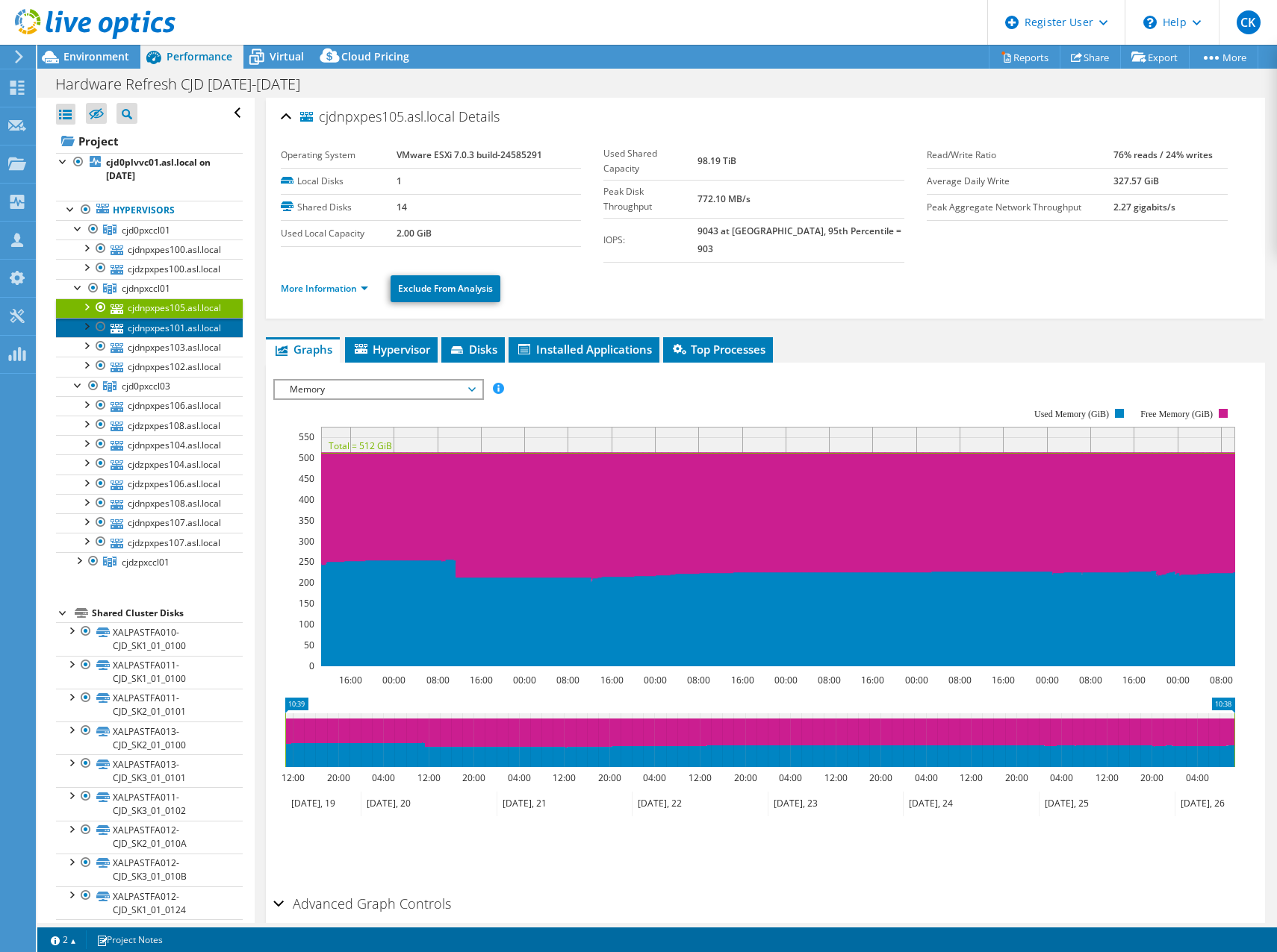
click at [168, 327] on link "cjdnpxpes101.asl.local" at bounding box center [150, 328] width 187 height 20
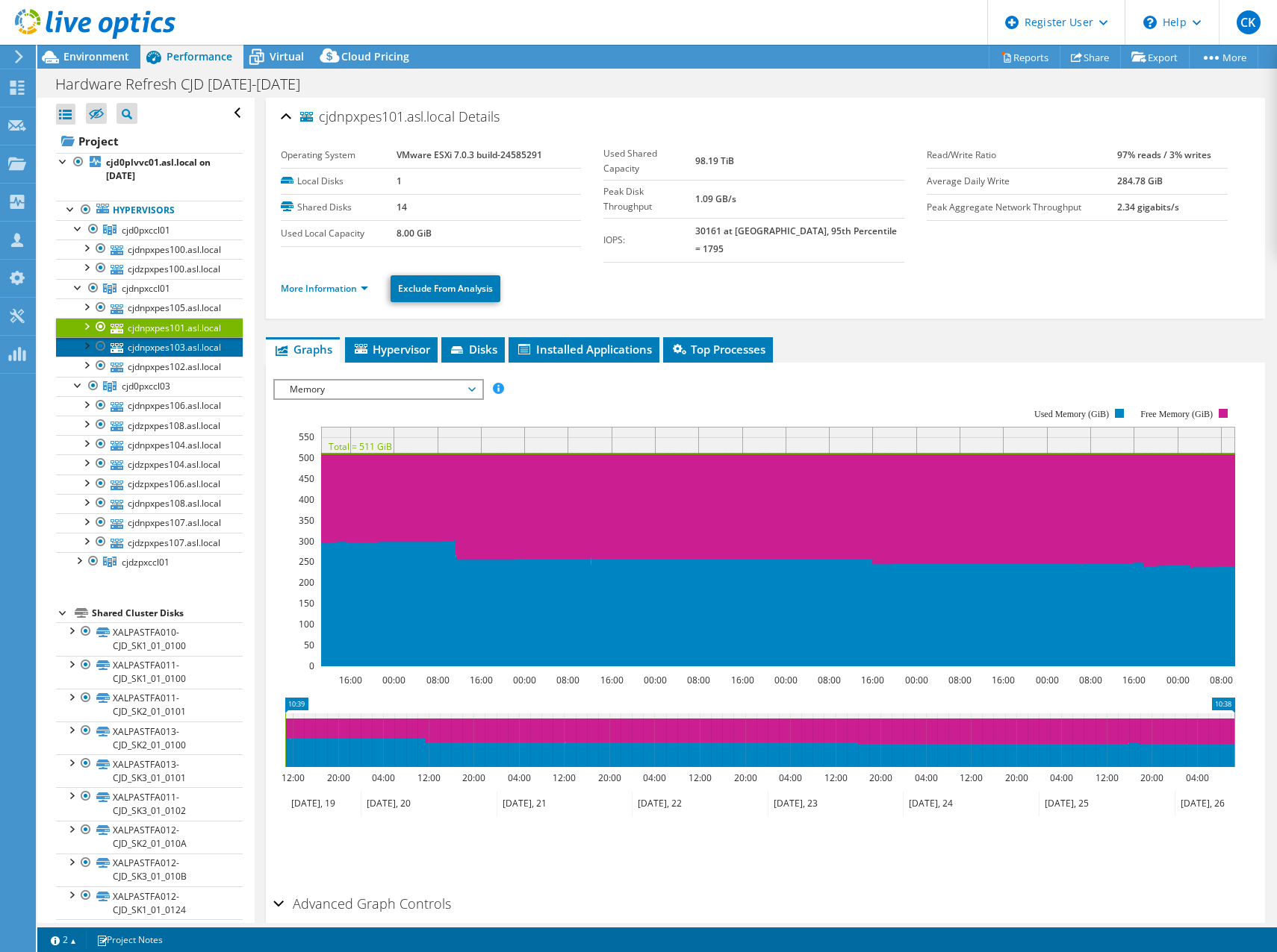
click at [163, 346] on link "cjdnpxpes103.asl.local" at bounding box center [150, 347] width 187 height 20
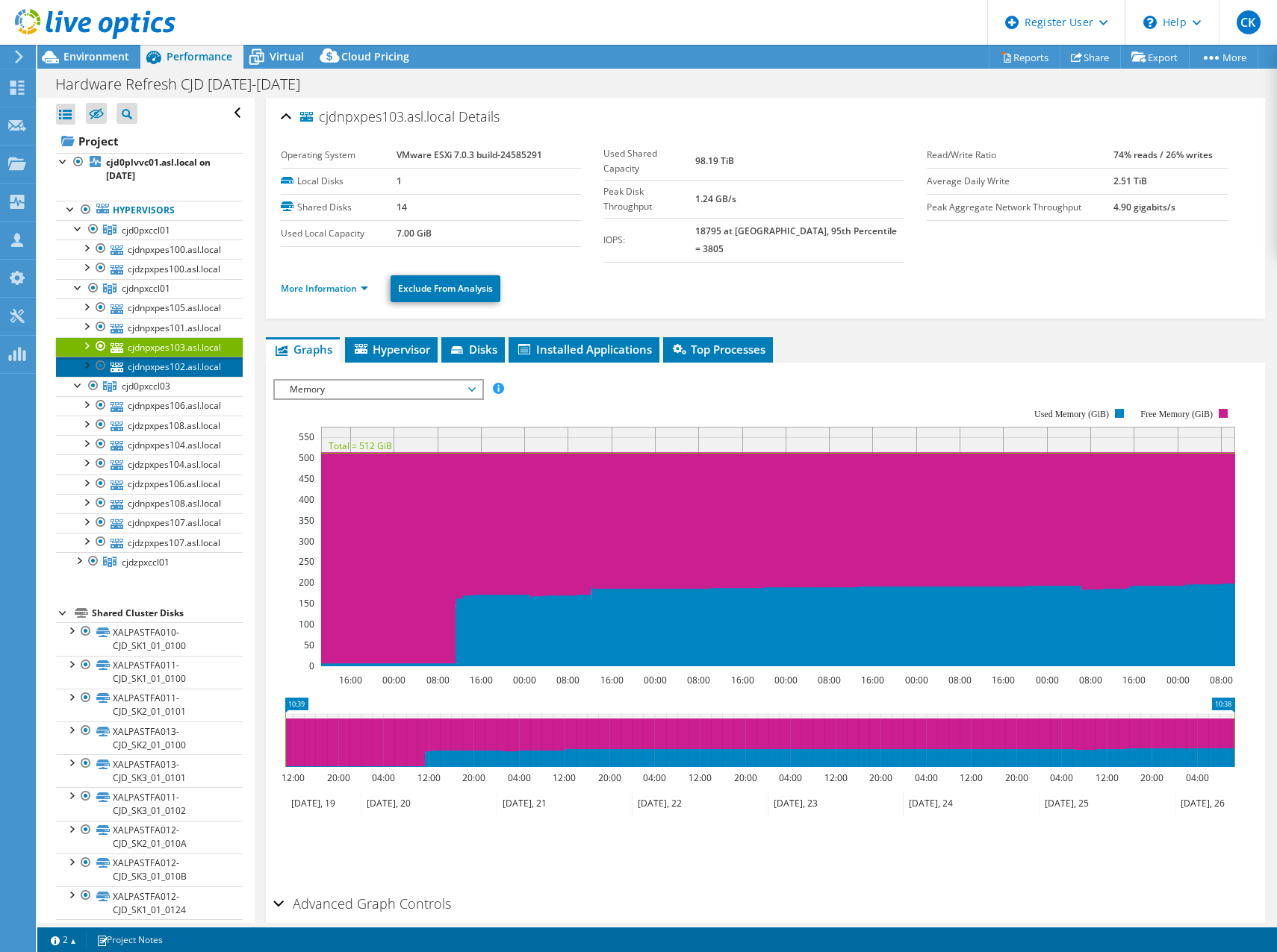
click at [159, 367] on link "cjdnpxpes102.asl.local" at bounding box center [150, 367] width 187 height 20
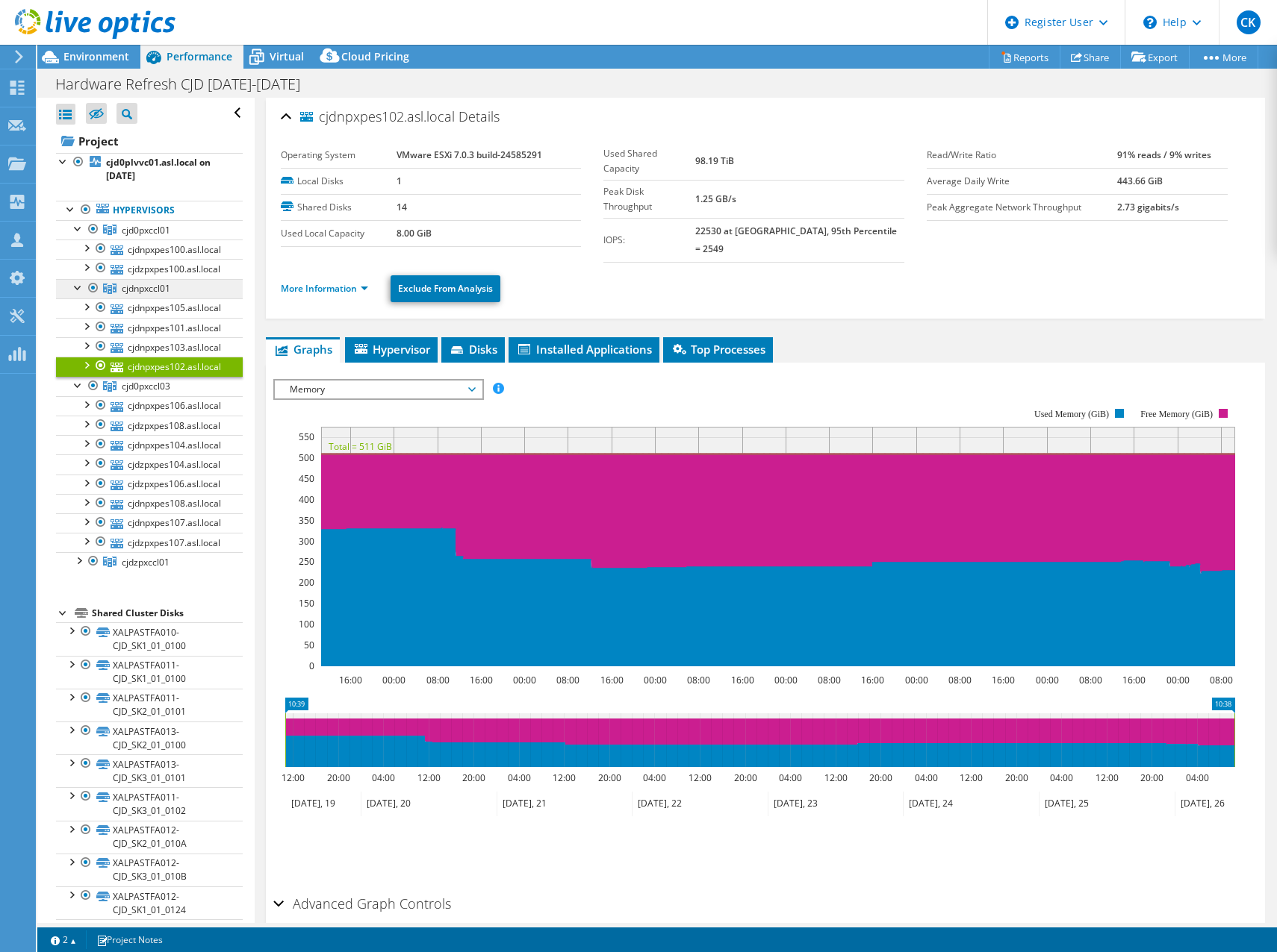
click at [146, 287] on span "cjdnpxccl01" at bounding box center [146, 289] width 49 height 13
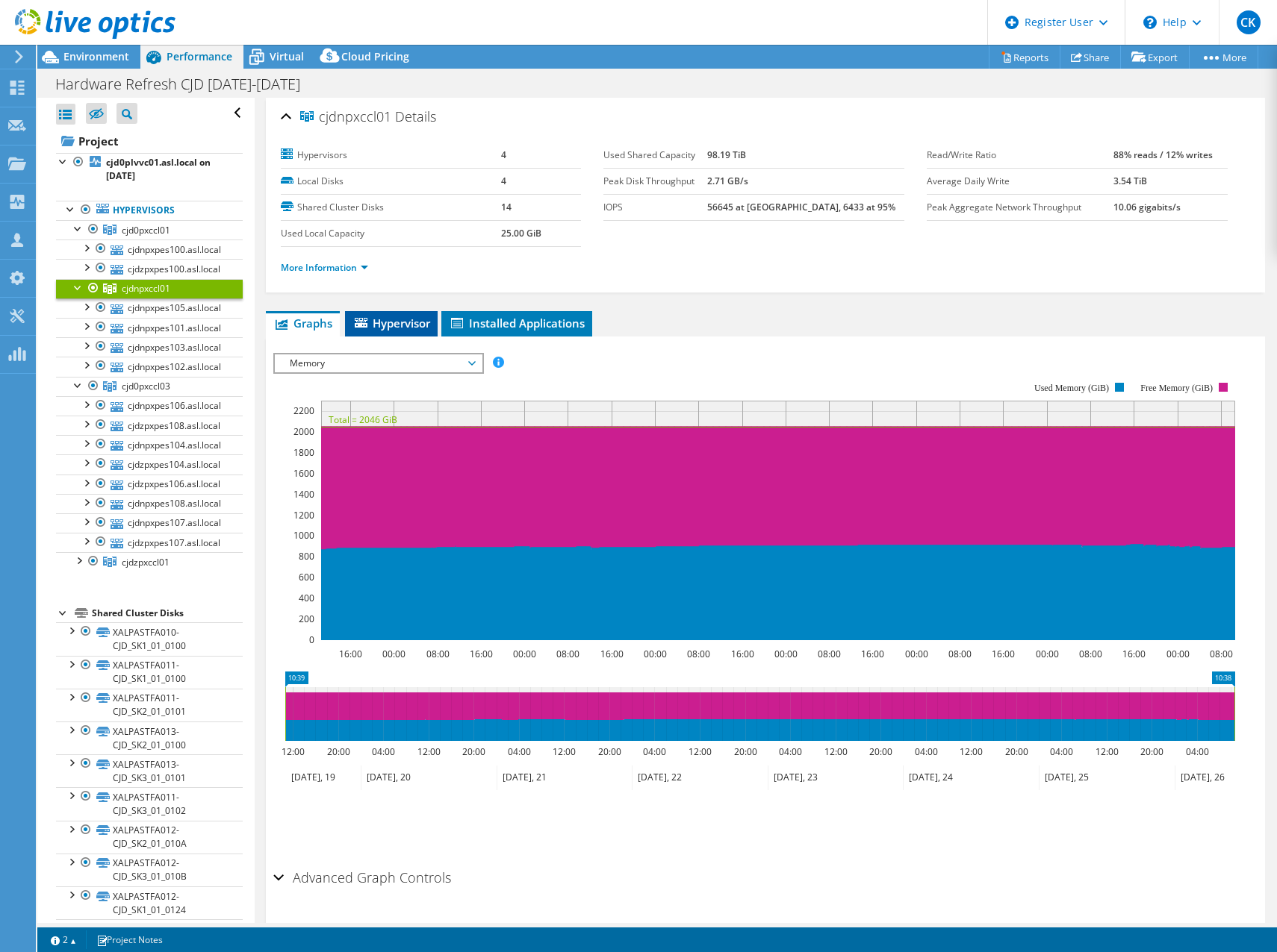
click at [406, 320] on span "Hypervisor" at bounding box center [390, 323] width 77 height 15
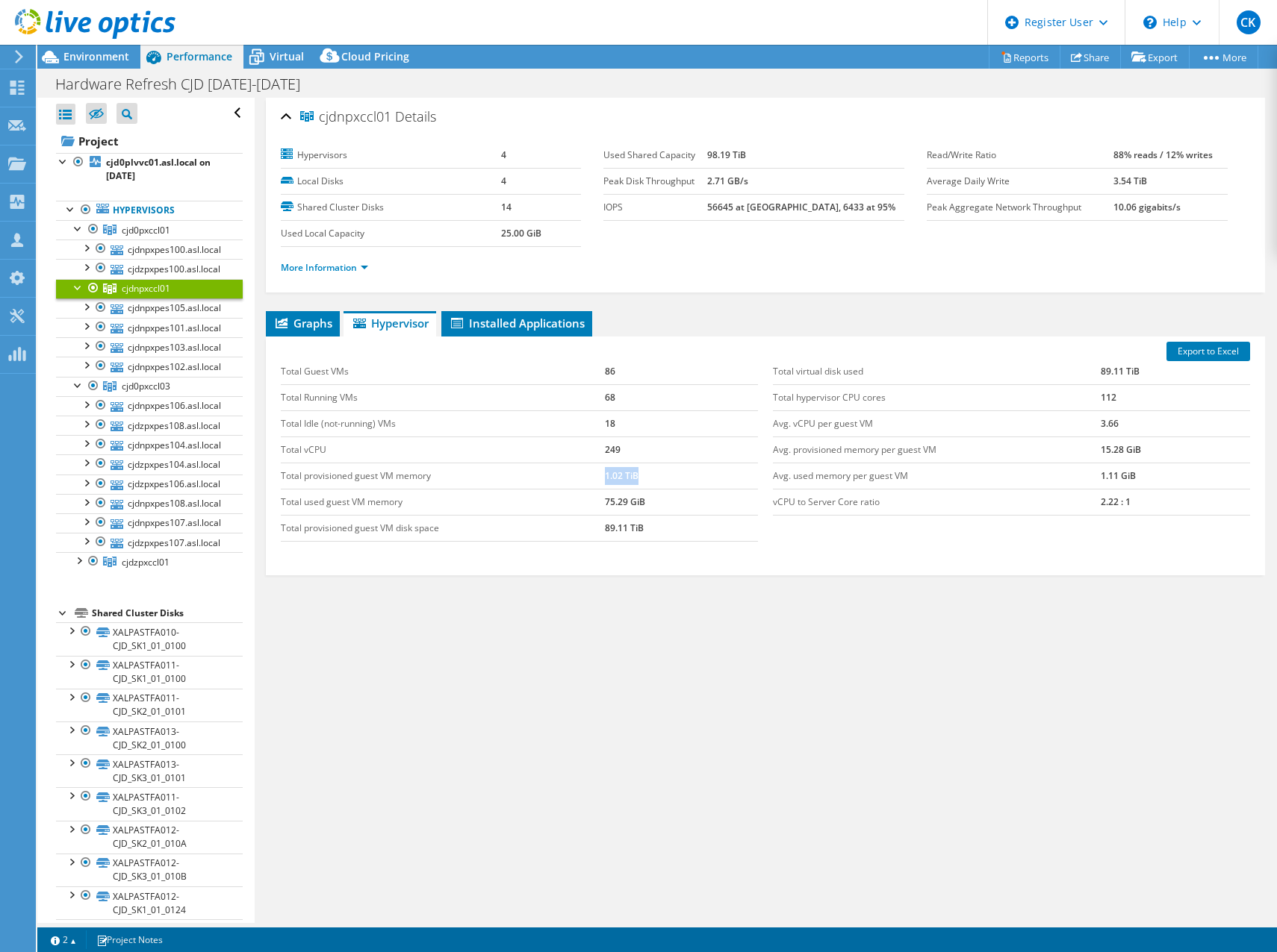
drag, startPoint x: 602, startPoint y: 478, endPoint x: 649, endPoint y: 477, distance: 47.0
click at [649, 477] on td "1.02 TiB" at bounding box center [682, 476] width 153 height 26
click at [1030, 57] on link "Reports" at bounding box center [1024, 57] width 72 height 23
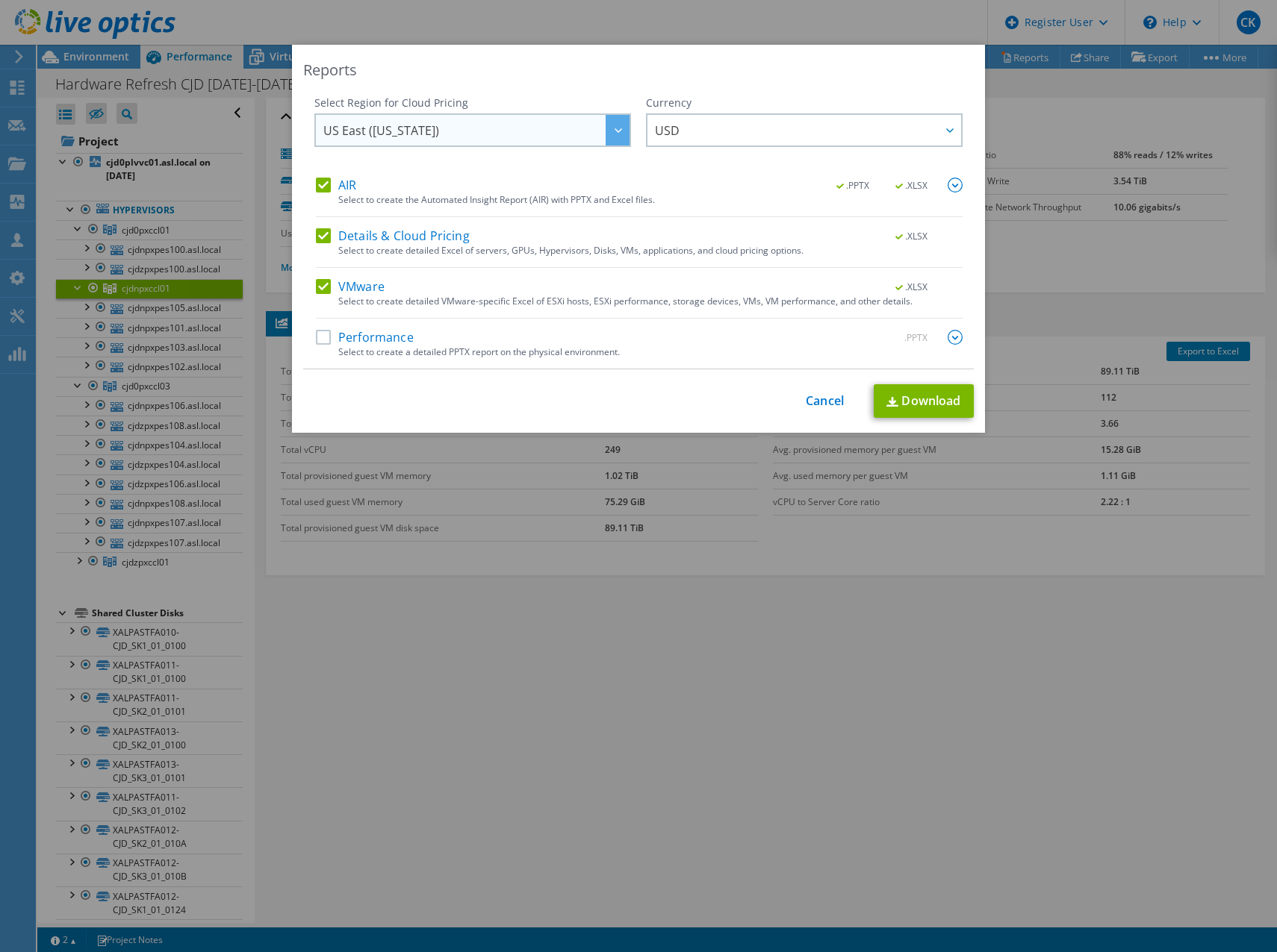
click at [567, 126] on span "US East ([US_STATE])" at bounding box center [477, 130] width 306 height 31
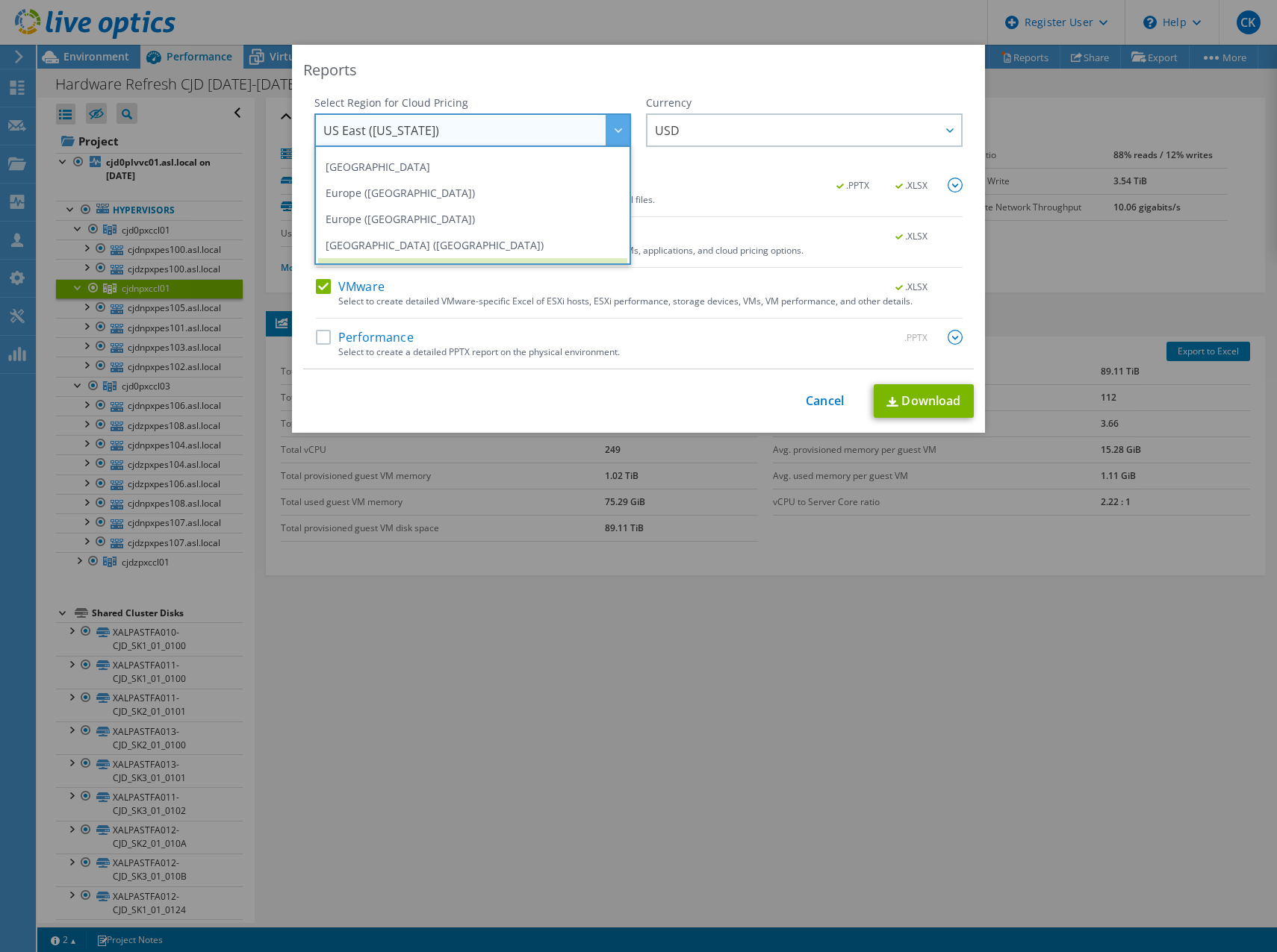
scroll to position [141, 0]
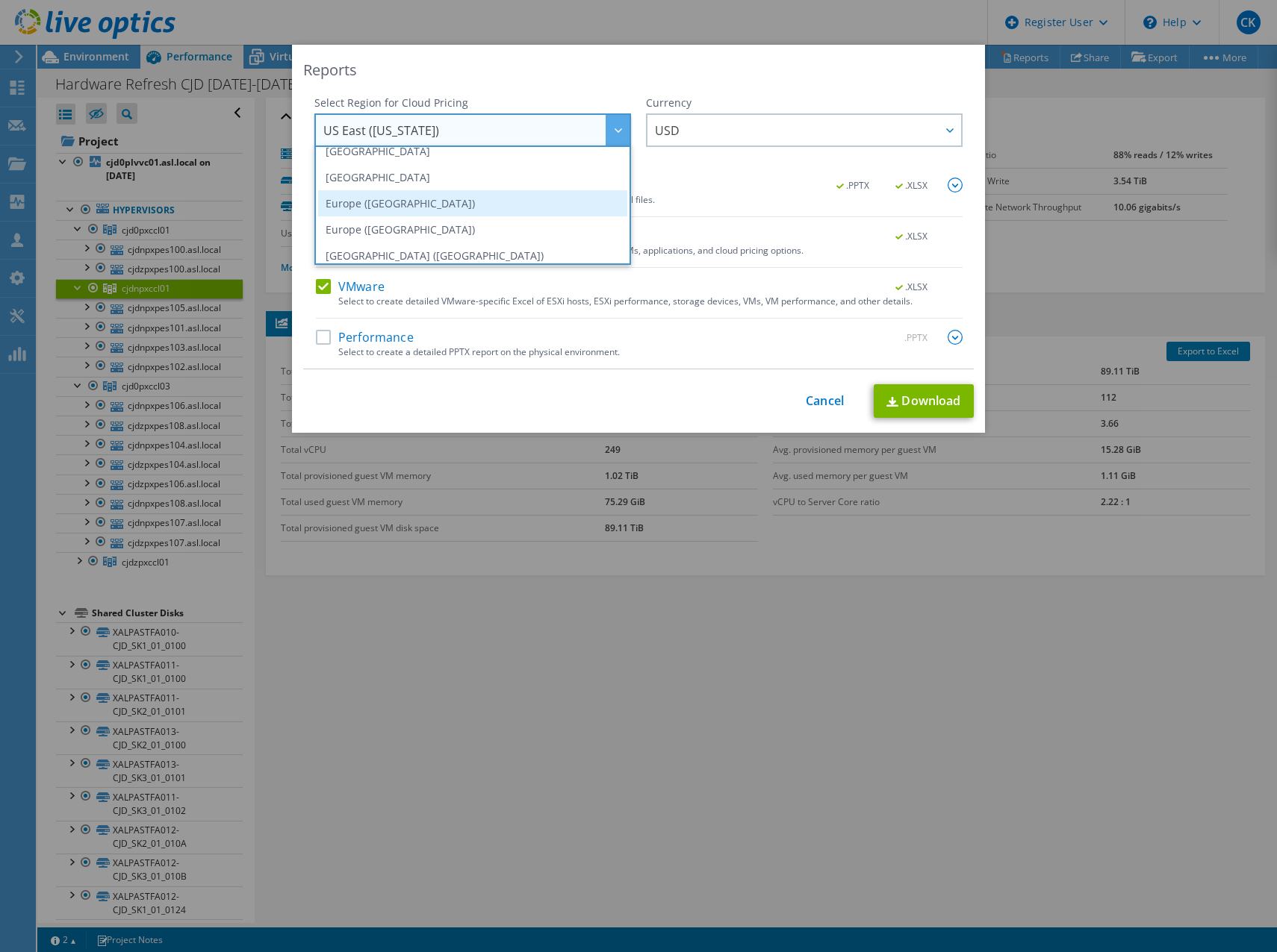
click at [544, 195] on li "Europe ([GEOGRAPHIC_DATA])" at bounding box center [473, 203] width 309 height 26
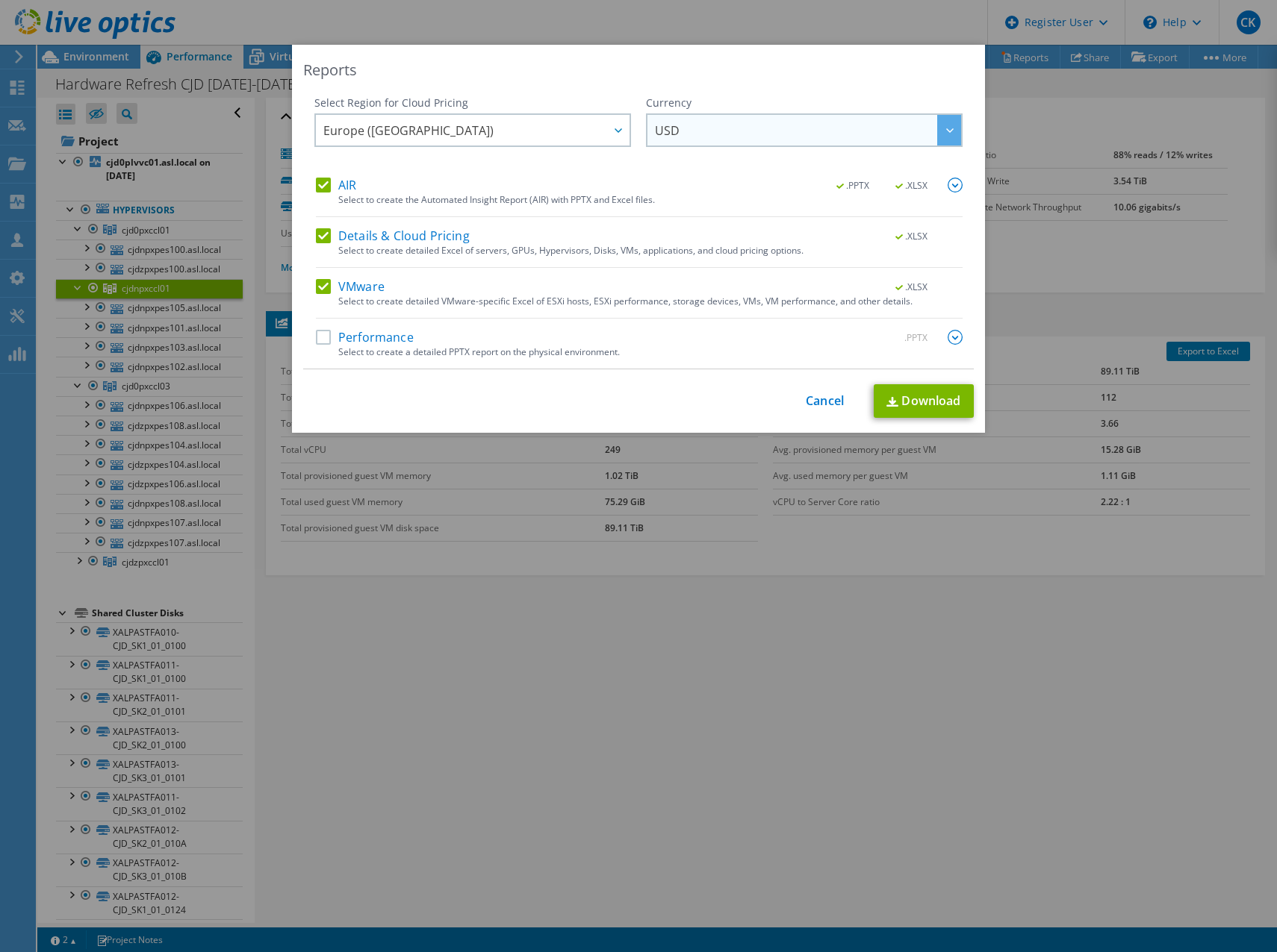
click at [708, 132] on span "USD" at bounding box center [808, 130] width 306 height 31
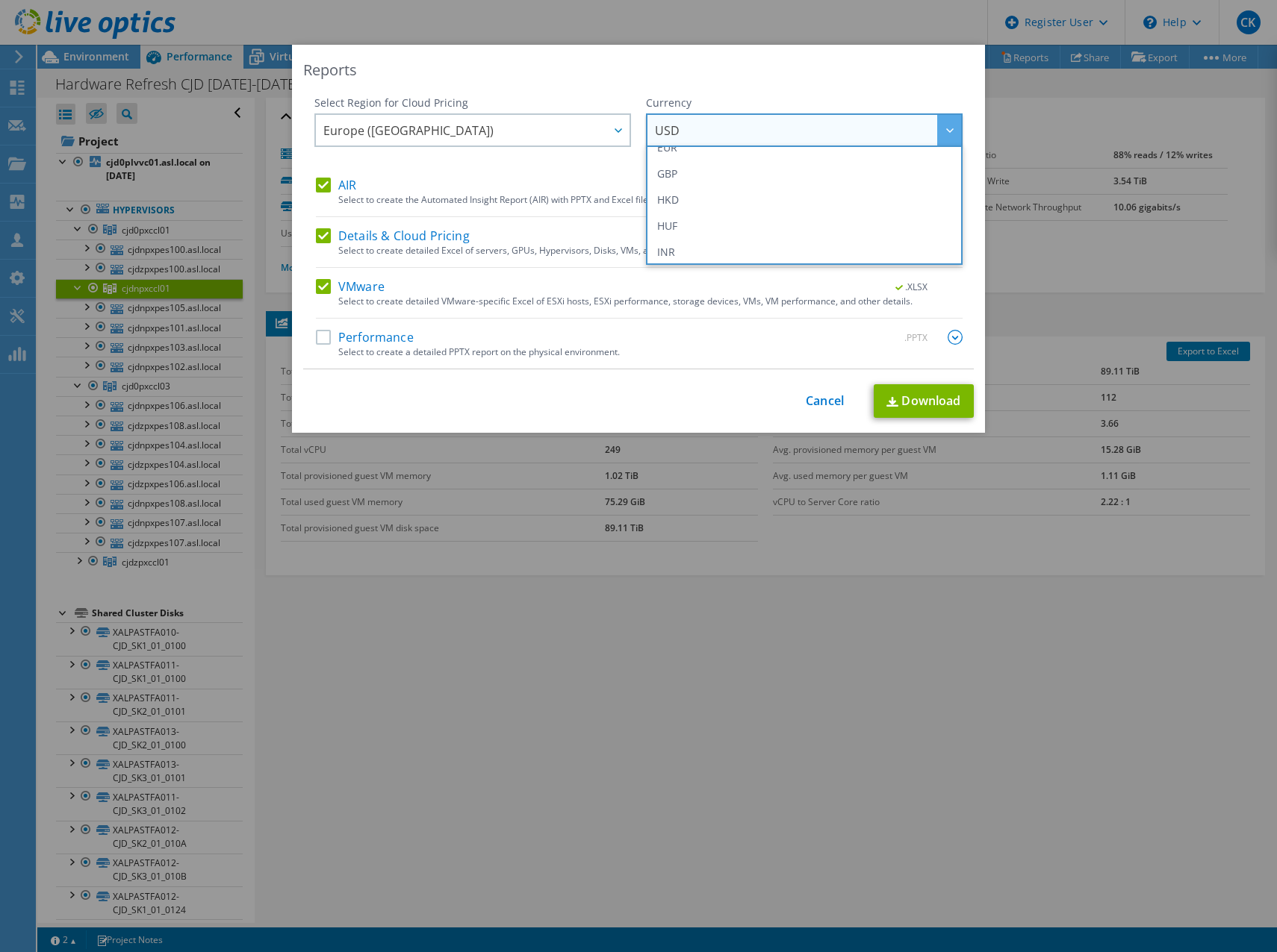
scroll to position [150, 0]
click at [704, 224] on li "EUR" at bounding box center [804, 222] width 309 height 26
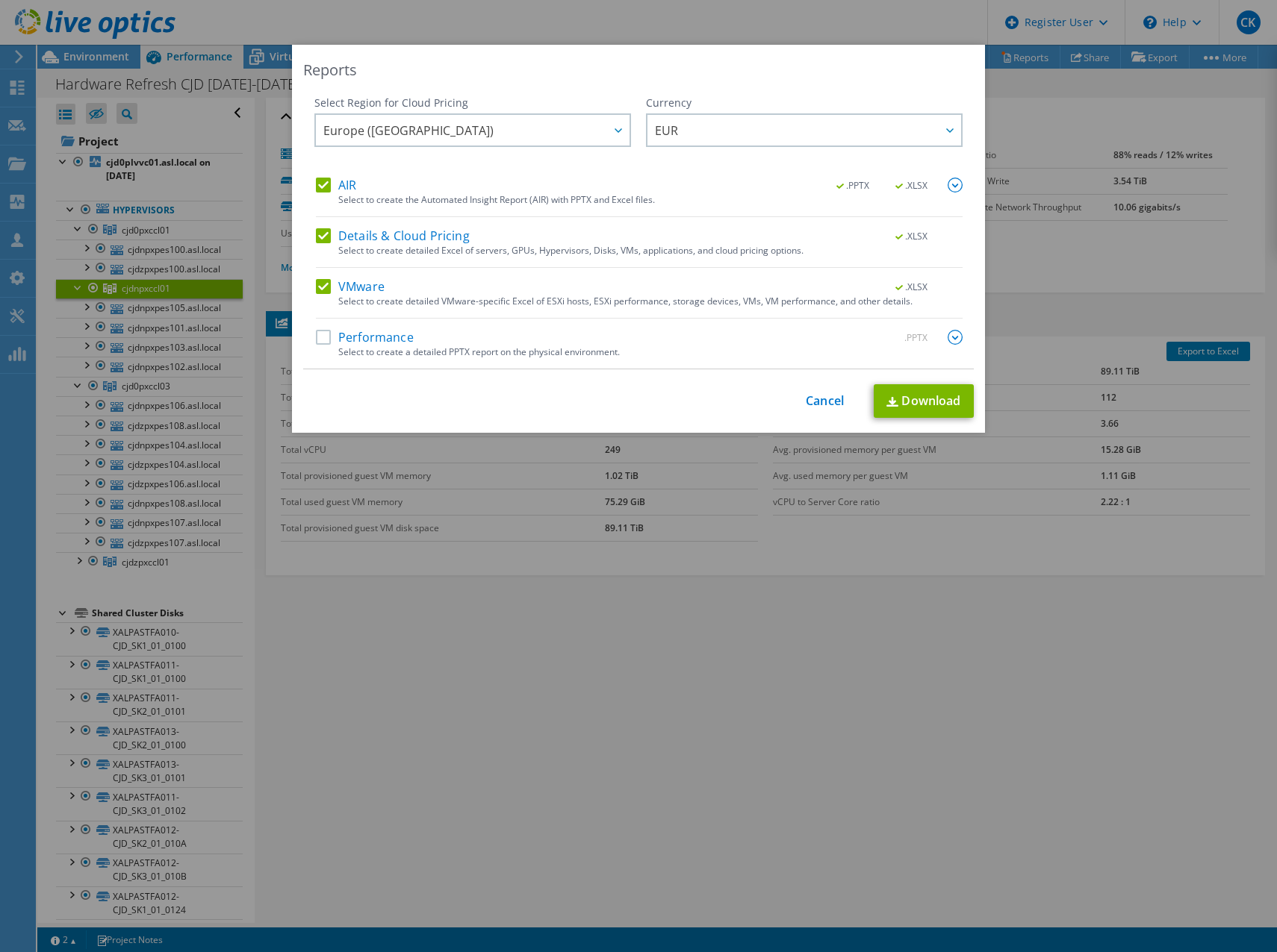
click at [948, 187] on img at bounding box center [955, 185] width 15 height 15
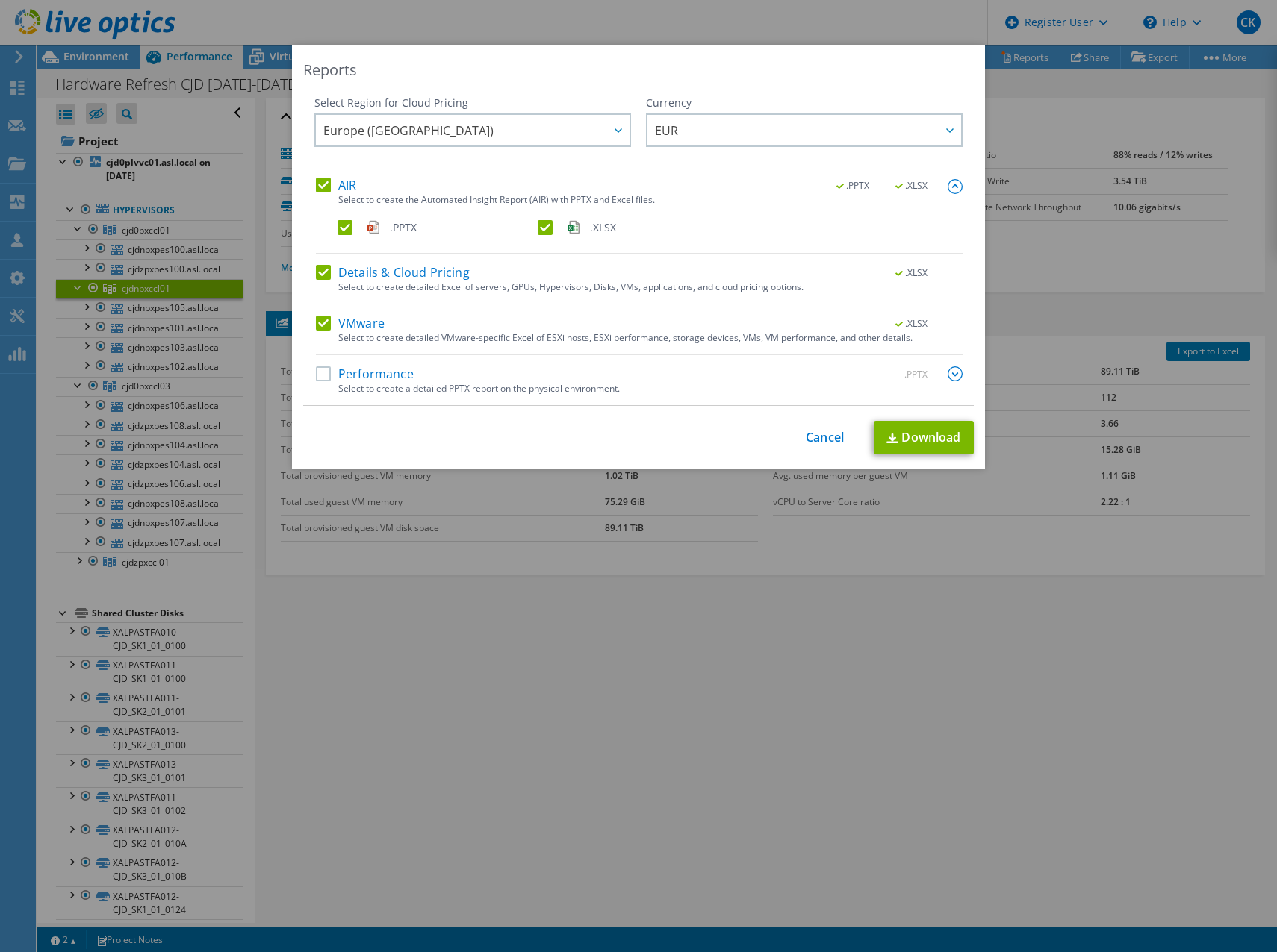
click at [318, 375] on label "Performance" at bounding box center [364, 374] width 98 height 15
click at [0, 0] on input "Performance" at bounding box center [0, 0] width 0 height 0
click at [949, 375] on img at bounding box center [955, 374] width 15 height 15
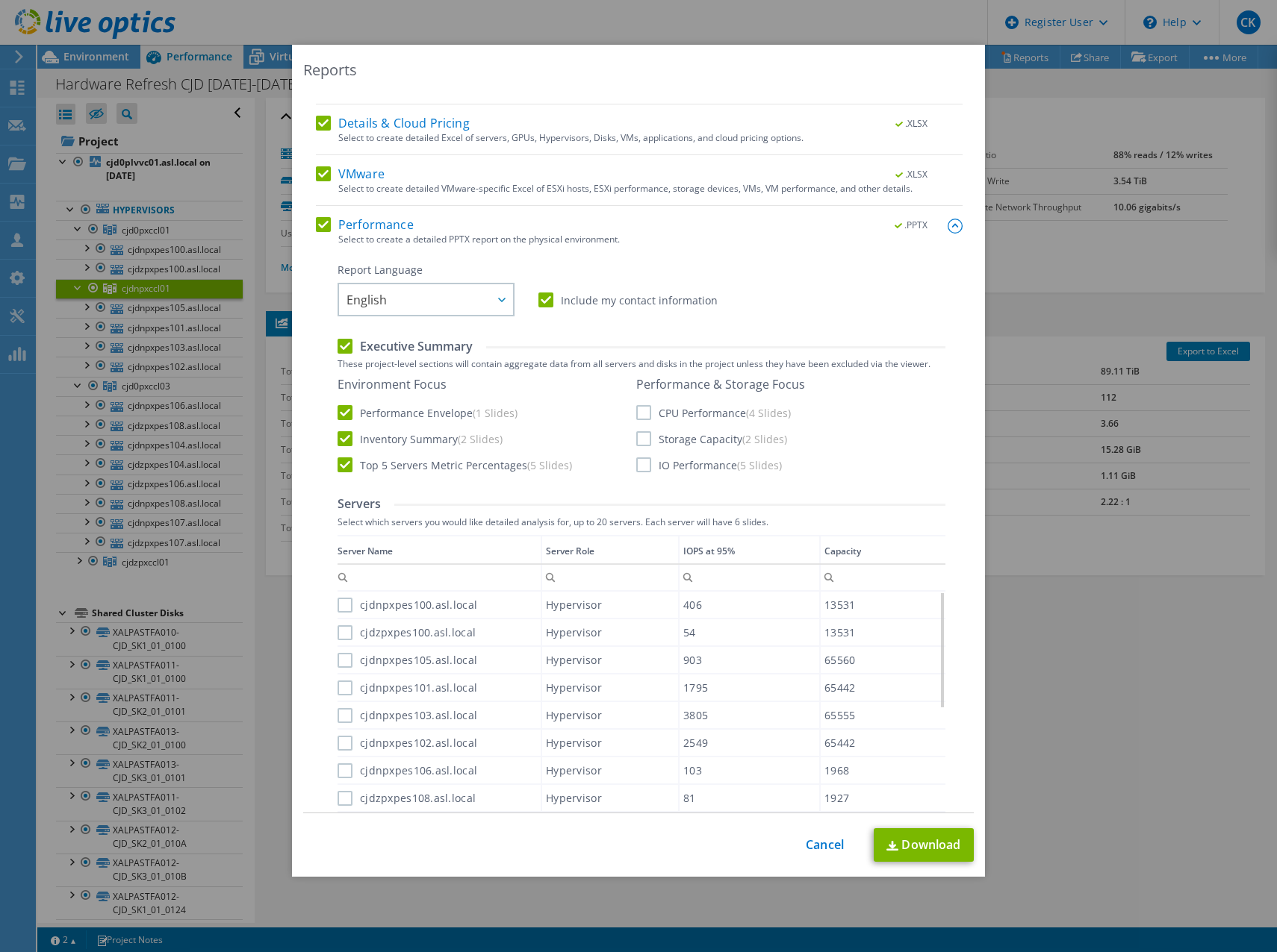
click at [639, 411] on label "CPU Performance (4 Slides)" at bounding box center [713, 412] width 155 height 15
click at [0, 0] on input "CPU Performance (4 Slides)" at bounding box center [0, 0] width 0 height 0
click at [636, 441] on label "Storage Capacity (2 Slides)" at bounding box center [711, 439] width 150 height 15
click at [0, 0] on input "Storage Capacity (2 Slides)" at bounding box center [0, 0] width 0 height 0
click at [637, 465] on label "IO Performance (5 Slides)" at bounding box center [708, 465] width 146 height 15
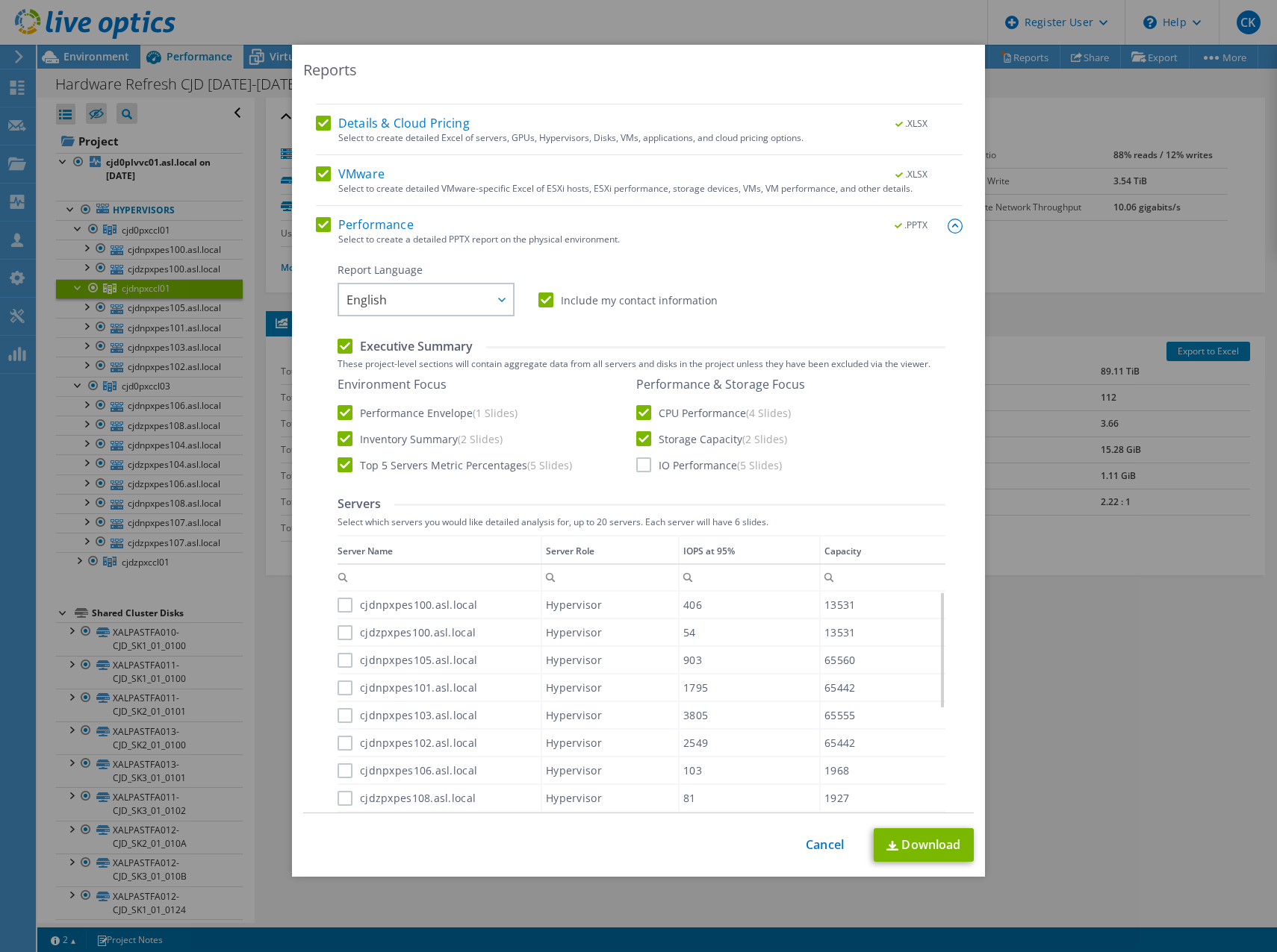
click at [0, 0] on input "IO Performance (5 Slides)" at bounding box center [0, 0] width 0 height 0
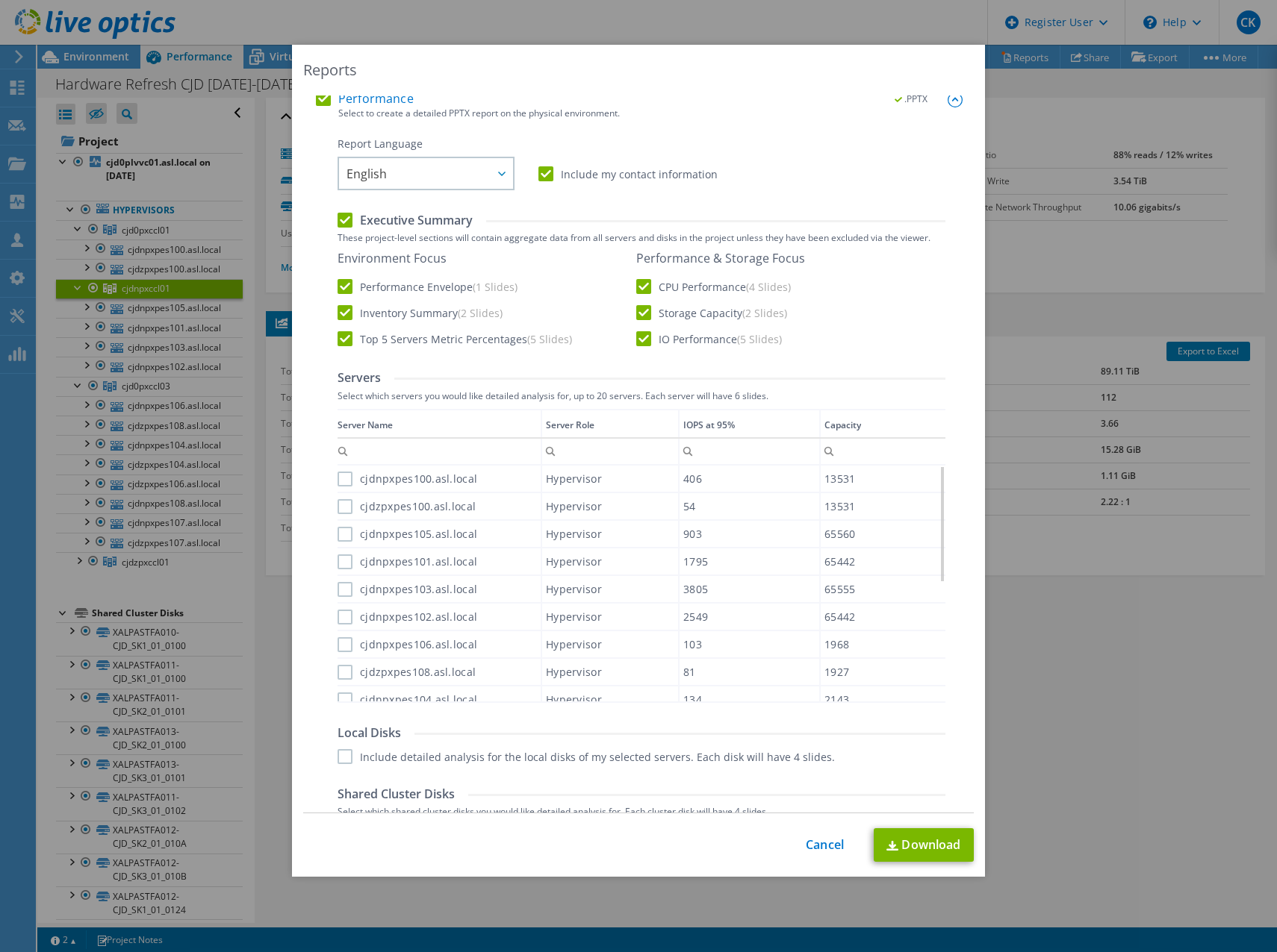
scroll to position [298, 0]
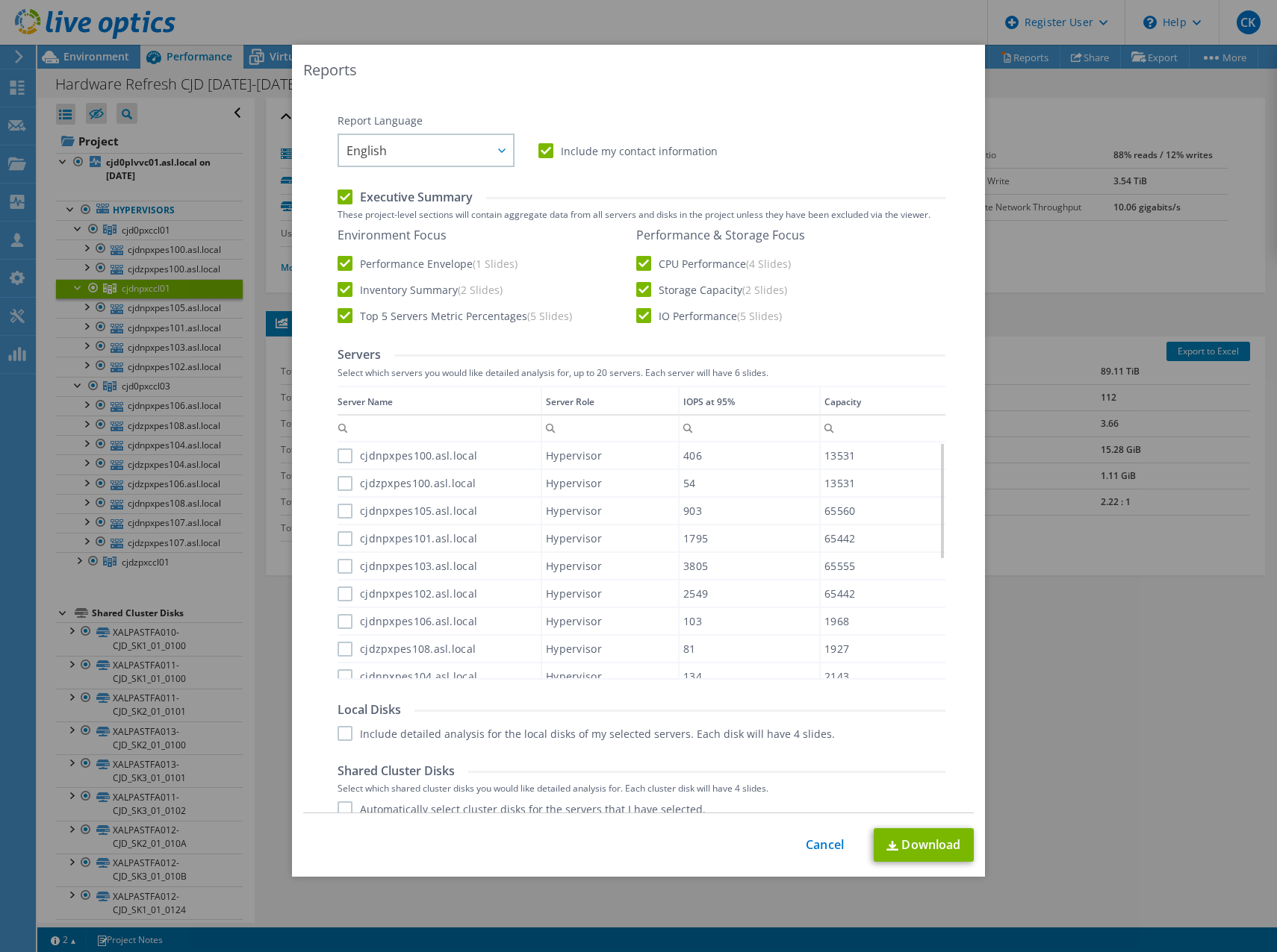
click at [338, 315] on label "Top 5 Servers Metric Percentages (5 Slides)" at bounding box center [455, 315] width 234 height 15
click at [0, 0] on input "Top 5 Servers Metric Percentages (5 Slides)" at bounding box center [0, 0] width 0 height 0
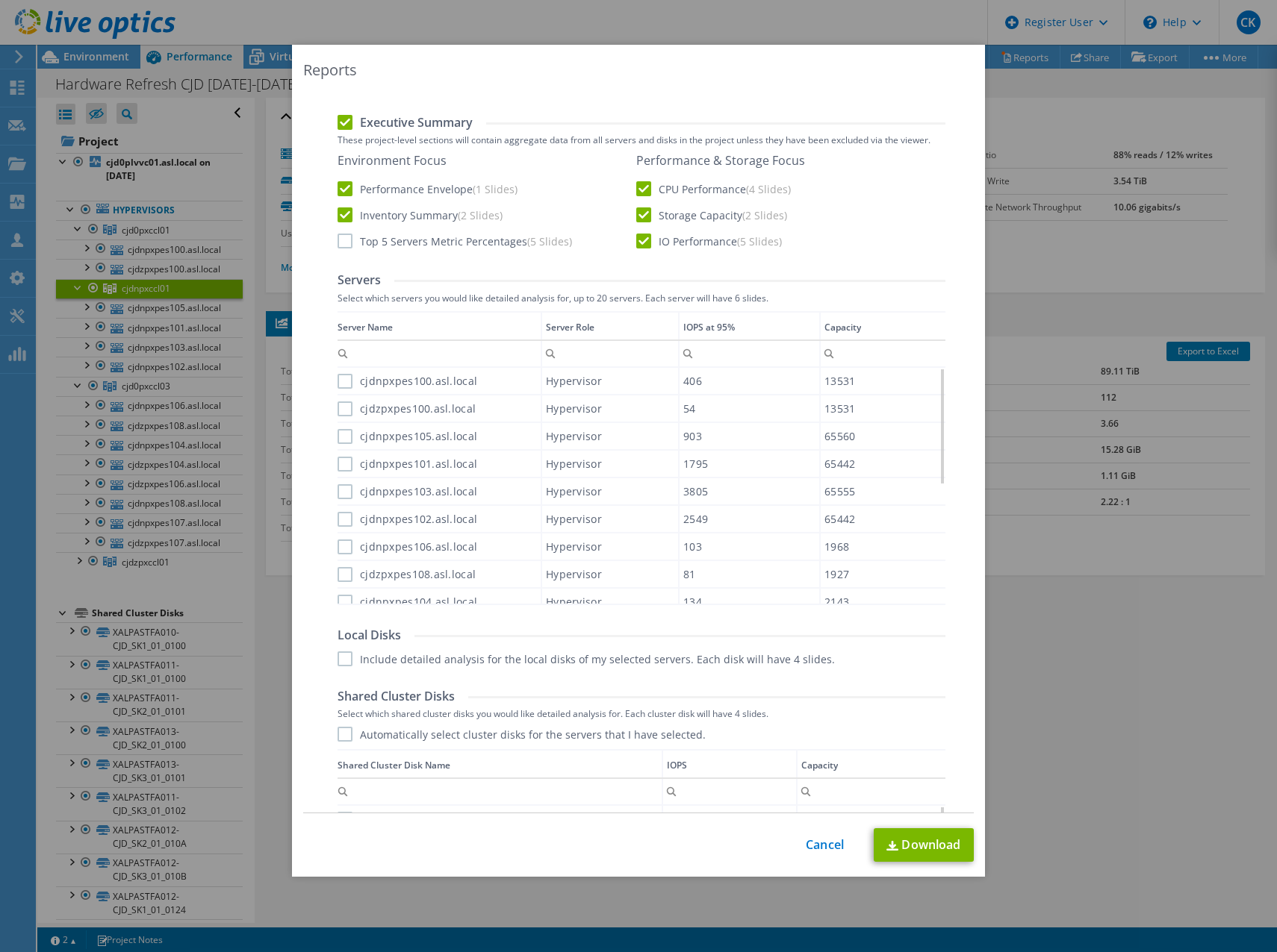
click at [338, 384] on label "cjdnpxpes100.asl.local" at bounding box center [408, 381] width 140 height 15
click at [0, 0] on input "cjdnpxpes100.asl.local" at bounding box center [0, 0] width 0 height 0
click at [338, 415] on label "cjdzpxpes100.asl.local" at bounding box center [407, 409] width 138 height 15
click at [0, 0] on input "cjdzpxpes100.asl.local" at bounding box center [0, 0] width 0 height 0
click at [338, 439] on label "cjdnpxpes105.asl.local" at bounding box center [408, 437] width 140 height 15
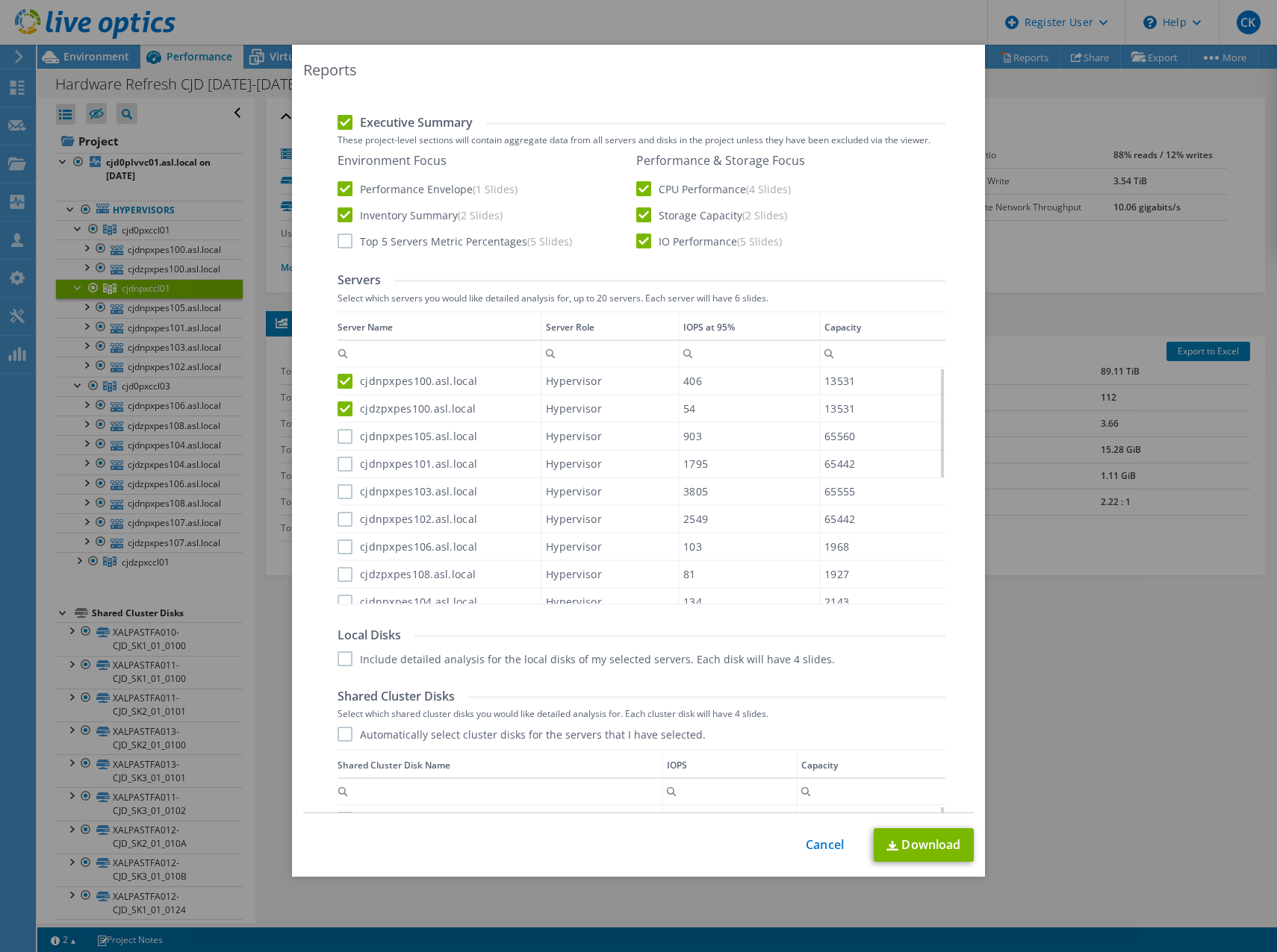
click at [0, 0] on input "cjdnpxpes105.asl.local" at bounding box center [0, 0] width 0 height 0
click at [338, 463] on label "cjdnpxpes101.asl.local" at bounding box center [408, 464] width 140 height 15
click at [0, 0] on input "cjdnpxpes101.asl.local" at bounding box center [0, 0] width 0 height 0
click at [338, 492] on label "cjdnpxpes103.asl.local" at bounding box center [408, 492] width 140 height 15
click at [0, 0] on input "cjdnpxpes103.asl.local" at bounding box center [0, 0] width 0 height 0
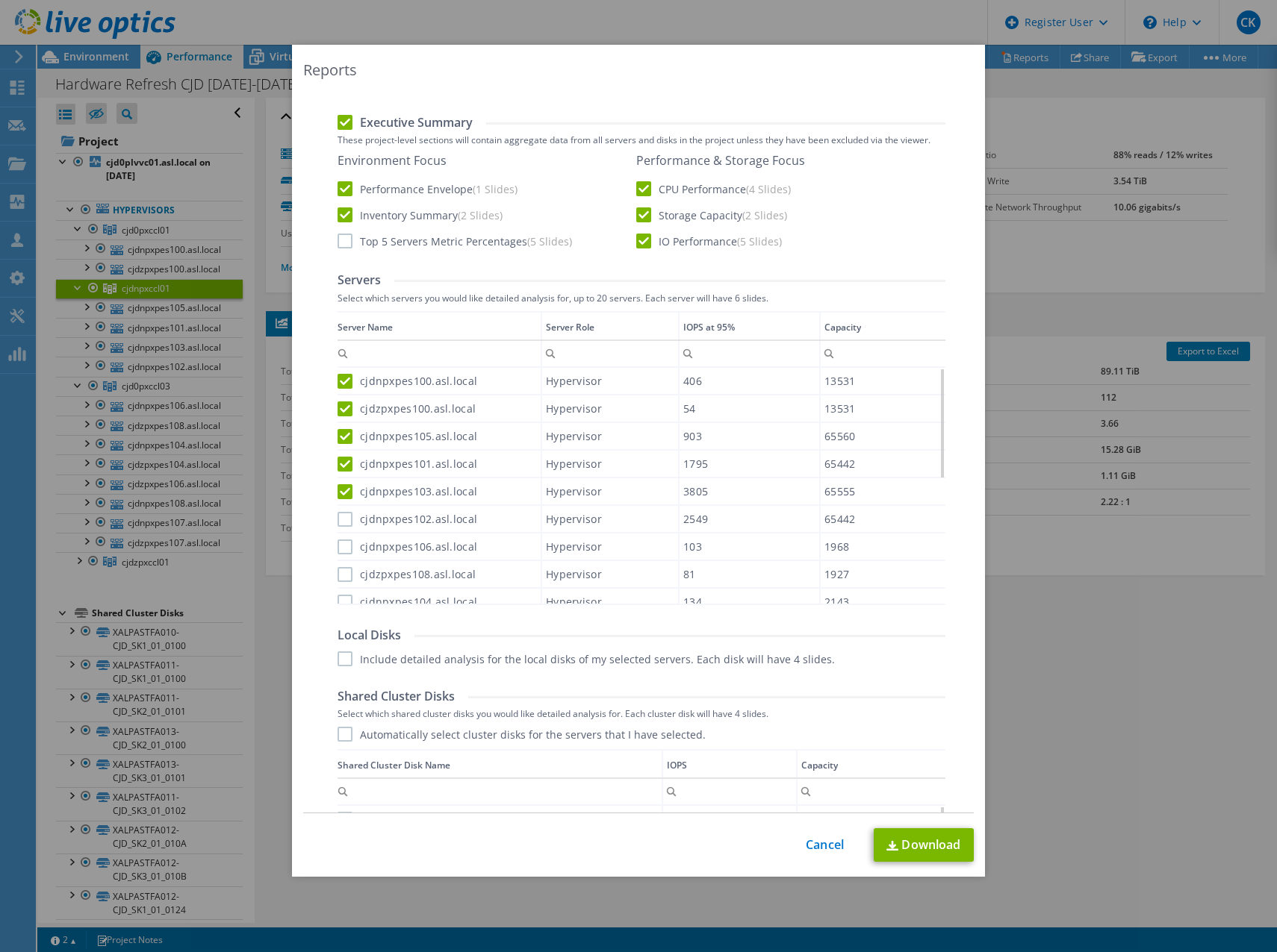
drag, startPoint x: 342, startPoint y: 520, endPoint x: 341, endPoint y: 529, distance: 9.1
click at [341, 520] on label "cjdnpxpes102.asl.local" at bounding box center [408, 519] width 140 height 15
click at [0, 0] on input "cjdnpxpes102.asl.local" at bounding box center [0, 0] width 0 height 0
click at [341, 545] on label "cjdnpxpes106.asl.local" at bounding box center [408, 547] width 140 height 15
click at [0, 0] on input "cjdnpxpes106.asl.local" at bounding box center [0, 0] width 0 height 0
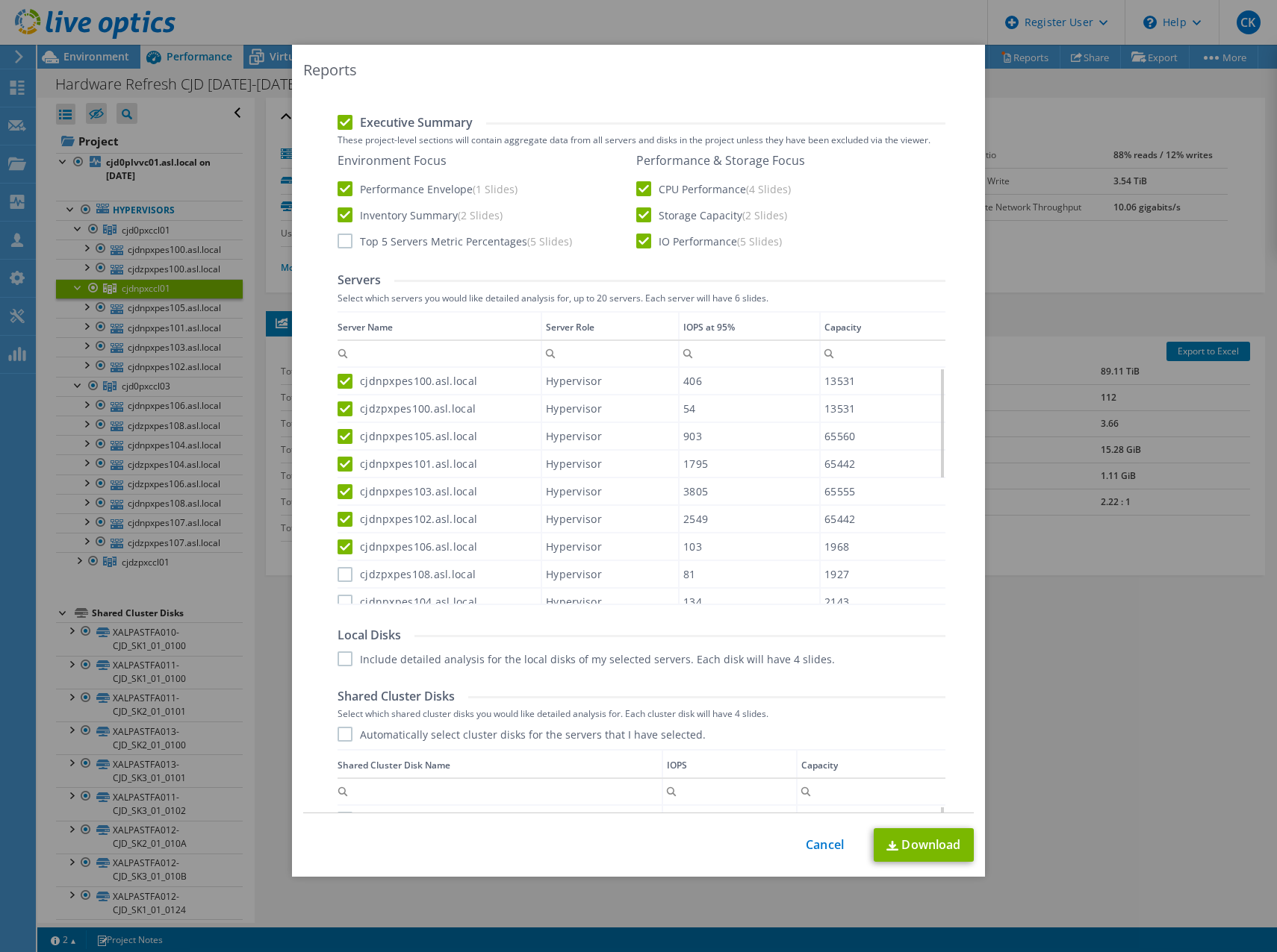
click at [347, 573] on label "cjdzpxpes108.asl.local" at bounding box center [407, 575] width 138 height 15
click at [0, 0] on input "cjdzpxpes108.asl.local" at bounding box center [0, 0] width 0 height 0
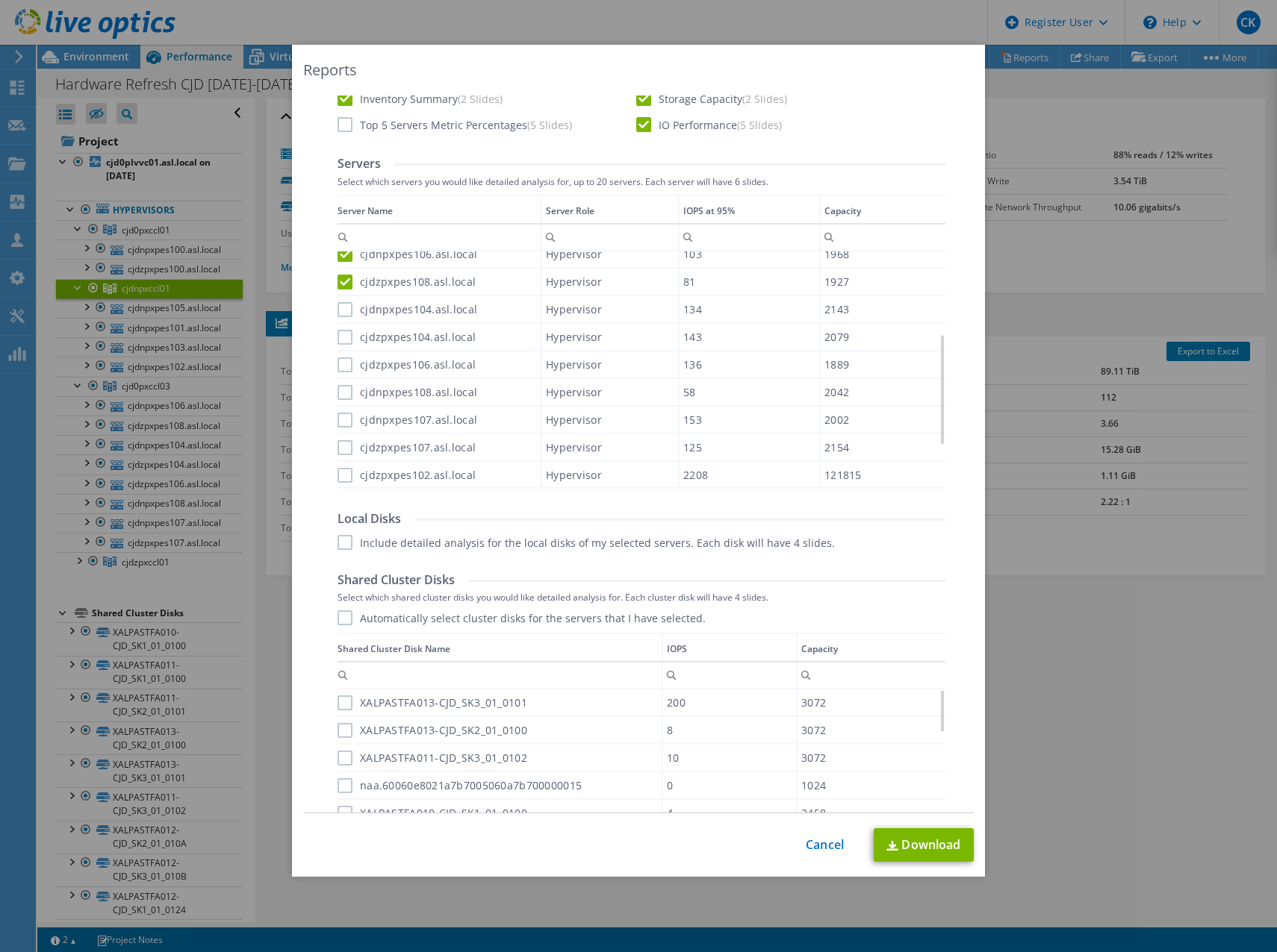
scroll to position [448, 0]
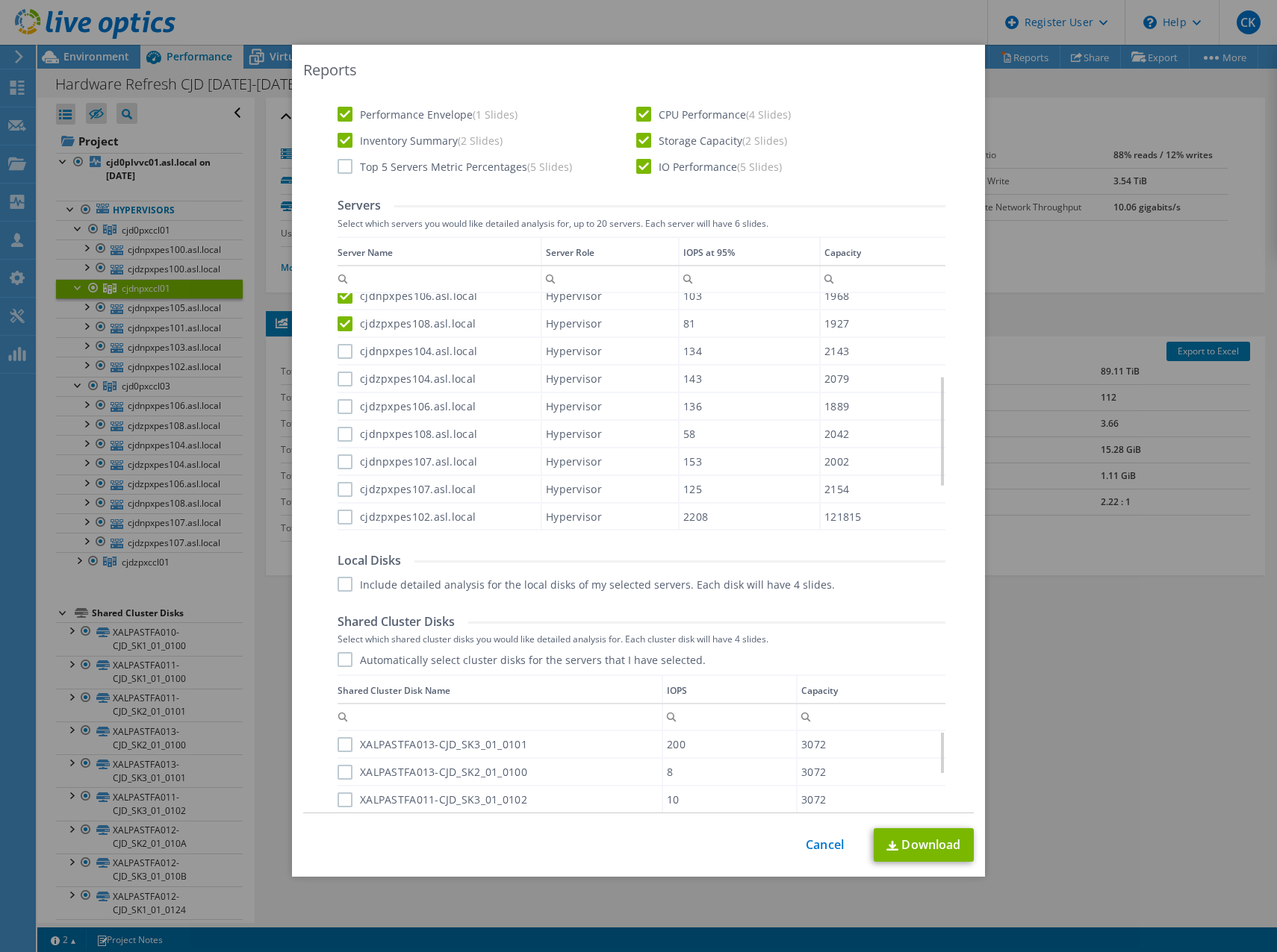
click at [338, 348] on label "cjdnpxpes104.asl.local" at bounding box center [408, 351] width 140 height 15
click at [0, 0] on input "cjdnpxpes104.asl.local" at bounding box center [0, 0] width 0 height 0
click at [338, 378] on label "cjdzpxpes104.asl.local" at bounding box center [407, 379] width 138 height 15
click at [0, 0] on input "cjdzpxpes104.asl.local" at bounding box center [0, 0] width 0 height 0
click at [342, 407] on label "cjdzpxpes106.asl.local" at bounding box center [407, 406] width 138 height 15
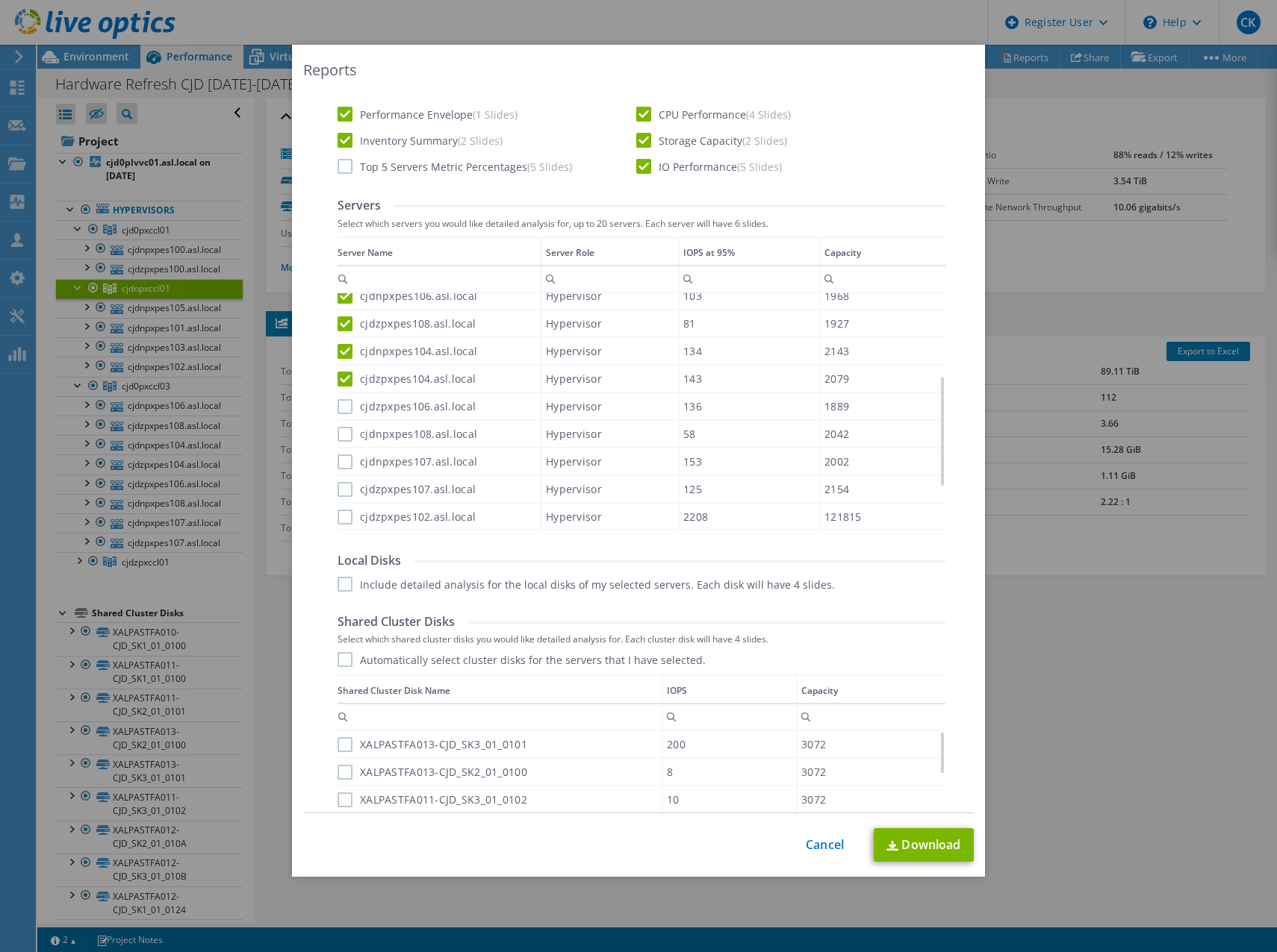
click at [0, 0] on input "cjdzpxpes106.asl.local" at bounding box center [0, 0] width 0 height 0
drag, startPoint x: 340, startPoint y: 433, endPoint x: 340, endPoint y: 444, distance: 11.0
click at [340, 440] on label "cjdnpxpes108.asl.local" at bounding box center [408, 434] width 140 height 15
click at [0, 0] on input "cjdnpxpes108.asl.local" at bounding box center [0, 0] width 0 height 0
click at [338, 463] on label "cjdnpxpes107.asl.local" at bounding box center [408, 462] width 140 height 15
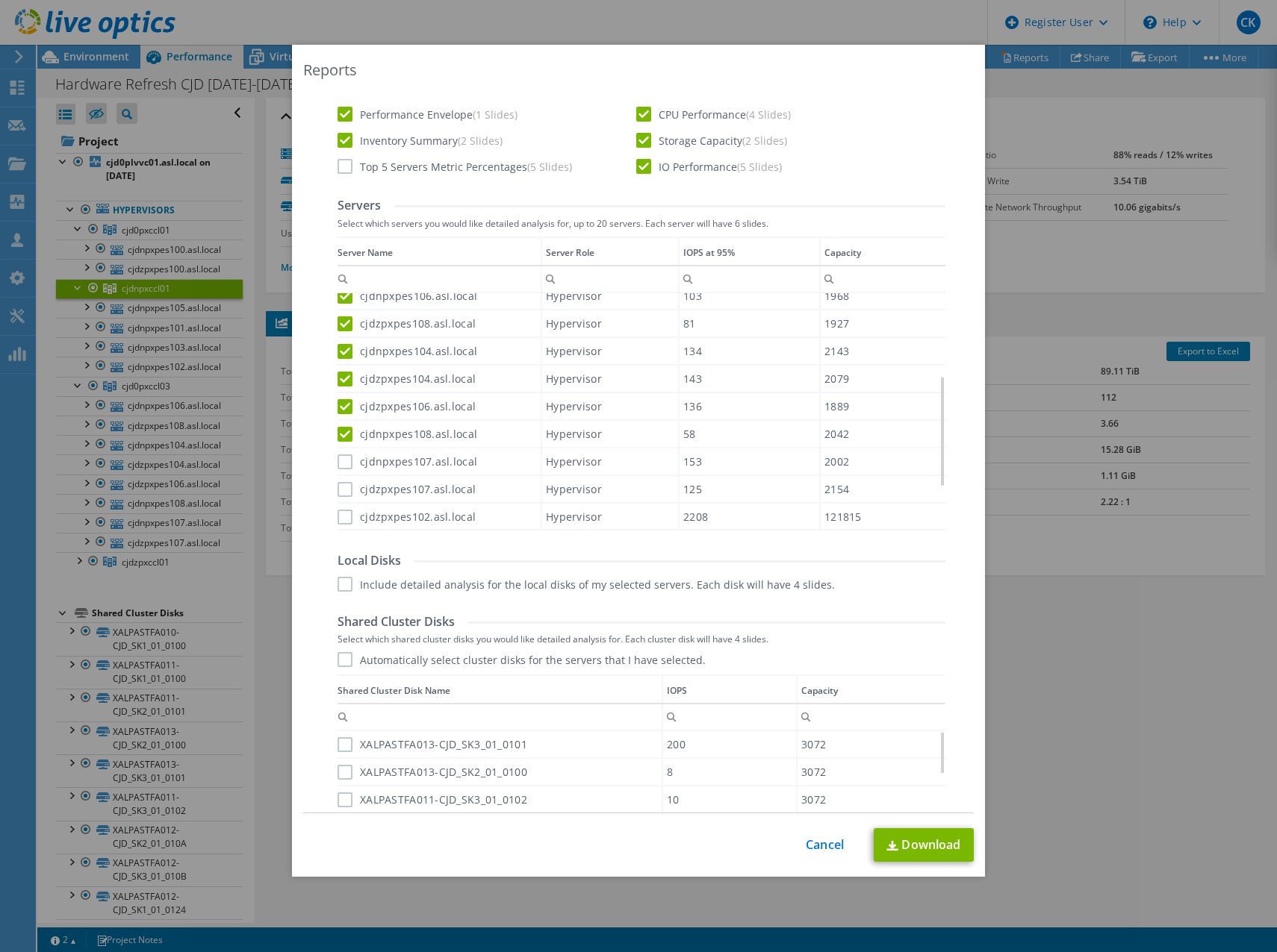
click at [0, 0] on input "cjdnpxpes107.asl.local" at bounding box center [0, 0] width 0 height 0
drag, startPoint x: 340, startPoint y: 486, endPoint x: 343, endPoint y: 497, distance: 11.4
click at [340, 487] on label "cjdzpxpes107.asl.local" at bounding box center [407, 489] width 138 height 15
click at [0, 0] on input "cjdzpxpes107.asl.local" at bounding box center [0, 0] width 0 height 0
click at [339, 512] on label "cjdzpxpes102.asl.local" at bounding box center [407, 517] width 138 height 15
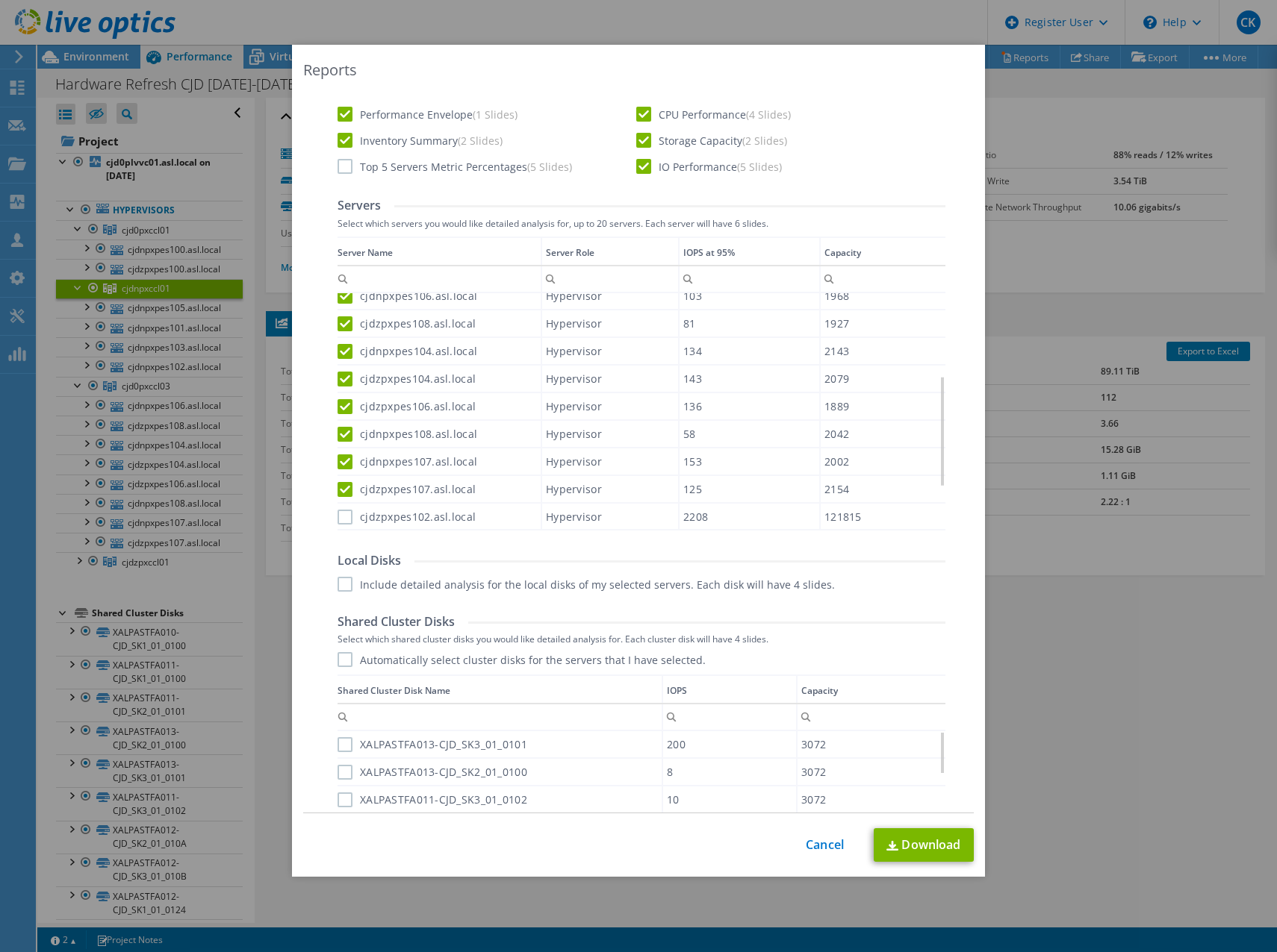
click at [0, 0] on input "cjdzpxpes102.asl.local" at bounding box center [0, 0] width 0 height 0
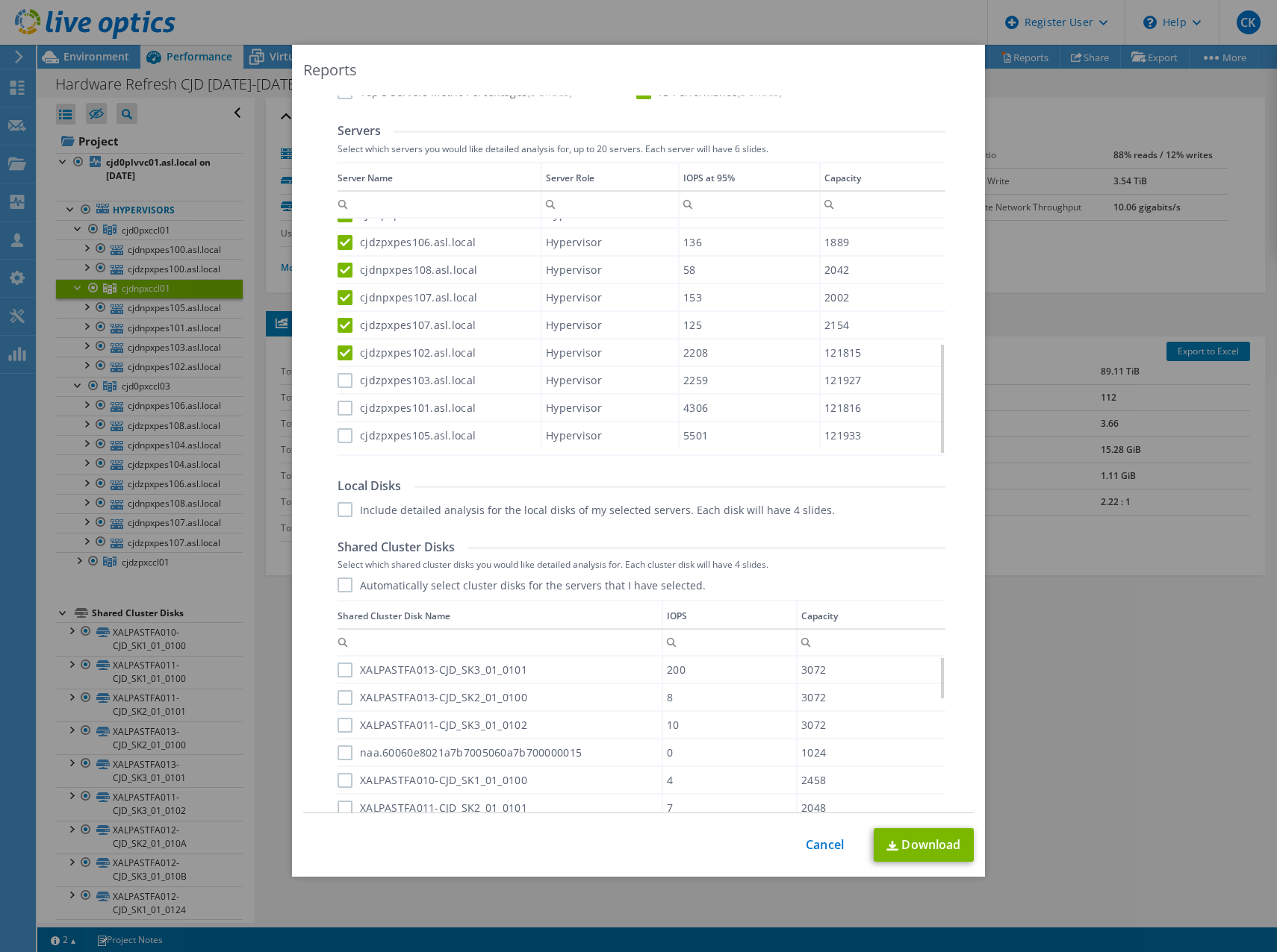
click at [341, 381] on label "cjdzpxpes103.asl.local" at bounding box center [407, 380] width 138 height 15
click at [0, 0] on input "cjdzpxpes103.asl.local" at bounding box center [0, 0] width 0 height 0
click at [341, 402] on label "cjdzpxpes101.asl.local" at bounding box center [407, 408] width 138 height 15
click at [0, 0] on input "cjdzpxpes101.asl.local" at bounding box center [0, 0] width 0 height 0
click at [342, 428] on label "cjdzpxpes105.asl.local" at bounding box center [407, 436] width 138 height 15
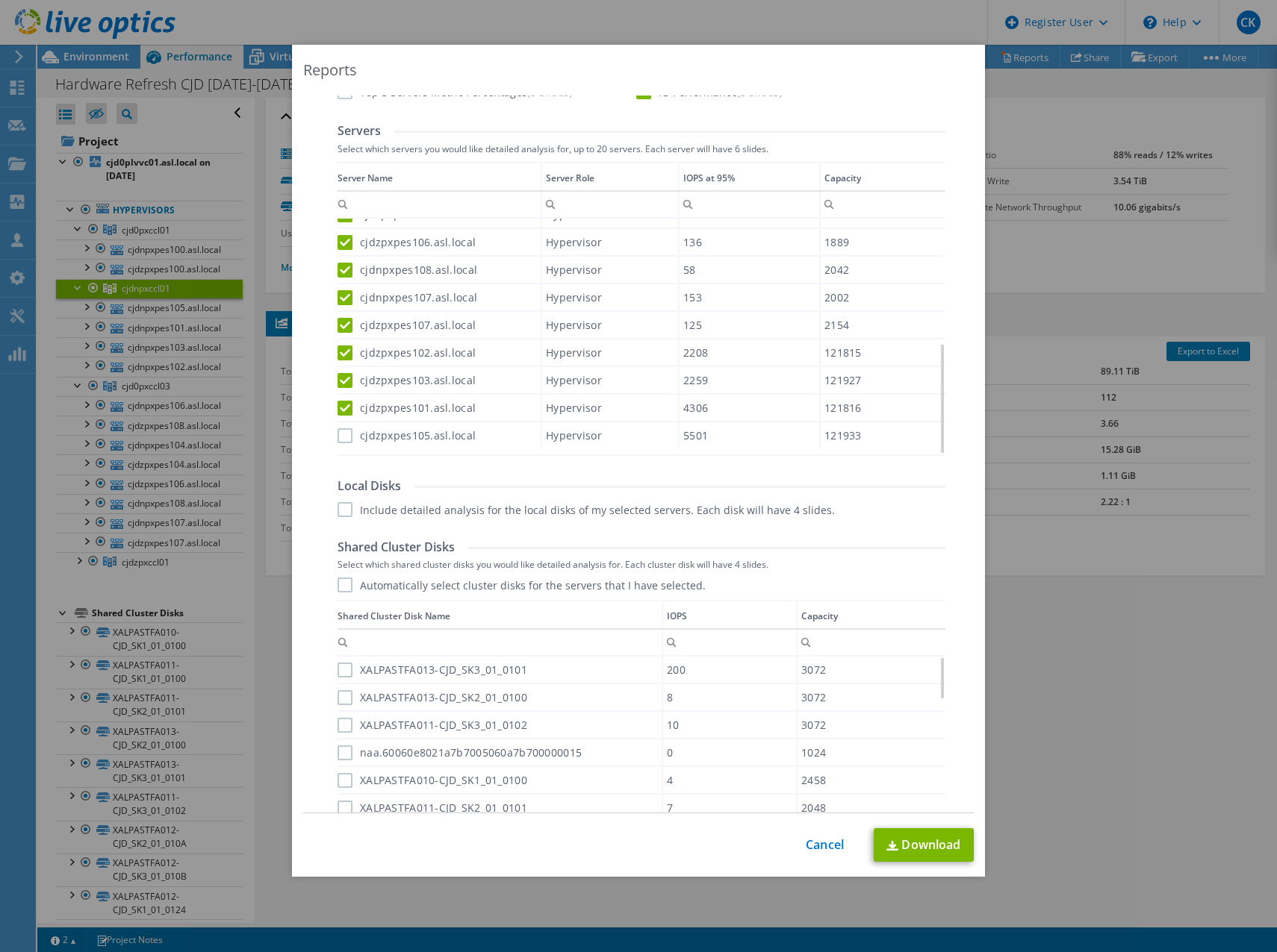
click at [0, 0] on input "cjdzpxpes105.asl.local" at bounding box center [0, 0] width 0 height 0
click at [340, 585] on label "Automatically select cluster disks for the servers that I have selected." at bounding box center [521, 585] width 368 height 15
click at [0, 0] on input "Automatically select cluster disks for the servers that I have selected." at bounding box center [0, 0] width 0 height 0
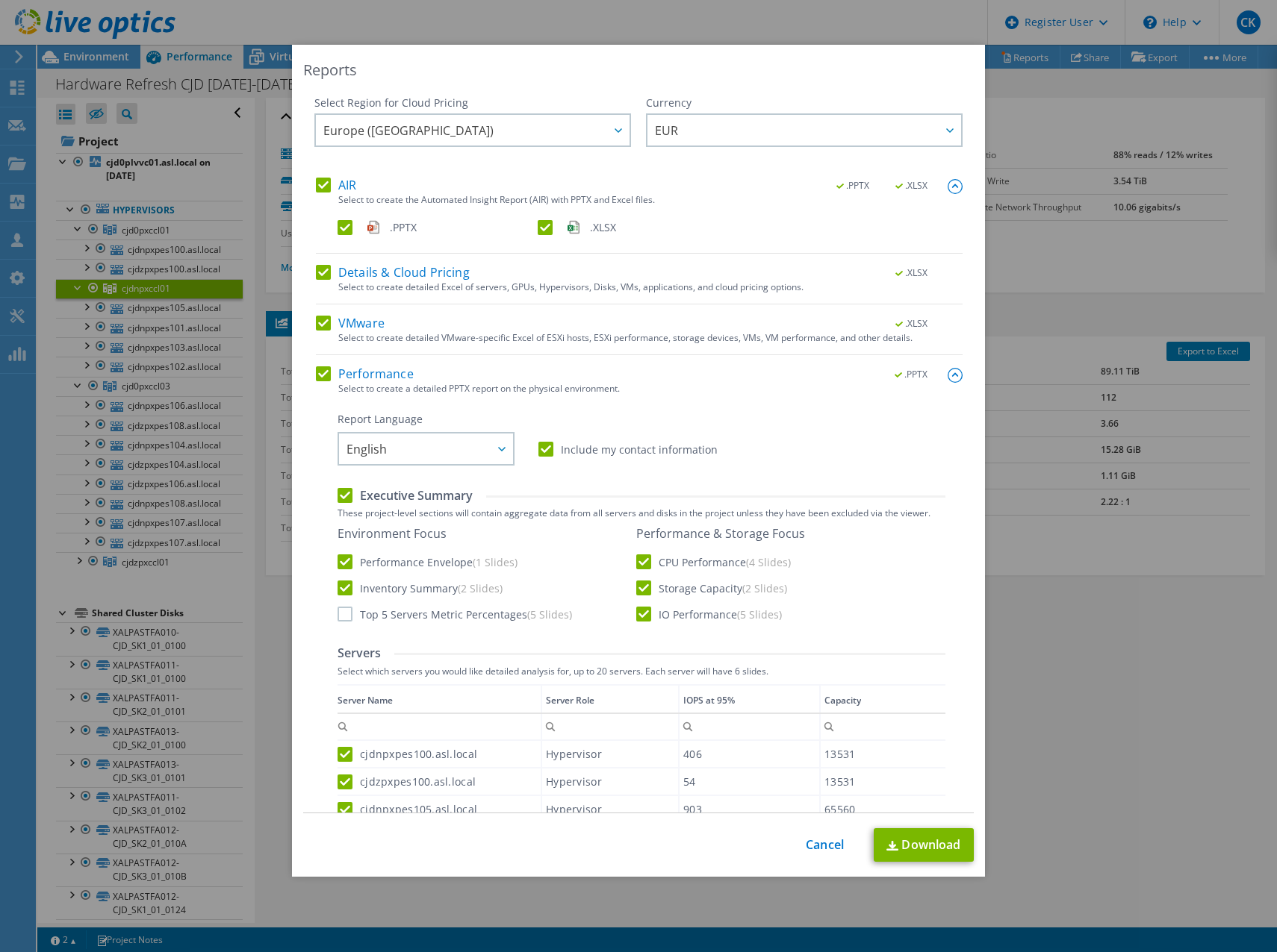
select select "USD"
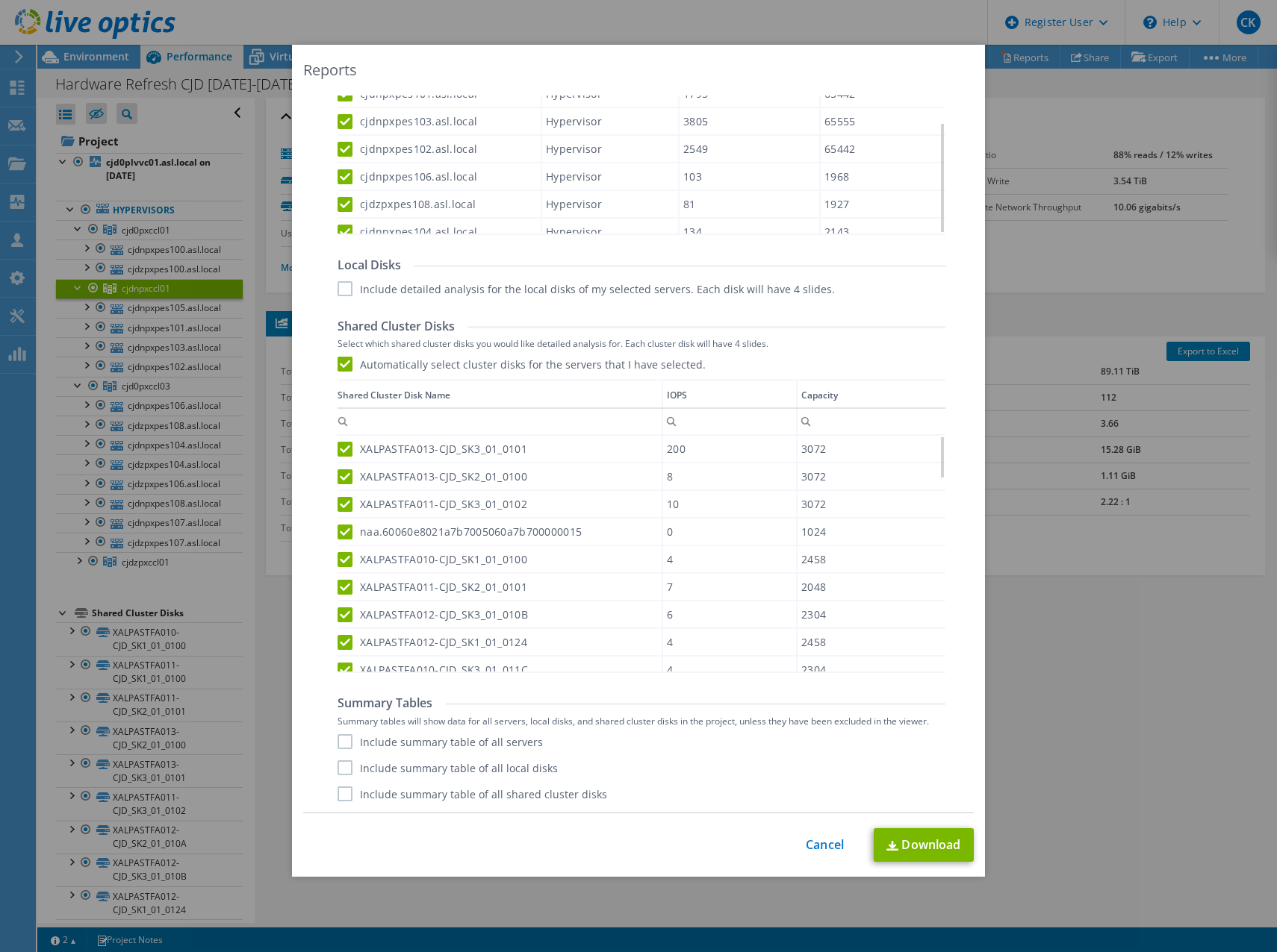
scroll to position [266, 0]
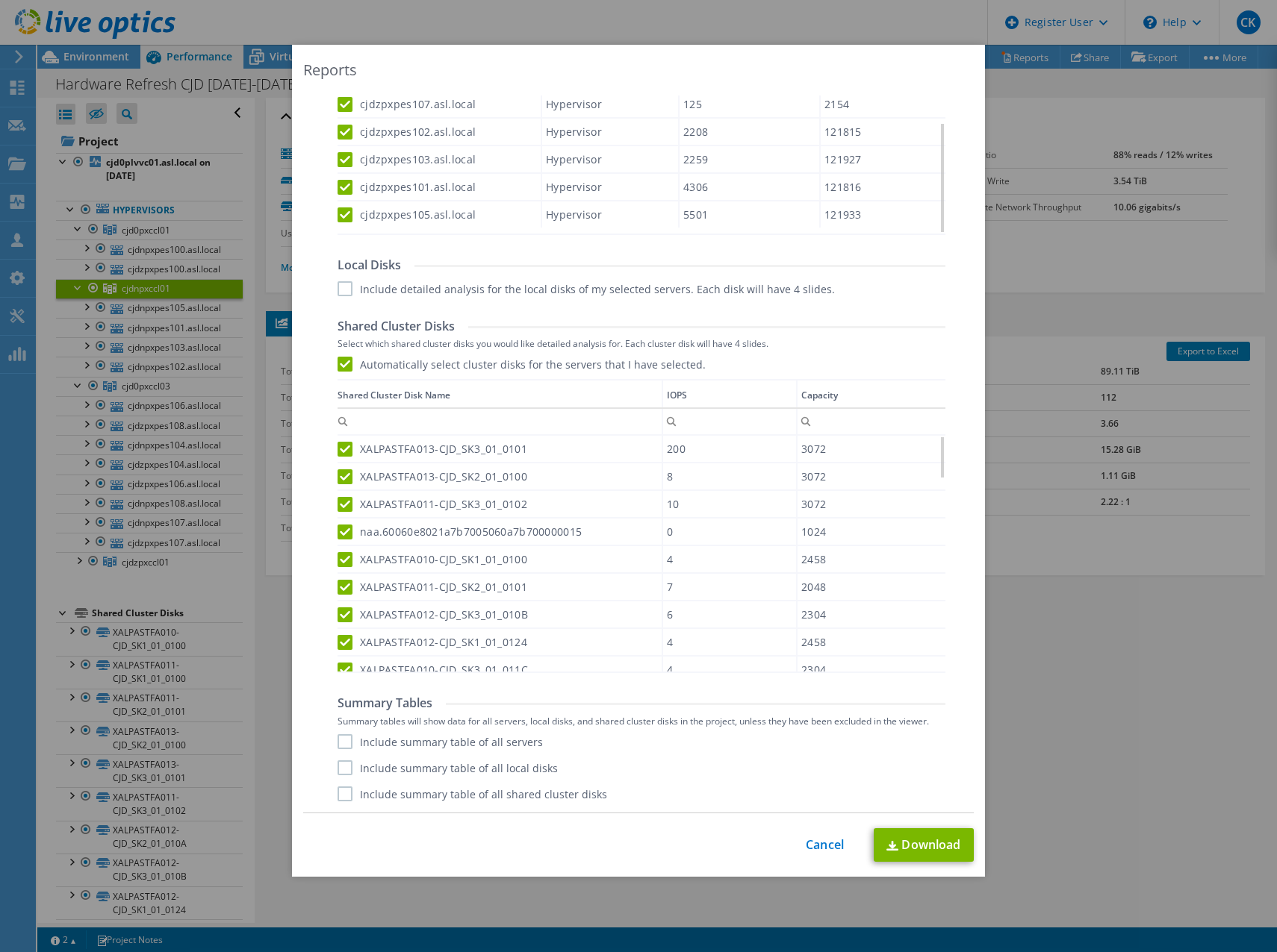
click at [338, 738] on label "Include summary table of all servers" at bounding box center [440, 741] width 205 height 15
click at [0, 0] on input "Include summary table of all servers" at bounding box center [0, 0] width 0 height 0
click at [344, 794] on label "Include summary table of all shared cluster disks" at bounding box center [472, 794] width 269 height 15
click at [0, 0] on input "Include summary table of all shared cluster disks" at bounding box center [0, 0] width 0 height 0
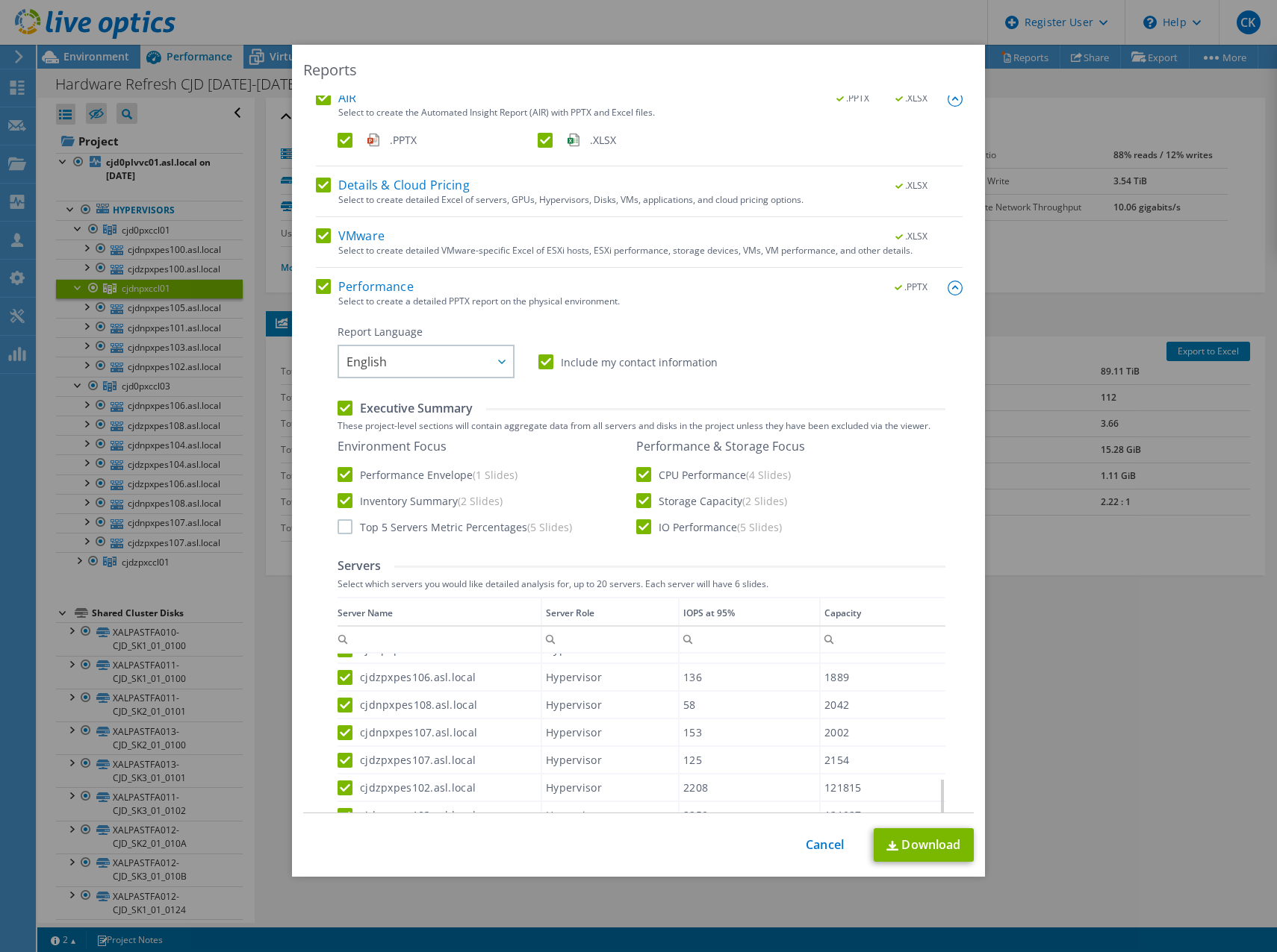
scroll to position [0, 0]
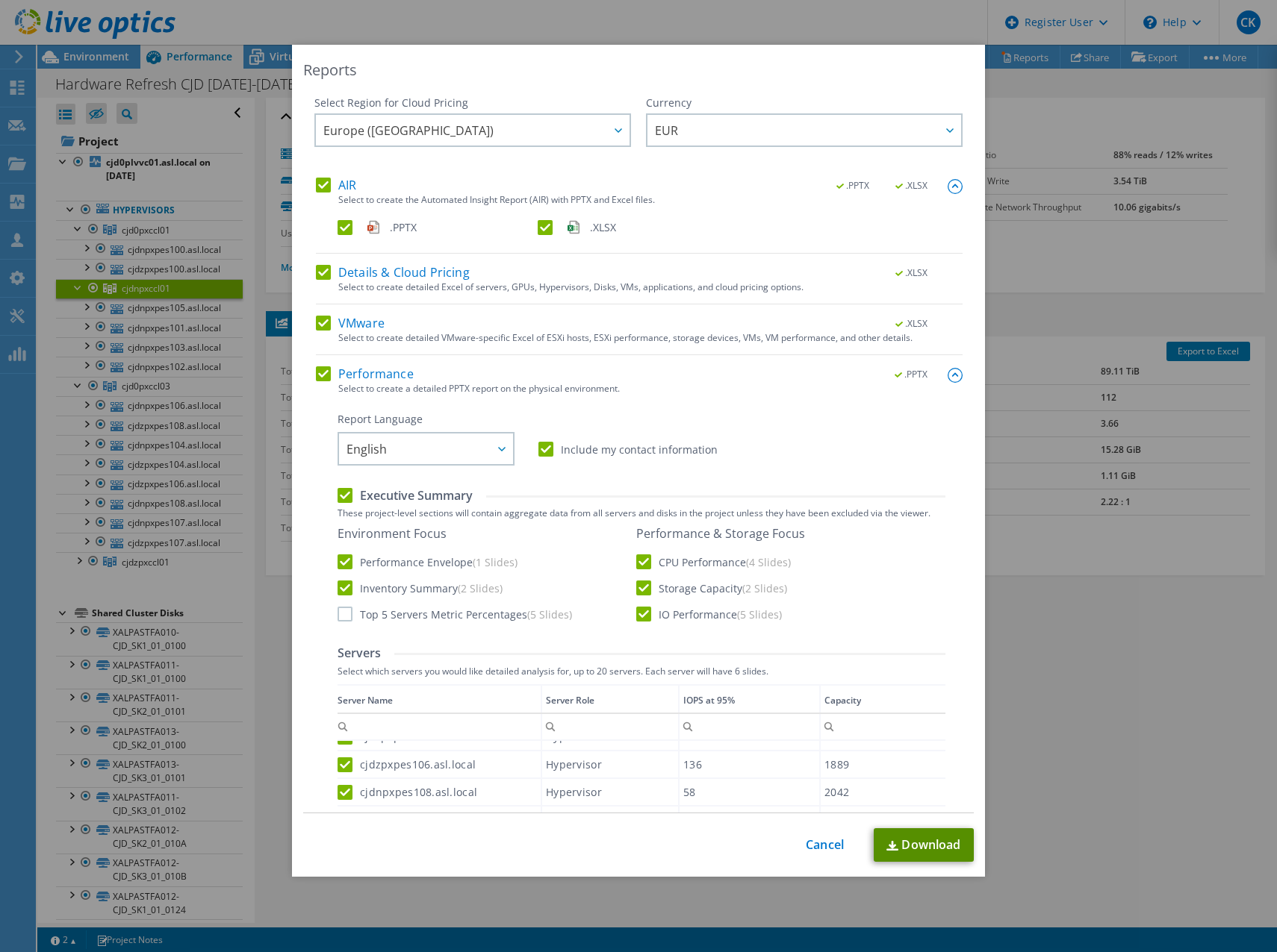
click at [916, 845] on link "Download" at bounding box center [923, 845] width 100 height 33
click at [809, 845] on link "Cancel" at bounding box center [825, 845] width 38 height 14
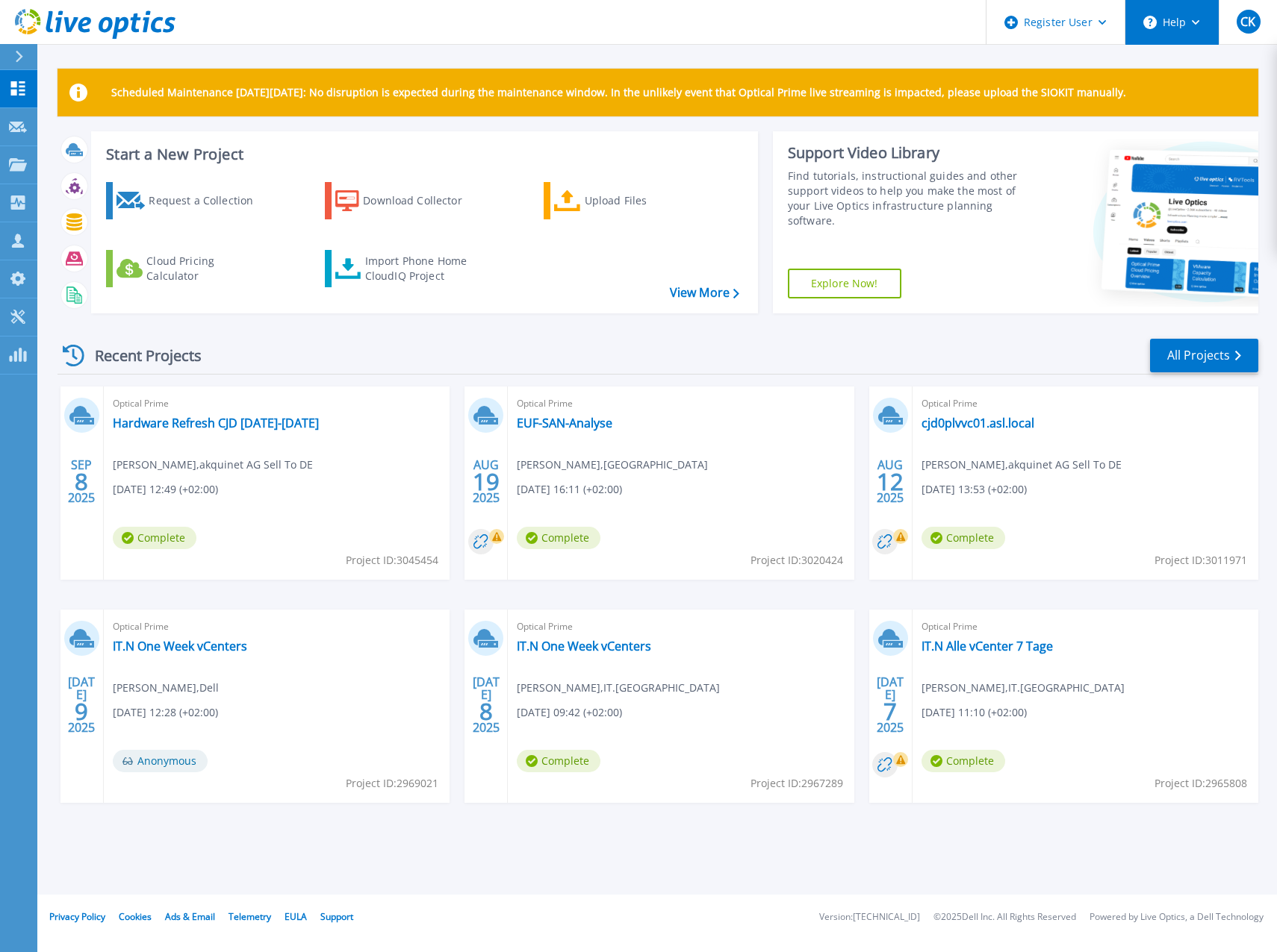
click at [1158, 17] on button "Help" at bounding box center [1171, 22] width 94 height 45
click at [1164, 57] on link "Explore Helpful Articles" at bounding box center [1209, 63] width 167 height 37
click at [825, 35] on header "Register User Help Explore Helpful Articles Contact Support CK Dell User Carste…" at bounding box center [638, 22] width 1277 height 45
